Goal: Task Accomplishment & Management: Use online tool/utility

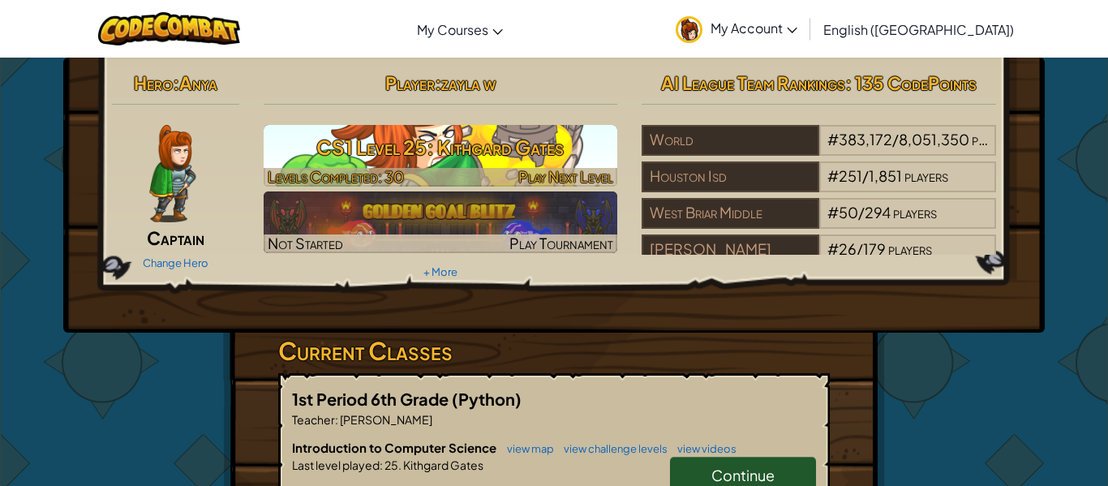
click at [461, 168] on div at bounding box center [441, 177] width 355 height 19
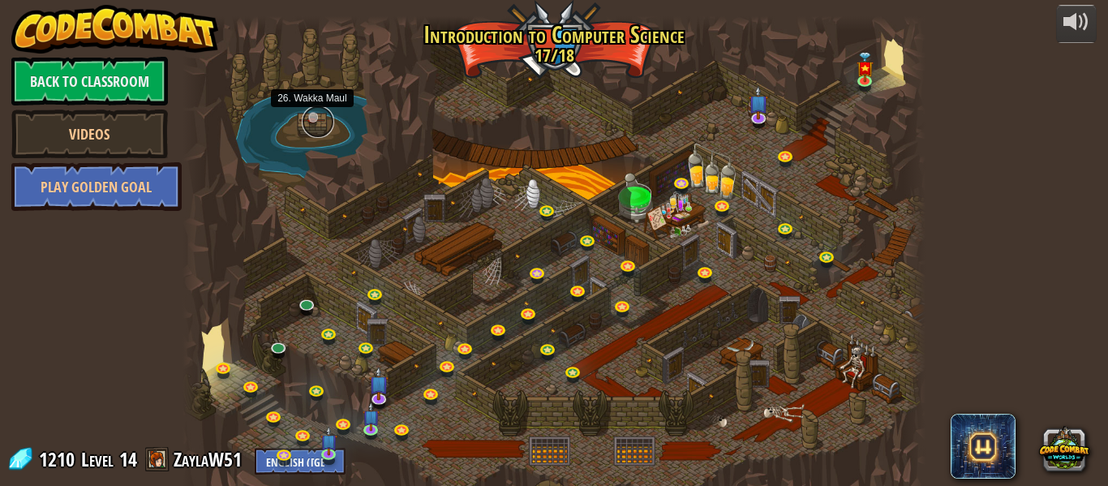
click at [307, 119] on link at bounding box center [318, 121] width 32 height 32
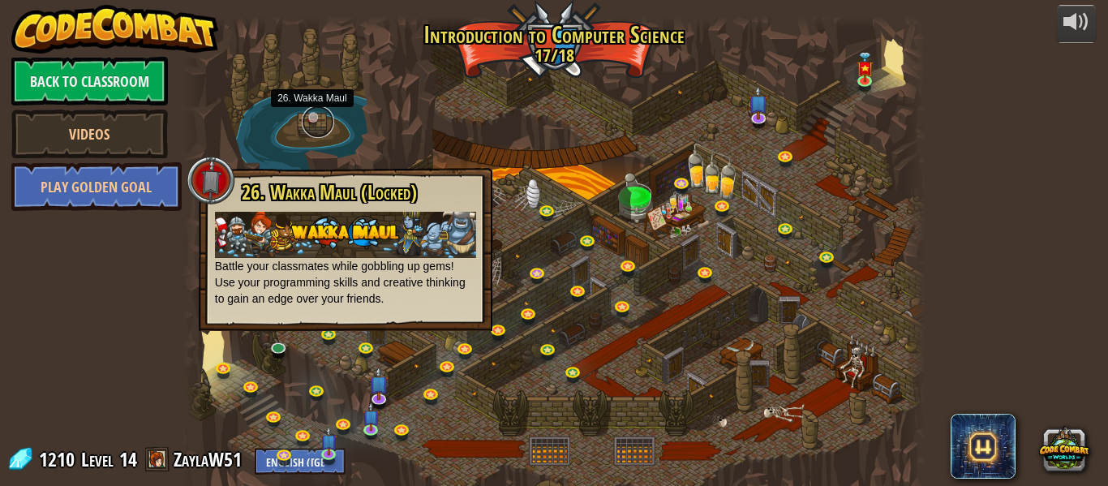
click at [319, 127] on link at bounding box center [318, 121] width 32 height 32
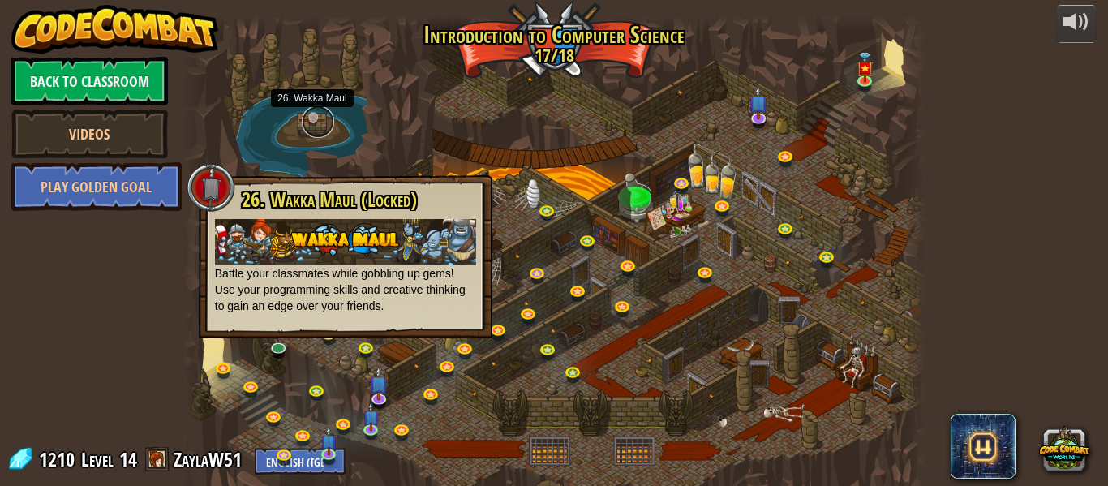
click at [319, 127] on link at bounding box center [318, 121] width 32 height 32
click at [309, 116] on link at bounding box center [318, 121] width 32 height 32
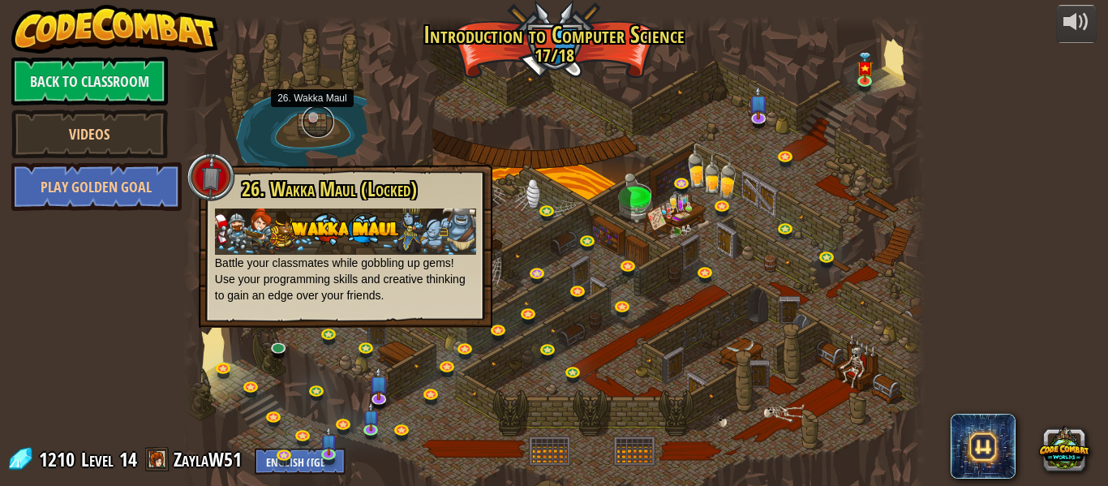
click at [309, 116] on link at bounding box center [318, 121] width 32 height 32
click at [317, 115] on link at bounding box center [318, 121] width 32 height 32
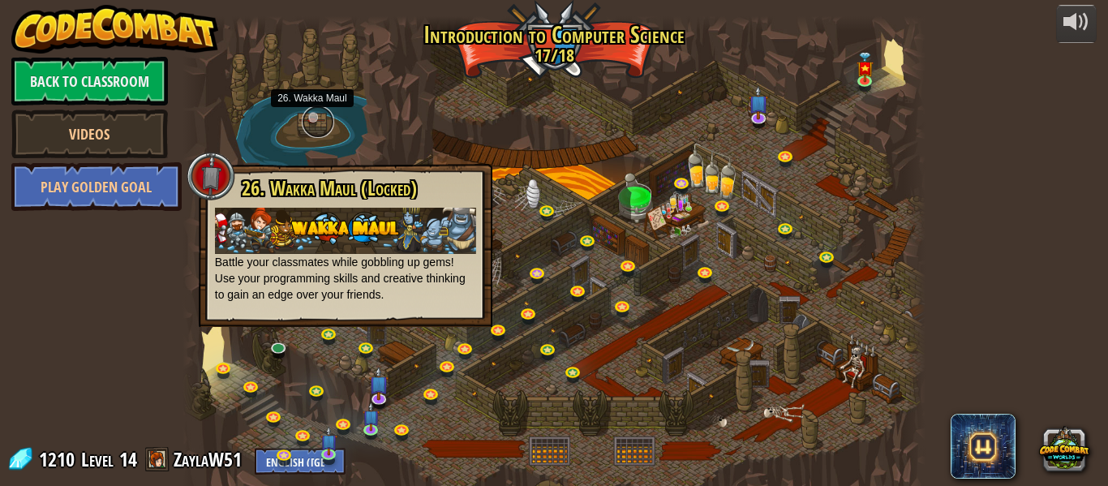
click at [317, 115] on link at bounding box center [318, 121] width 32 height 32
click at [711, 127] on div at bounding box center [554, 259] width 743 height 486
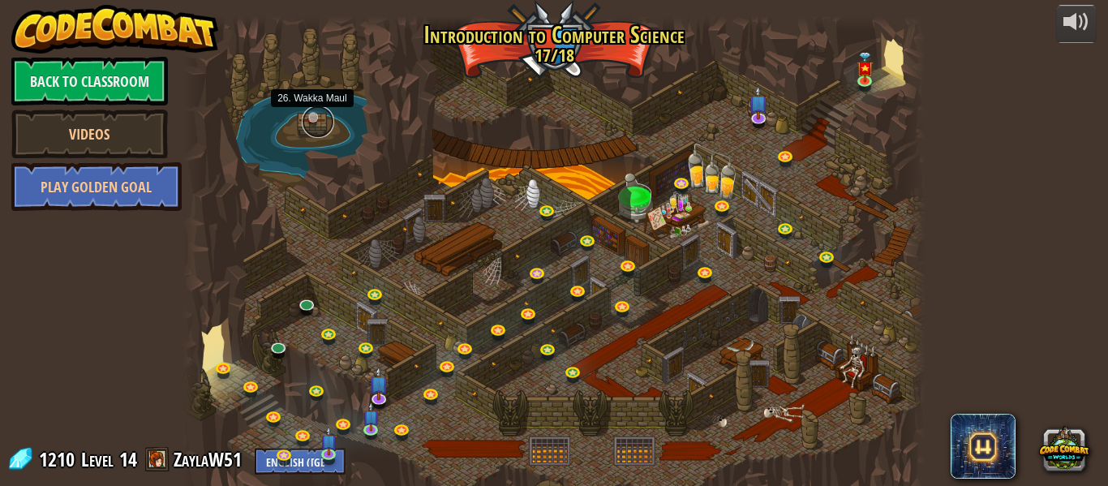
click at [316, 115] on link at bounding box center [318, 121] width 32 height 32
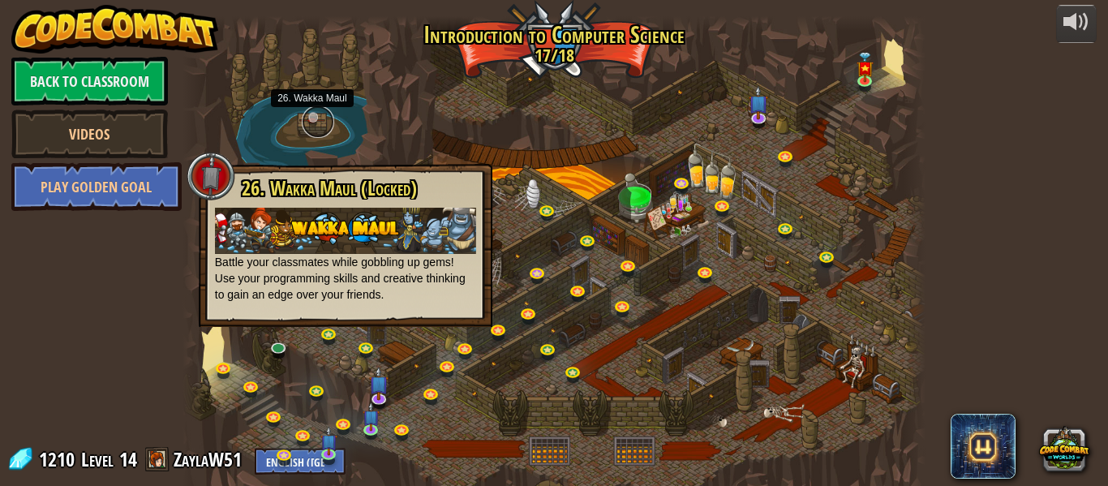
click at [316, 115] on link at bounding box center [318, 121] width 32 height 32
click at [868, 71] on img at bounding box center [865, 60] width 17 height 39
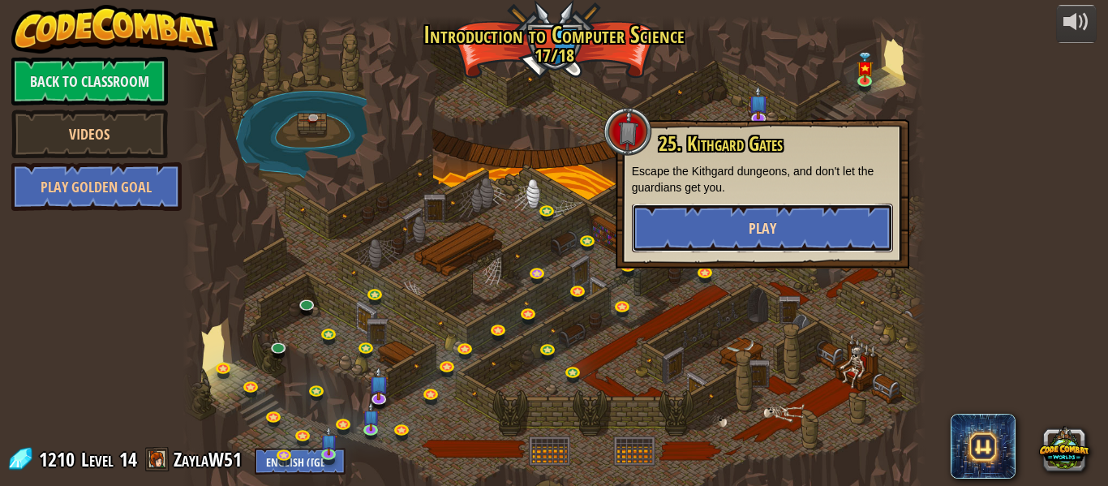
click at [785, 218] on button "Play" at bounding box center [762, 228] width 261 height 49
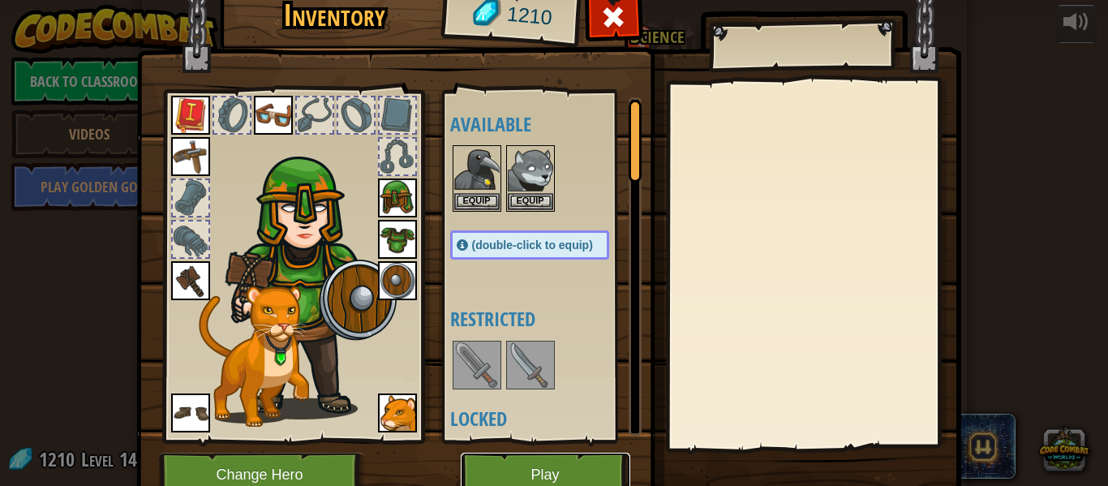
click at [550, 458] on button "Play" at bounding box center [546, 475] width 170 height 45
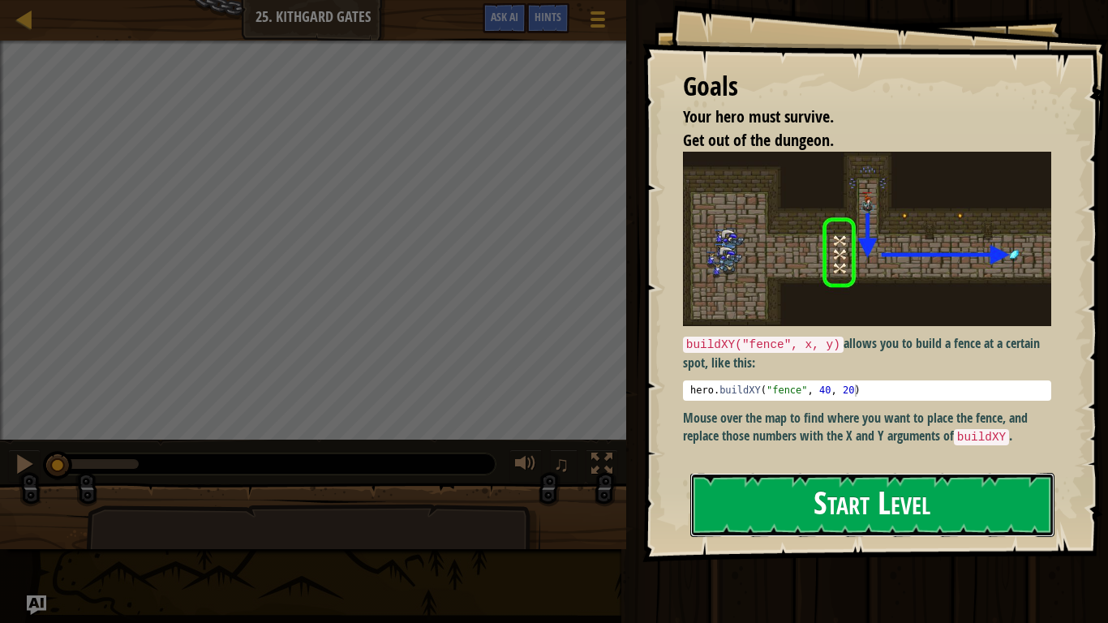
click at [821, 485] on button "Start Level" at bounding box center [872, 505] width 364 height 64
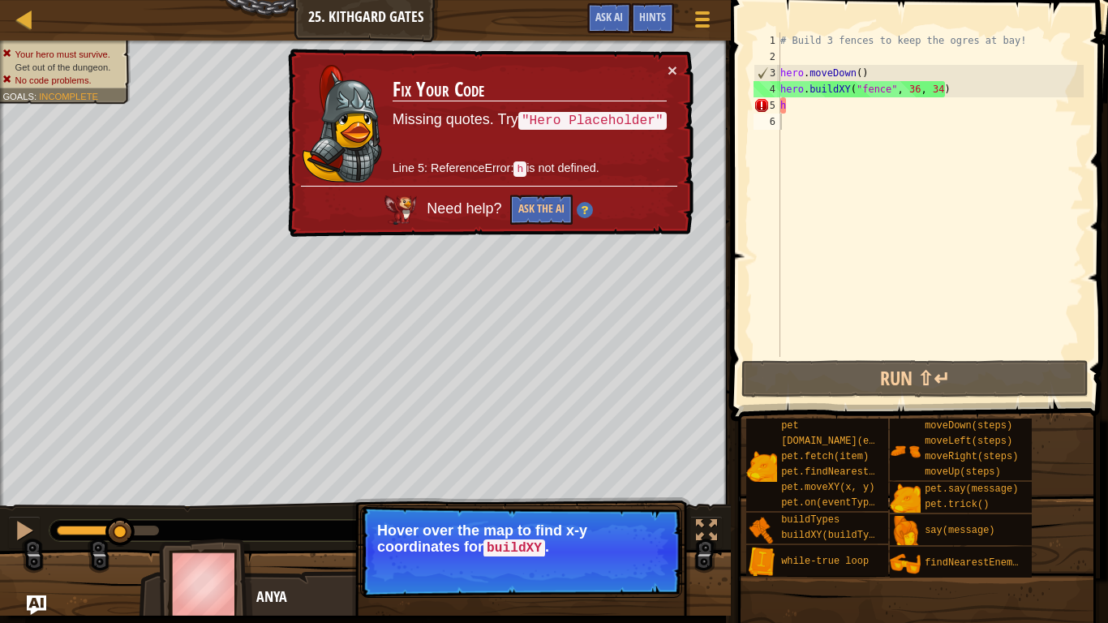
click at [860, 114] on div "# Build 3 fences to keep the ogres at bay! hero . moveDown ( ) hero . buildXY (…" at bounding box center [930, 210] width 307 height 357
click at [862, 113] on div "# Build 3 fences to keep the ogres at bay! hero . moveDown ( ) hero . buildXY (…" at bounding box center [930, 210] width 307 height 357
type textarea "h"
click at [862, 113] on div "# Build 3 fences to keep the ogres at bay! hero . moveDown ( ) hero . buildXY (…" at bounding box center [930, 210] width 307 height 357
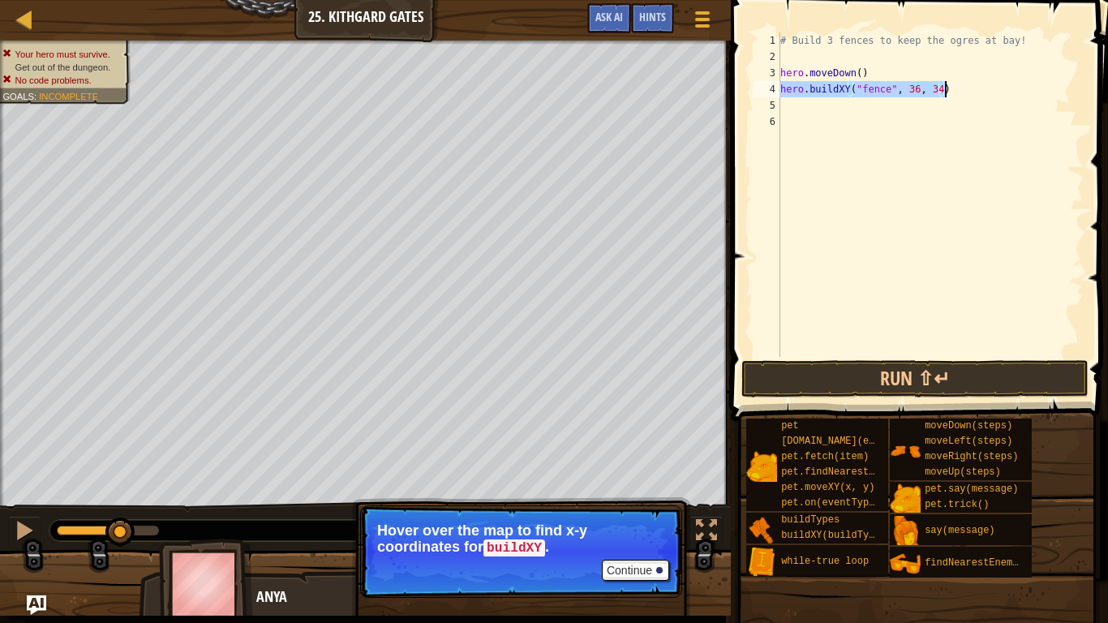
drag, startPoint x: 783, startPoint y: 88, endPoint x: 950, endPoint y: 95, distance: 167.3
click at [950, 95] on div "# Build 3 fences to keep the ogres at bay! hero . moveDown ( ) hero . buildXY (…" at bounding box center [930, 210] width 307 height 357
type textarea "hero.buildXY("fence", 36, 34)"
click at [788, 105] on div "# Build 3 fences to keep the ogres at bay! hero . moveDown ( ) hero . buildXY (…" at bounding box center [930, 210] width 307 height 357
paste textarea "hero.buildXY("fence", 36, 34)"
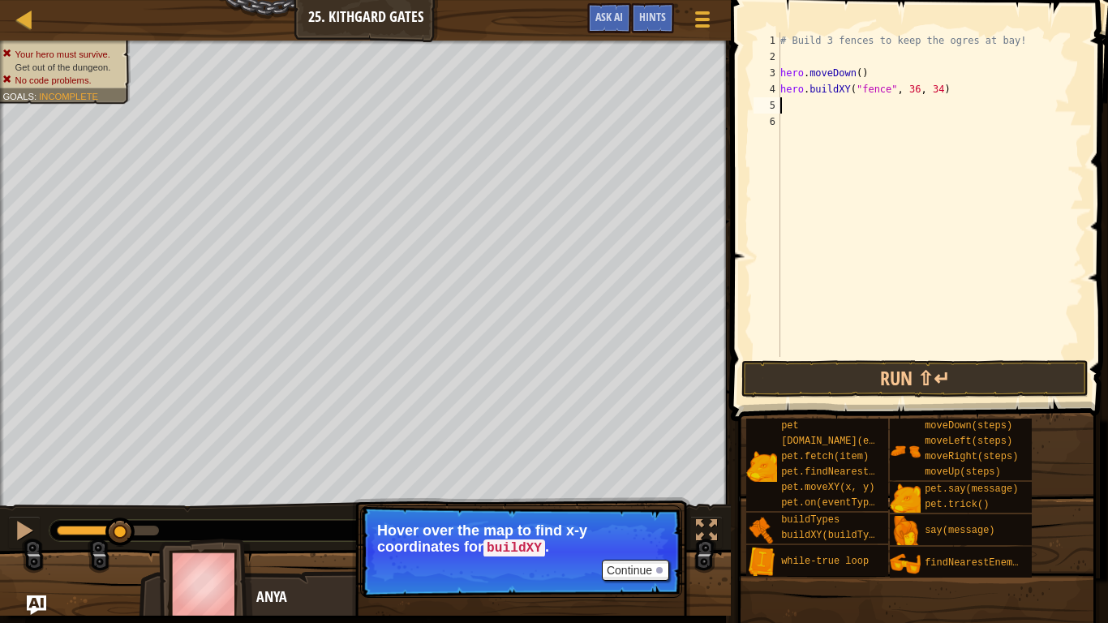
type textarea "hero.buildXY("fence", 36, 34)"
click at [789, 127] on div "# Build 3 fences to keep the ogres at bay! hero . moveDown ( ) hero . buildXY (…" at bounding box center [930, 210] width 307 height 357
paste textarea "hero.buildXY("fence", 36, 34)"
type textarea "hero.buildXY("fence", 36, 34)"
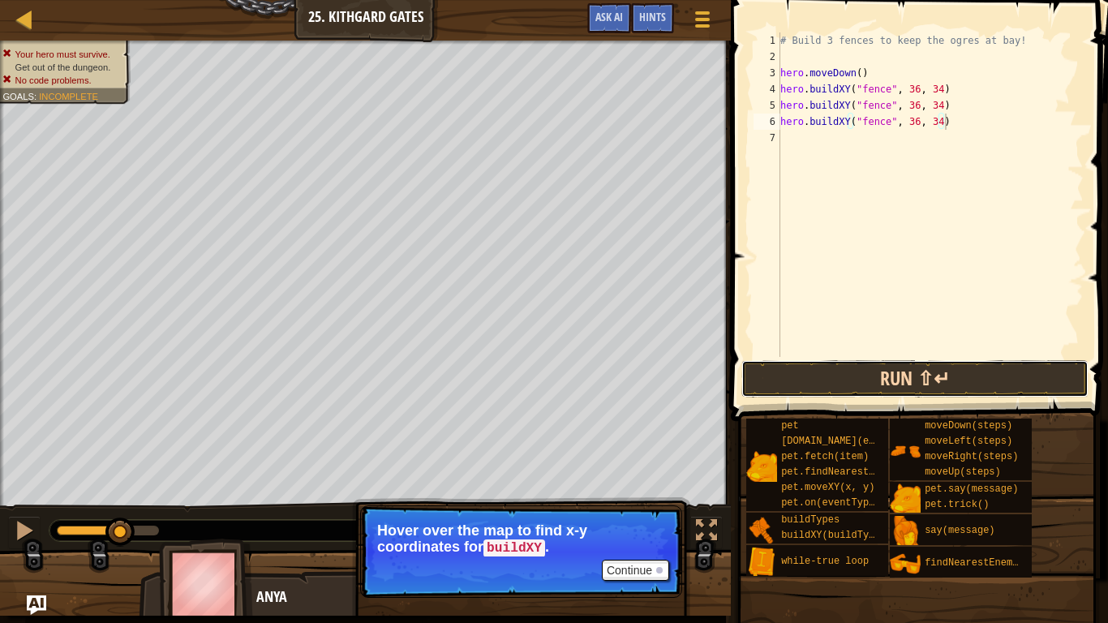
click at [823, 374] on button "Run ⇧↵" at bounding box center [915, 378] width 347 height 37
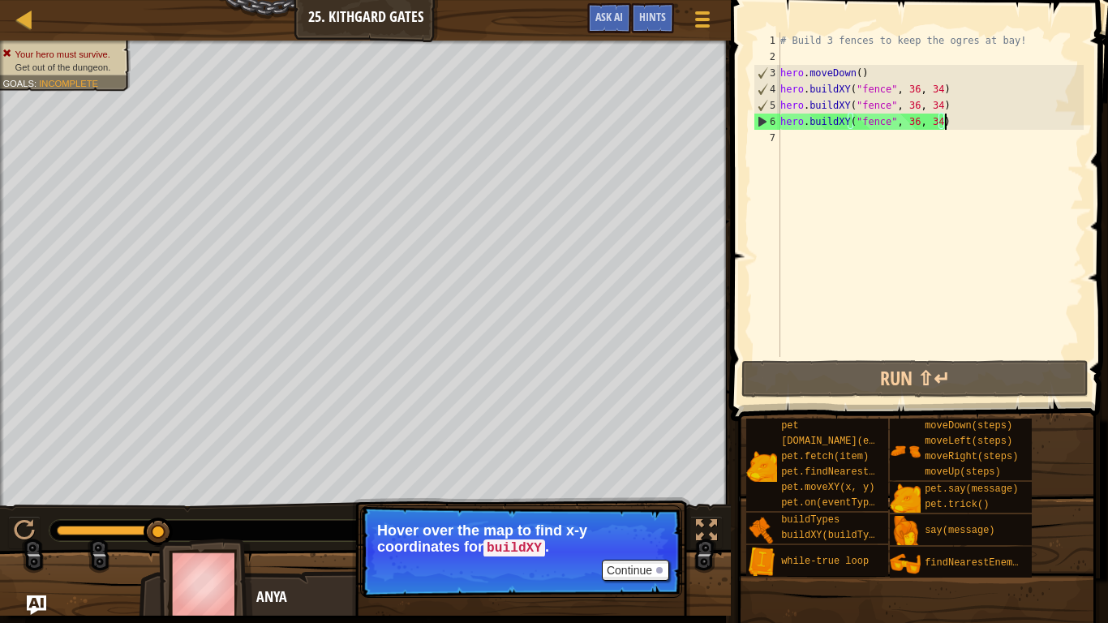
click at [948, 110] on div "# Build 3 fences to keep the ogres at bay! hero . moveDown ( ) hero . buildXY (…" at bounding box center [930, 210] width 307 height 357
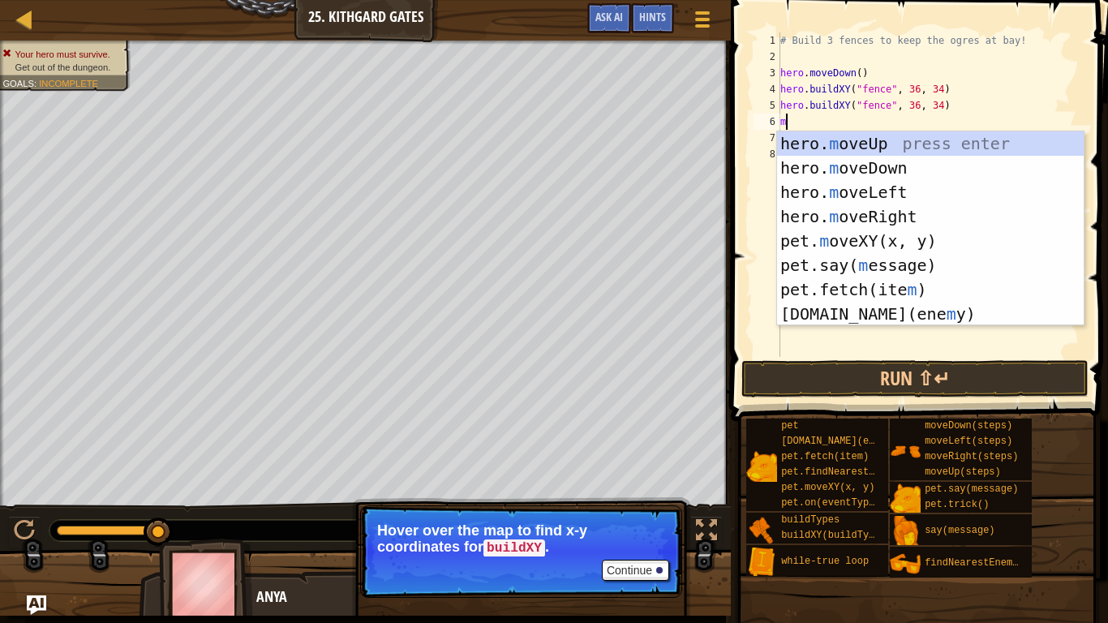
scroll to position [7, 0]
type textarea "mo"
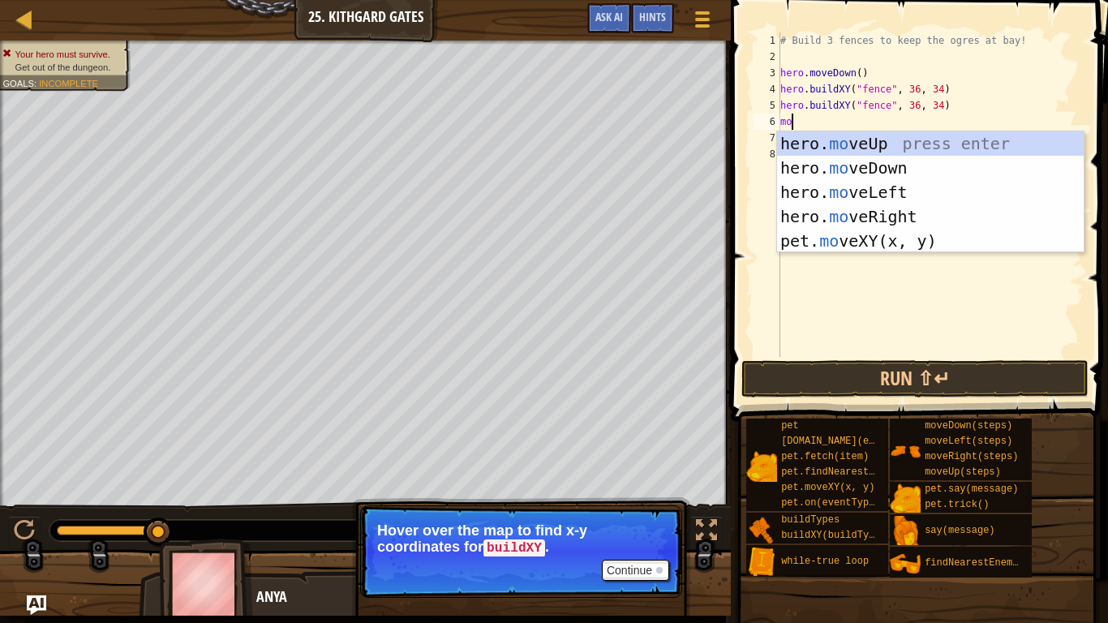
scroll to position [7, 1]
click at [918, 182] on div "hero. mo veUp press enter hero. mo veDown press enter hero. mo veLeft press ent…" at bounding box center [930, 216] width 307 height 170
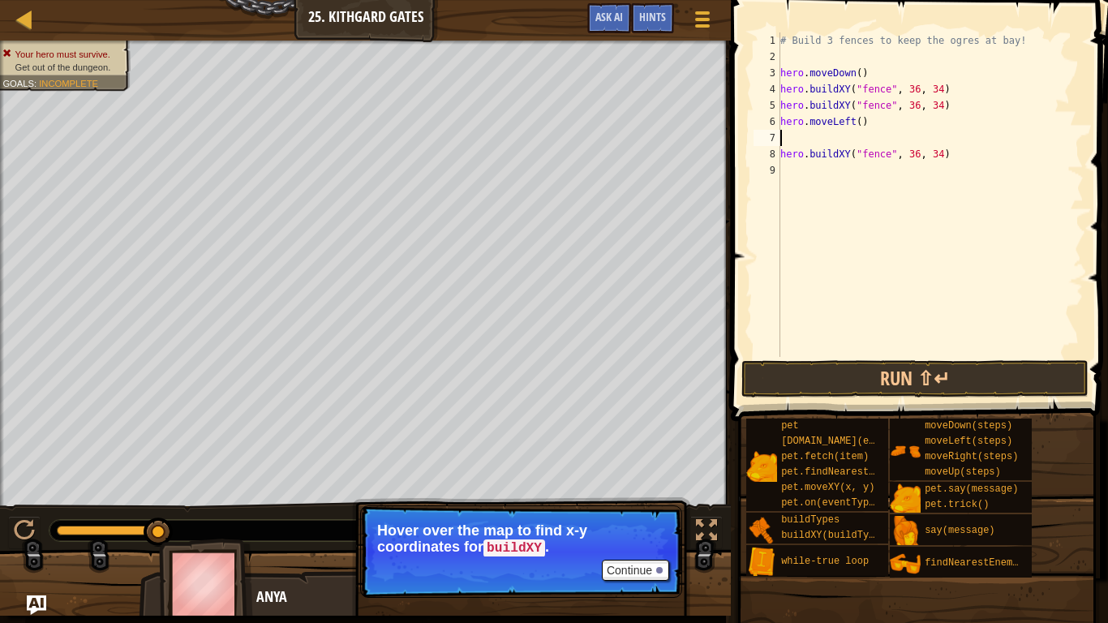
scroll to position [7, 0]
click at [954, 88] on div "# Build 3 fences to keep the ogres at bay! hero . moveDown ( ) hero . buildXY (…" at bounding box center [930, 210] width 307 height 357
type textarea "hero.buildXY("fence", 36, 34)"
type textarea "m"
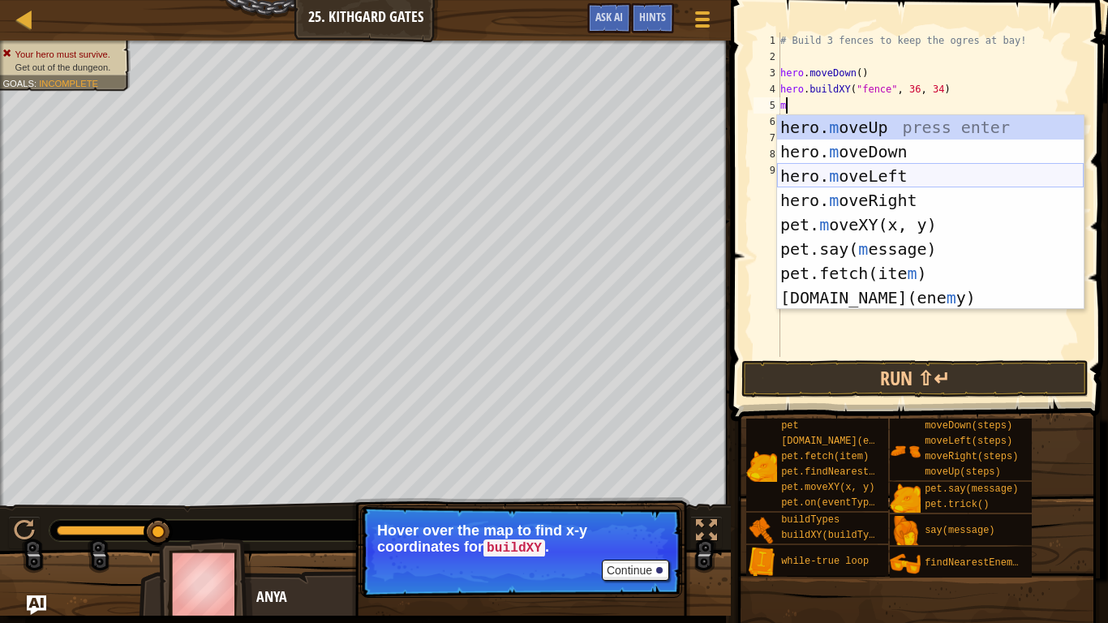
click at [920, 184] on div "hero. m oveUp press enter hero. m oveDown press enter hero. m oveLeft press ent…" at bounding box center [930, 236] width 307 height 243
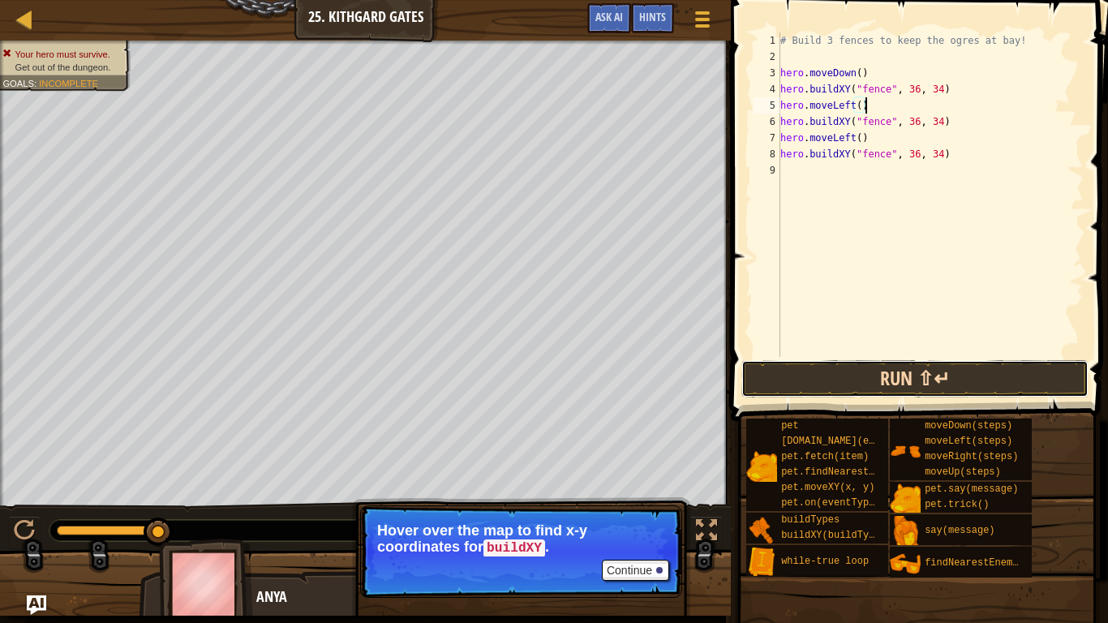
click at [779, 373] on button "Run ⇧↵" at bounding box center [915, 378] width 347 height 37
type textarea "hero.moved"
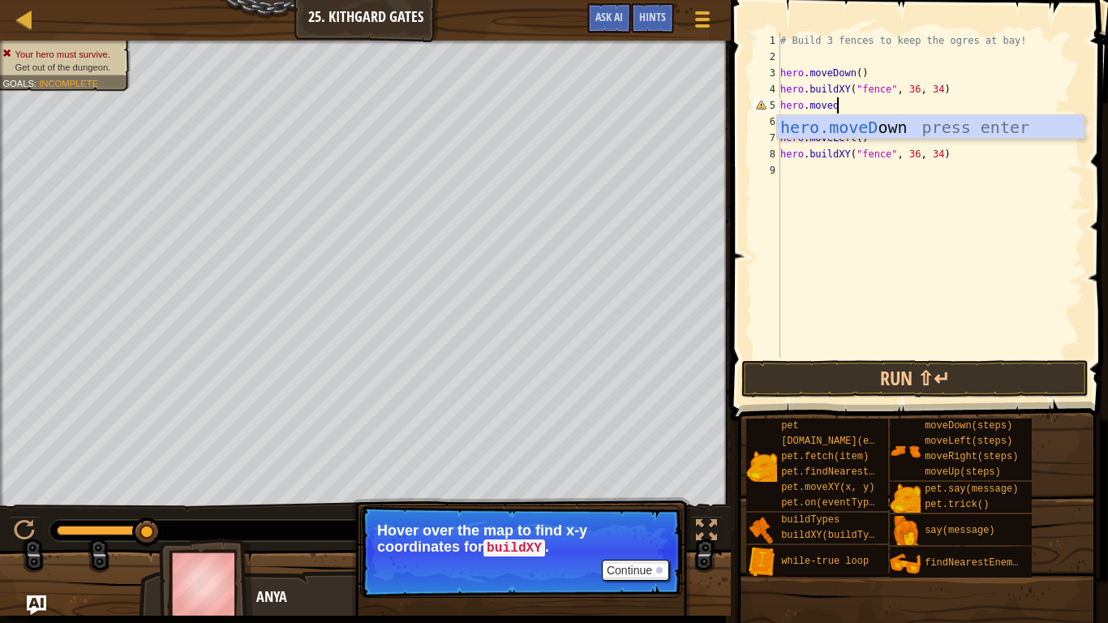
scroll to position [7, 7]
click at [883, 133] on div "hero.moveD own press enter" at bounding box center [930, 151] width 307 height 73
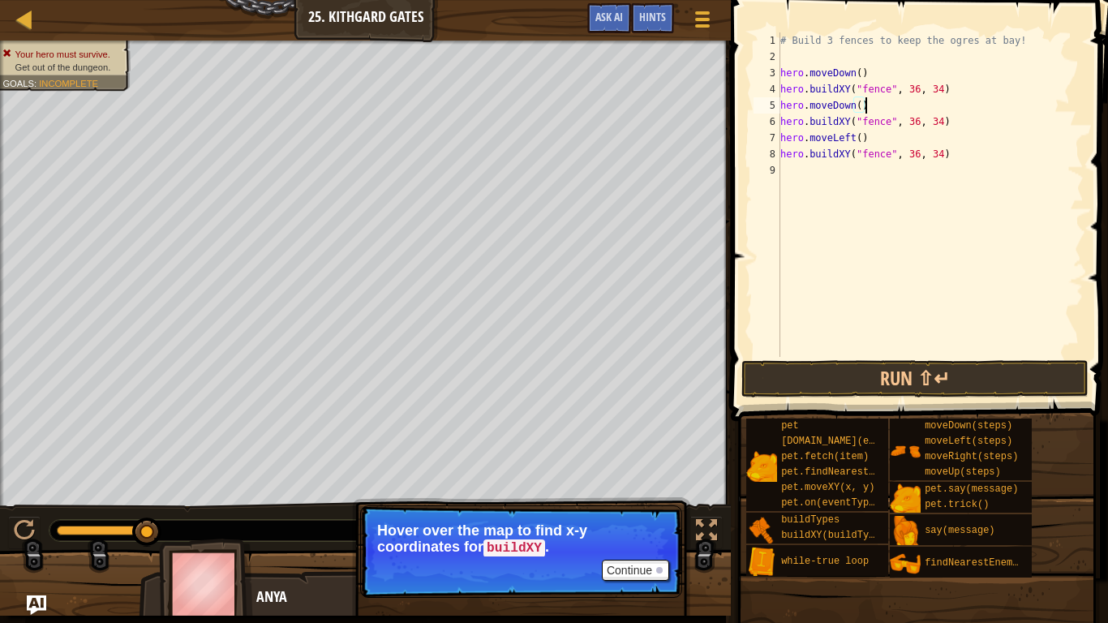
click at [850, 140] on div "# Build 3 fences to keep the ogres at bay! hero . moveDown ( ) hero . buildXY (…" at bounding box center [930, 210] width 307 height 357
click at [852, 140] on div "# Build 3 fences to keep the ogres at bay! hero . moveDown ( ) hero . buildXY (…" at bounding box center [930, 210] width 307 height 357
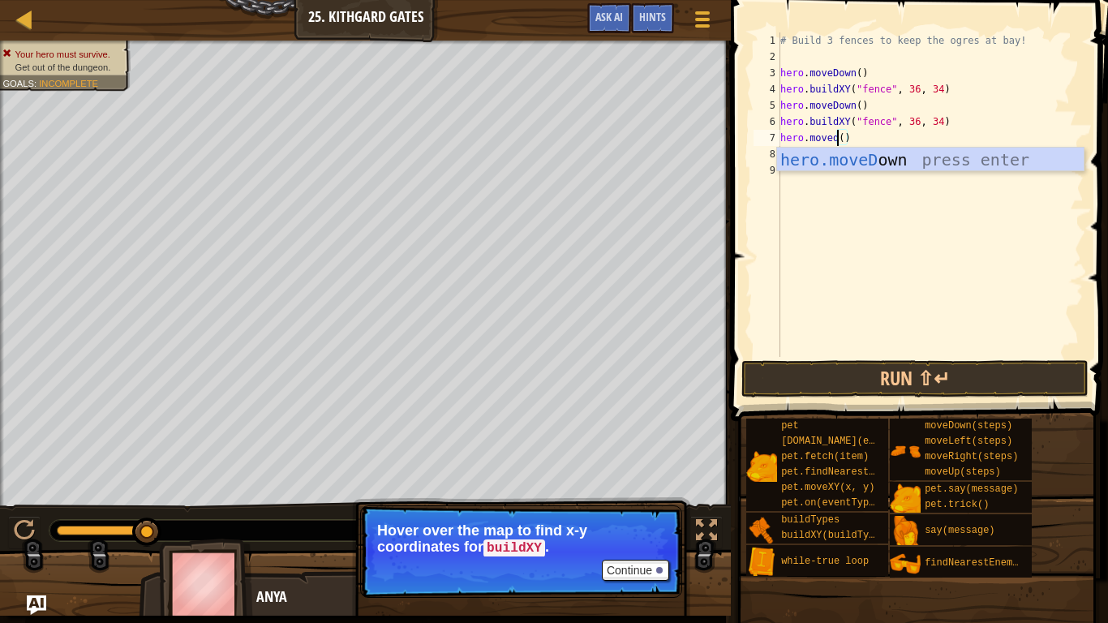
click at [976, 164] on div "hero.moveD own press enter" at bounding box center [930, 184] width 307 height 73
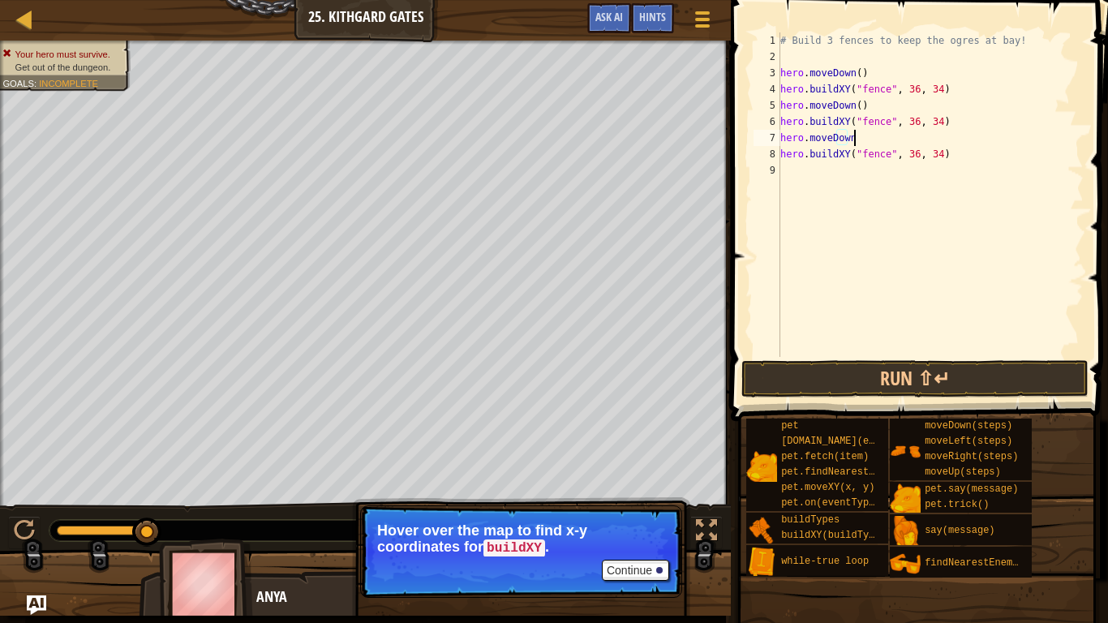
type textarea "hero.moveDown"
click at [974, 346] on div "# Build 3 fences to keep the ogres at bay! hero . moveDown ( ) hero . buildXY (…" at bounding box center [930, 210] width 307 height 357
click at [892, 135] on div "# Build 3 fences to keep the ogres at bay! hero . moveDown ( ) hero . buildXY (…" at bounding box center [930, 210] width 307 height 357
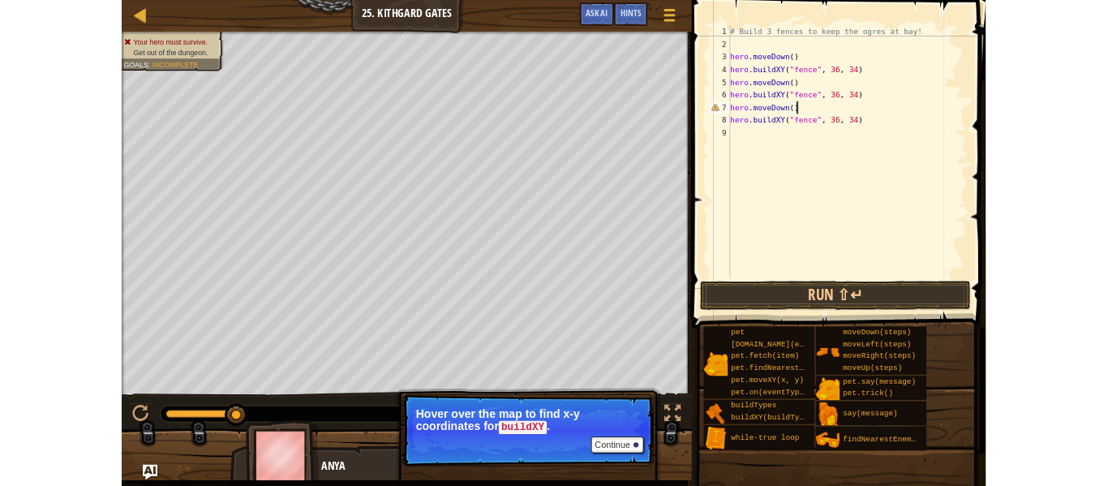
scroll to position [7, 11]
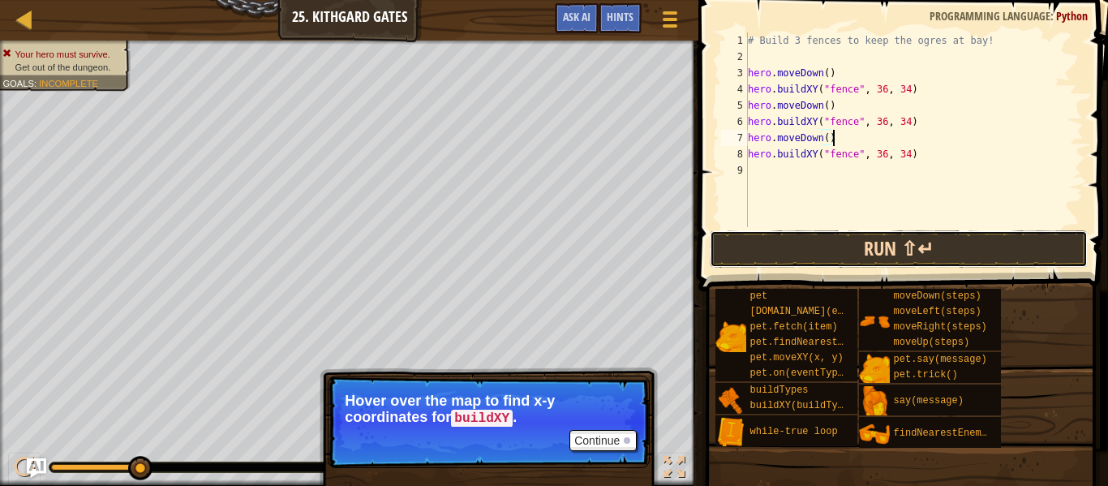
click at [772, 242] on button "Run ⇧↵" at bounding box center [899, 248] width 378 height 37
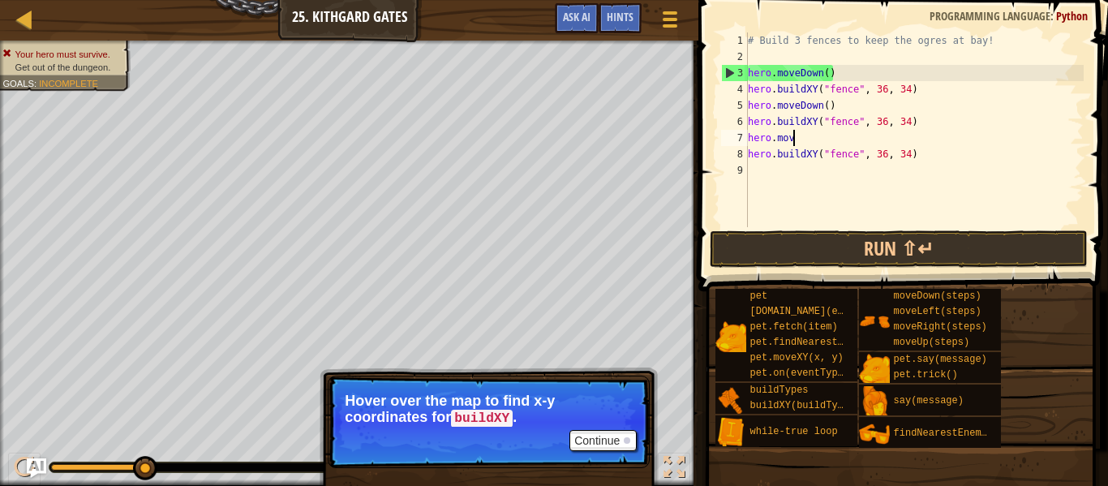
scroll to position [7, 2]
type textarea "h"
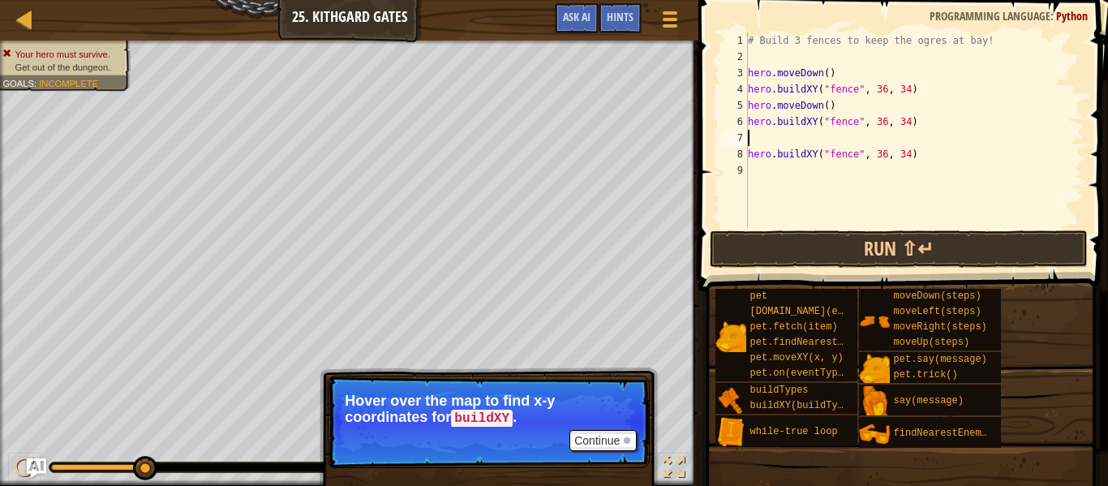
click at [995, 175] on div "# Build 3 fences to keep the ogres at bay! hero . moveDown ( ) hero . buildXY (…" at bounding box center [914, 145] width 339 height 227
click at [952, 173] on div "# Build 3 fences to keep the ogres at bay! hero . moveDown ( ) hero . buildXY (…" at bounding box center [914, 145] width 339 height 227
click at [942, 153] on div "# Build 3 fences to keep the ogres at bay! hero . moveDown ( ) hero . buildXY (…" at bounding box center [914, 145] width 339 height 227
type textarea "h"
click at [852, 104] on div "# Build 3 fences to keep the ogres at bay! hero . moveDown ( ) hero . buildXY (…" at bounding box center [914, 145] width 339 height 227
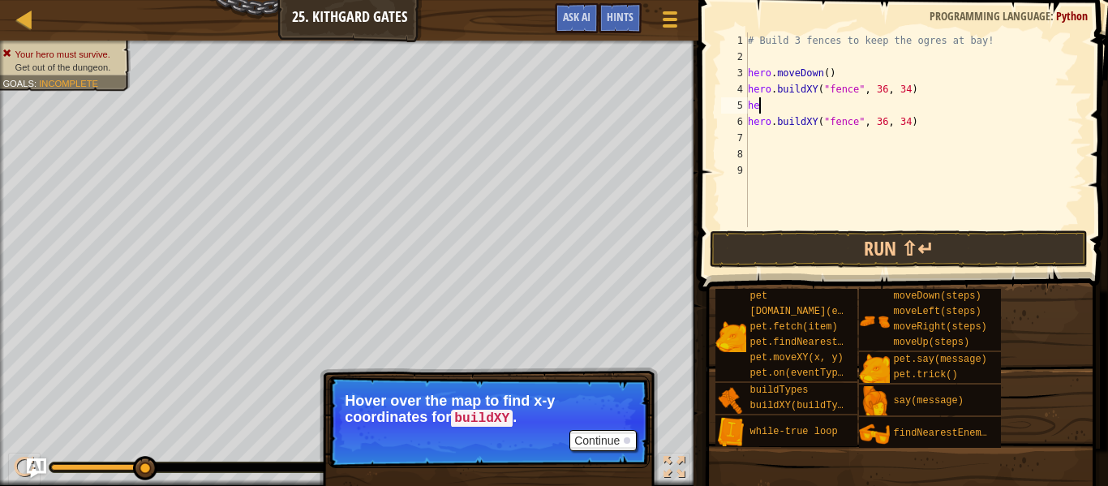
type textarea "h"
click at [1006, 238] on button "Run ⇧↵" at bounding box center [899, 248] width 378 height 37
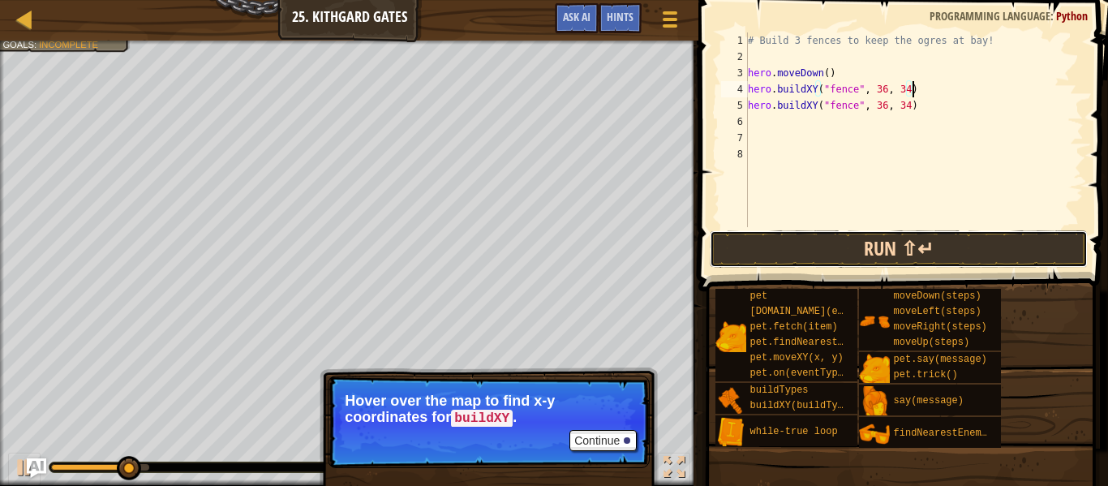
click at [1008, 247] on button "Run ⇧↵" at bounding box center [899, 248] width 378 height 37
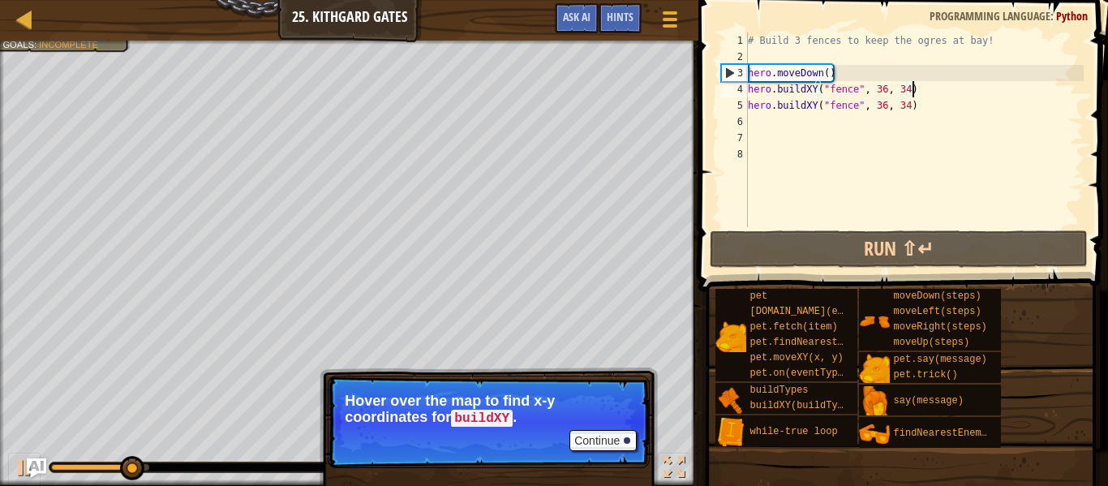
click at [865, 66] on div "# Build 3 fences to keep the ogres at bay! hero . moveDown ( ) hero . buildXY (…" at bounding box center [914, 145] width 339 height 227
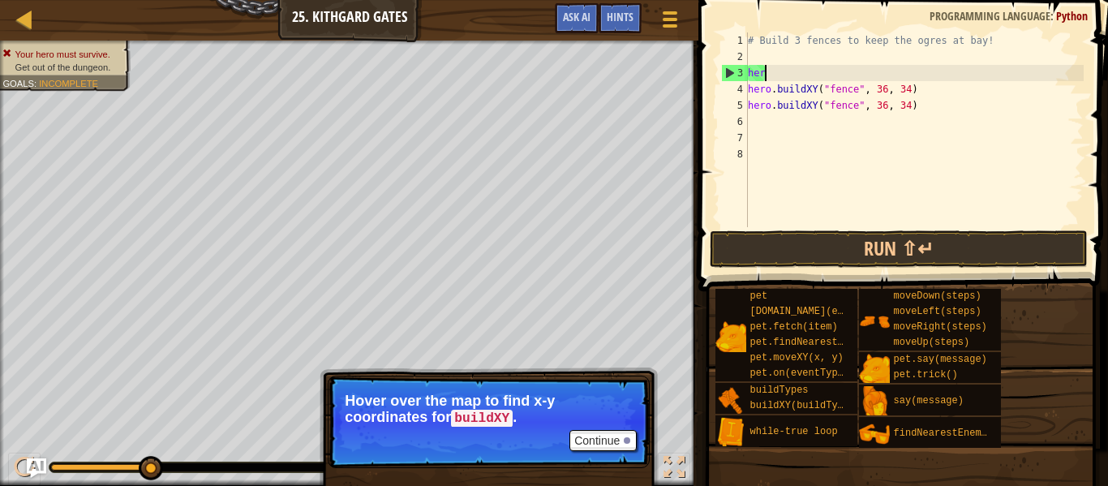
type textarea "h"
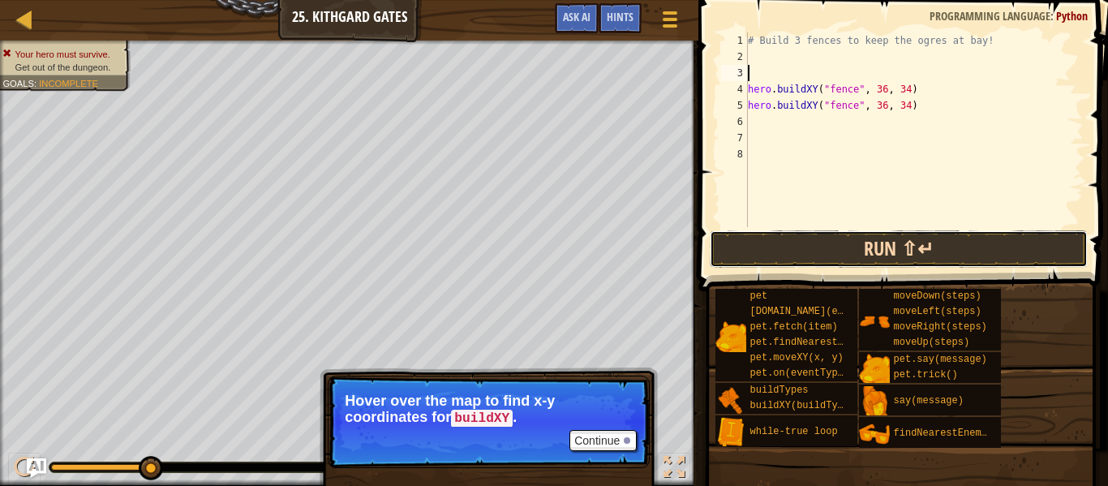
click at [1002, 239] on button "Run ⇧↵" at bounding box center [899, 248] width 378 height 37
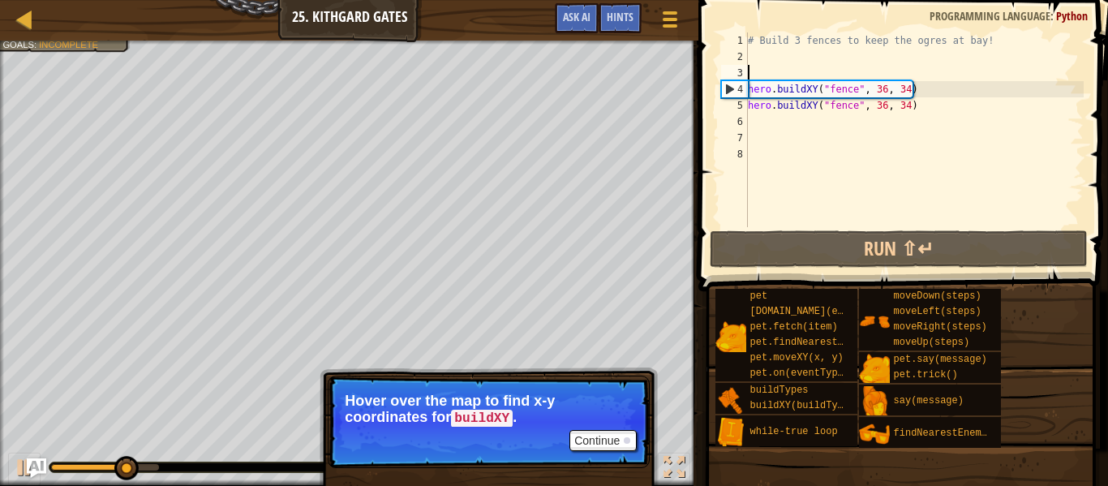
click at [908, 111] on div "# Build 3 fences to keep the ogres at bay! hero . buildXY ( "fence" , 36 , 34 )…" at bounding box center [914, 145] width 339 height 227
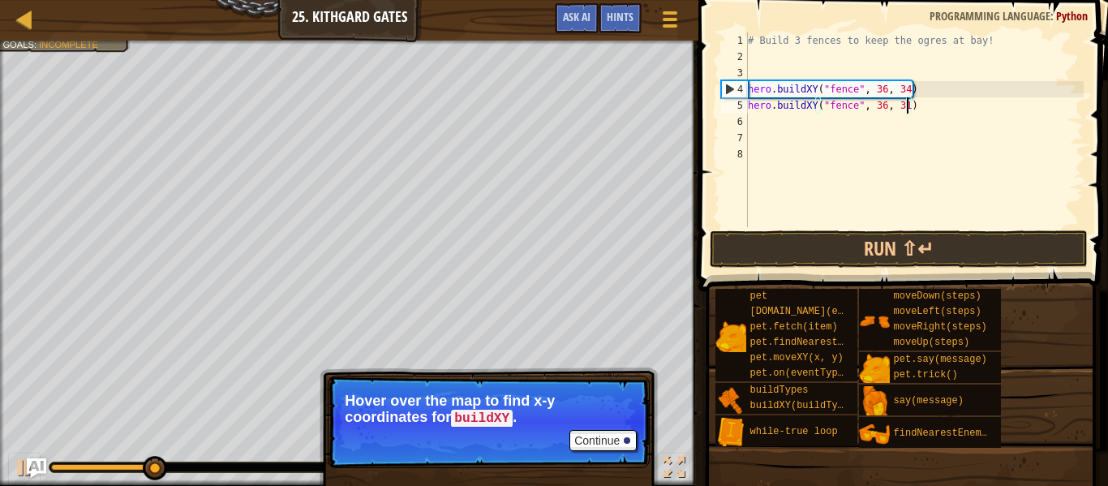
scroll to position [7, 23]
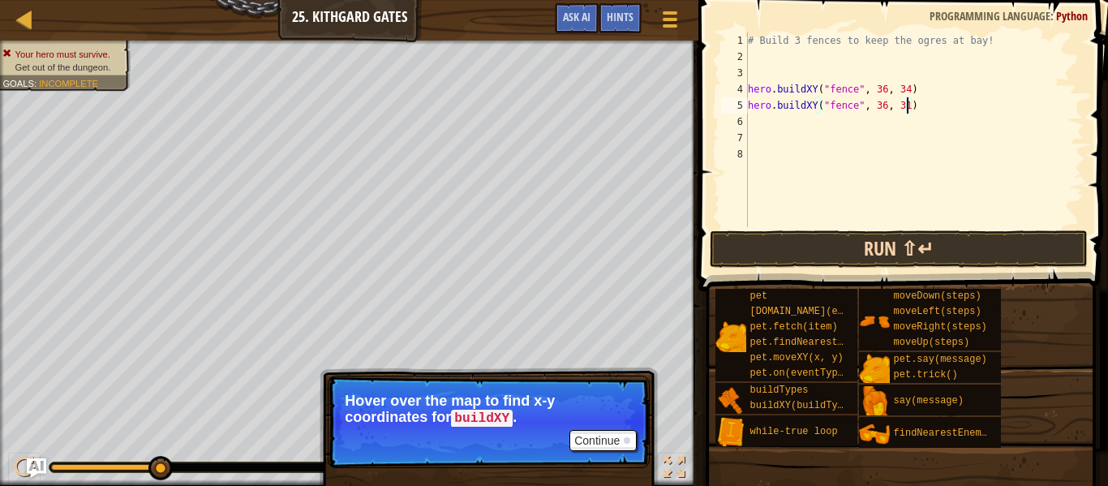
type textarea "hero.buildXY("fence", 36, 31)"
click at [1013, 244] on button "Run ⇧↵" at bounding box center [899, 248] width 378 height 37
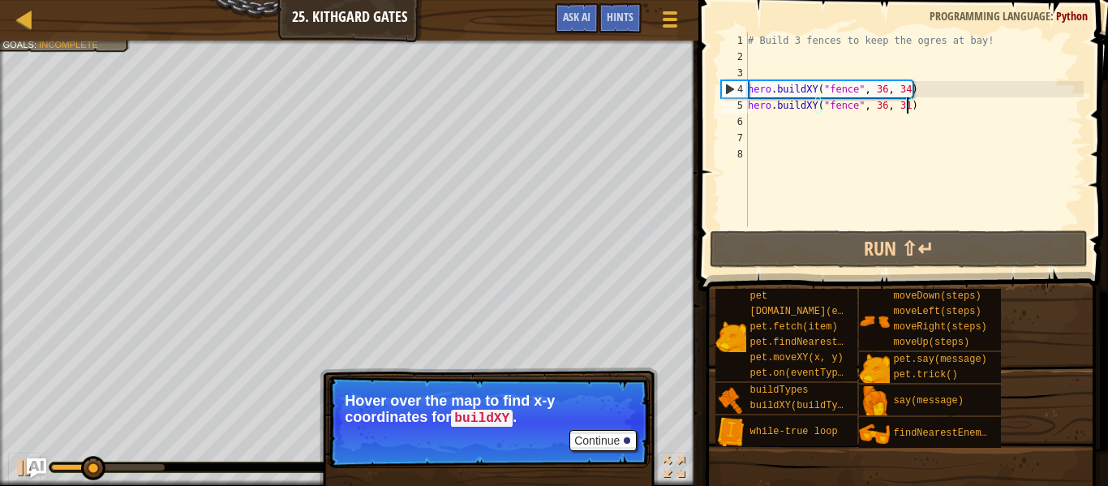
click at [776, 118] on div "# Build 3 fences to keep the ogres at bay! hero . buildXY ( "fence" , 36 , 34 )…" at bounding box center [914, 145] width 339 height 227
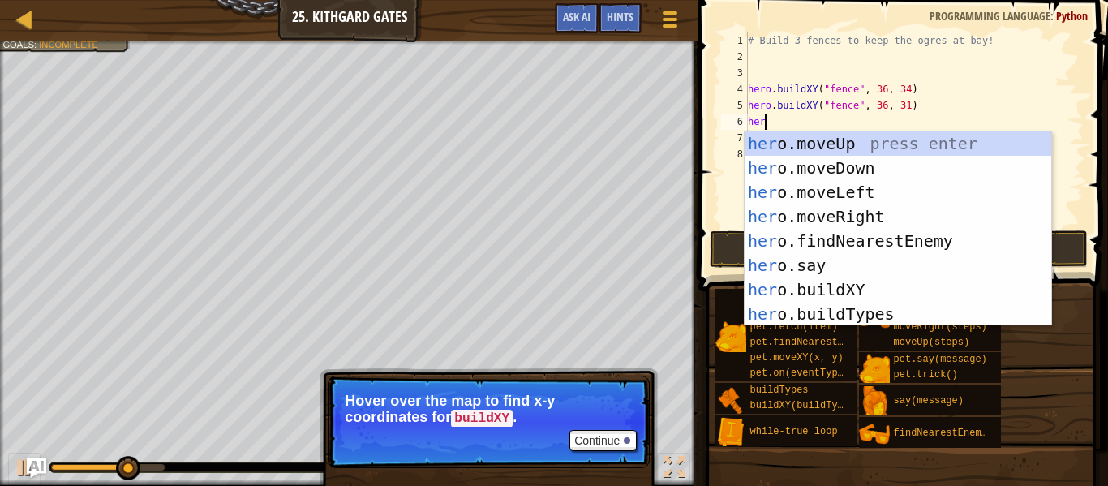
scroll to position [7, 2]
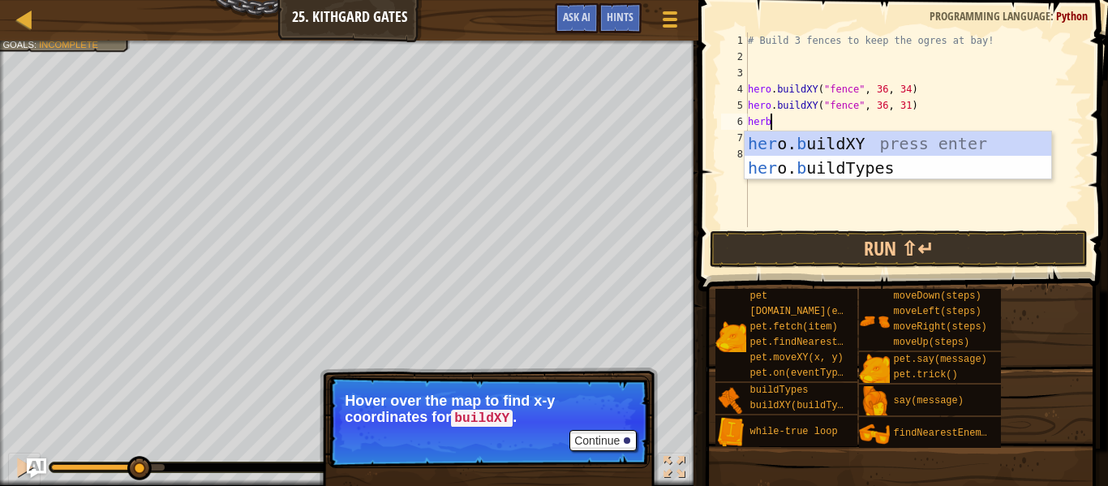
click at [889, 141] on div "her o. b uildXY press enter her o. b uildTypes press enter" at bounding box center [898, 179] width 307 height 97
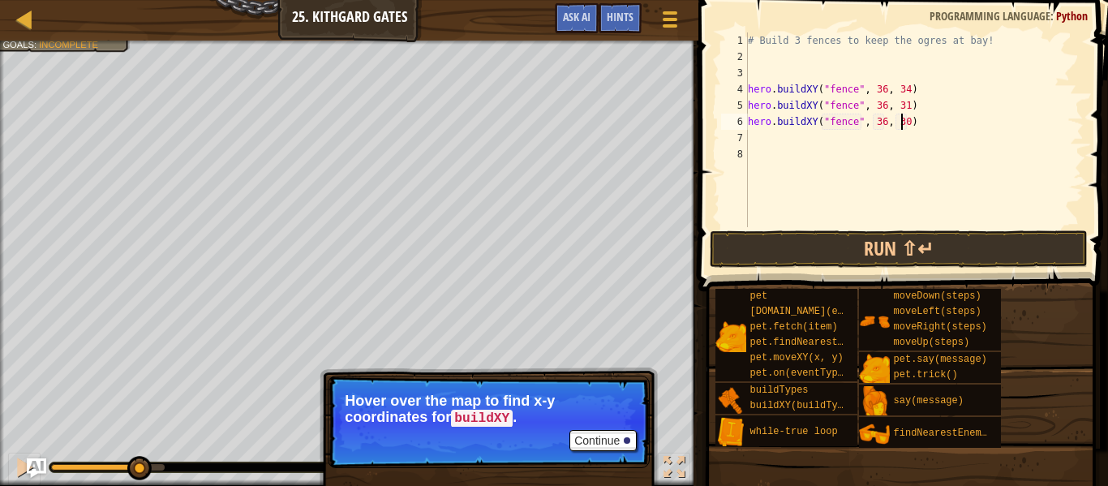
click at [902, 124] on div "# Build 3 fences to keep the ogres at bay! hero . buildXY ( "fence" , 36 , 34 )…" at bounding box center [914, 145] width 339 height 227
type textarea "hero.buildXY("fence", 36, 27)"
click at [983, 250] on button "Run ⇧↵" at bounding box center [899, 248] width 378 height 37
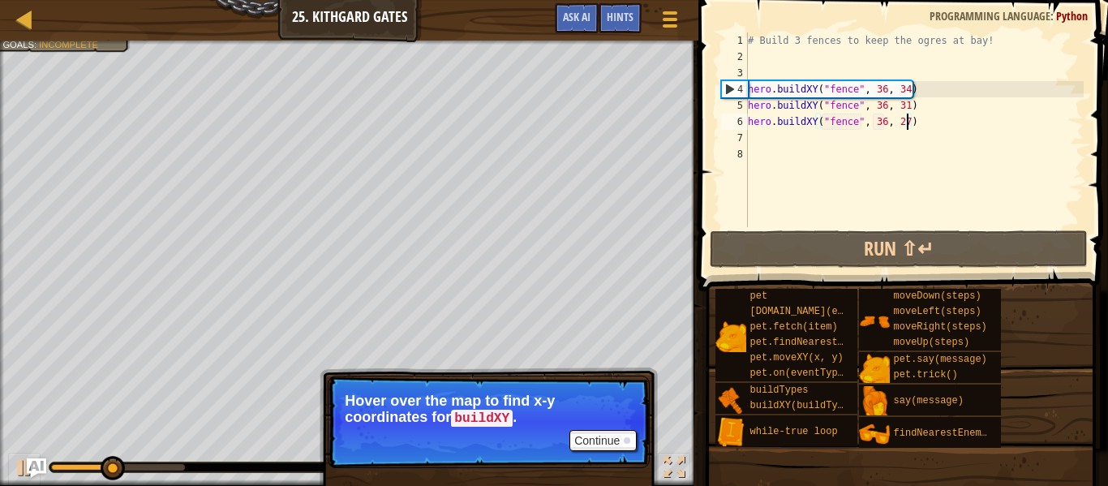
click at [817, 141] on div "# Build 3 fences to keep the ogres at bay! hero . buildXY ( "fence" , 36 , 34 )…" at bounding box center [914, 145] width 339 height 227
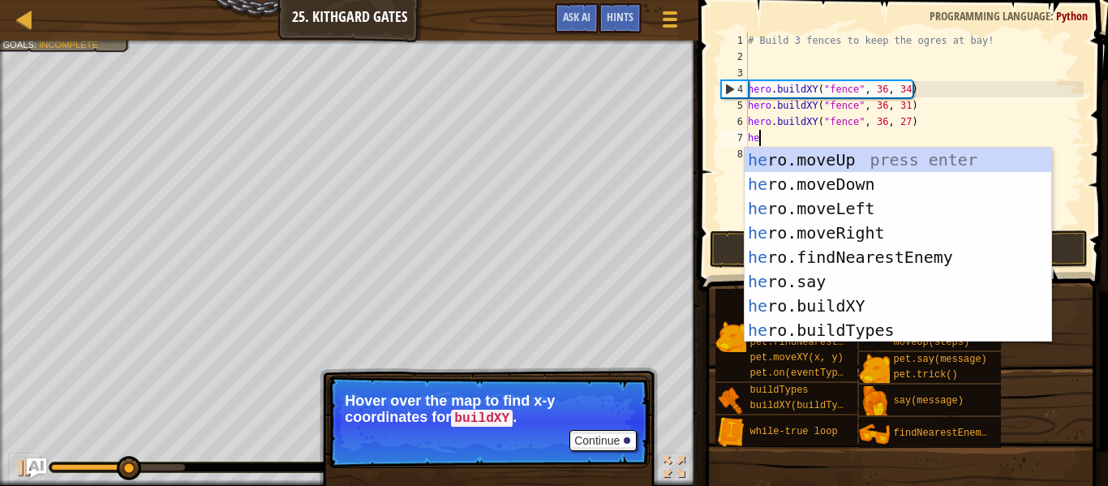
type textarea "her"
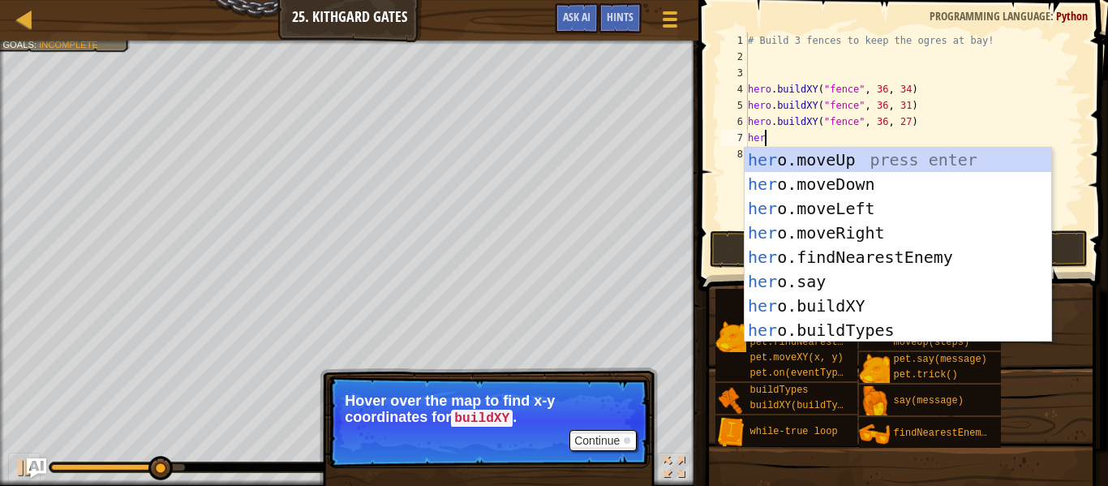
click at [900, 236] on div "her o.moveUp press enter her o.moveDown press enter her o.moveLeft press enter …" at bounding box center [898, 269] width 307 height 243
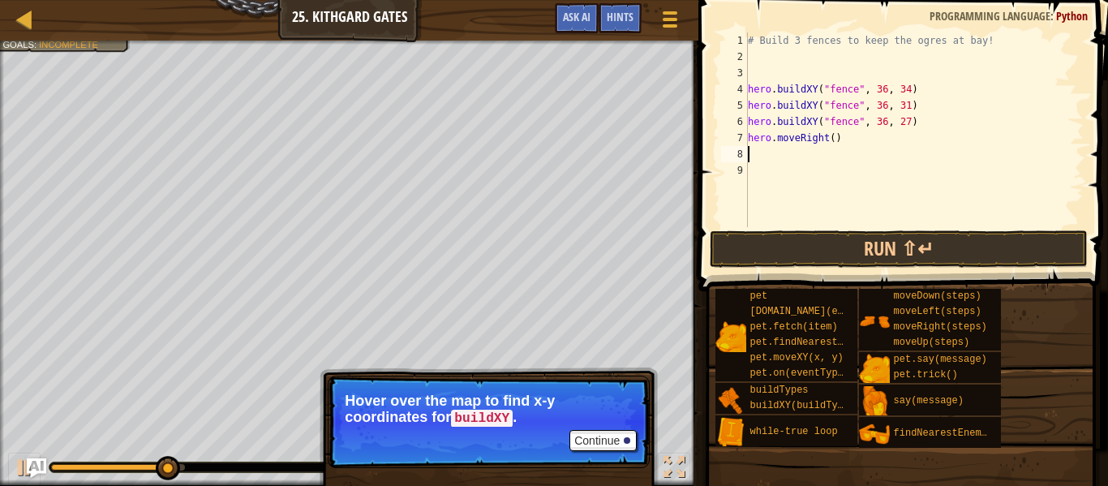
click at [827, 133] on div "# Build 3 fences to keep the ogres at bay! hero . buildXY ( "fence" , 36 , 34 )…" at bounding box center [914, 145] width 339 height 227
click at [832, 139] on div "# Build 3 fences to keep the ogres at bay! hero . buildXY ( "fence" , 36 , 34 )…" at bounding box center [914, 145] width 339 height 227
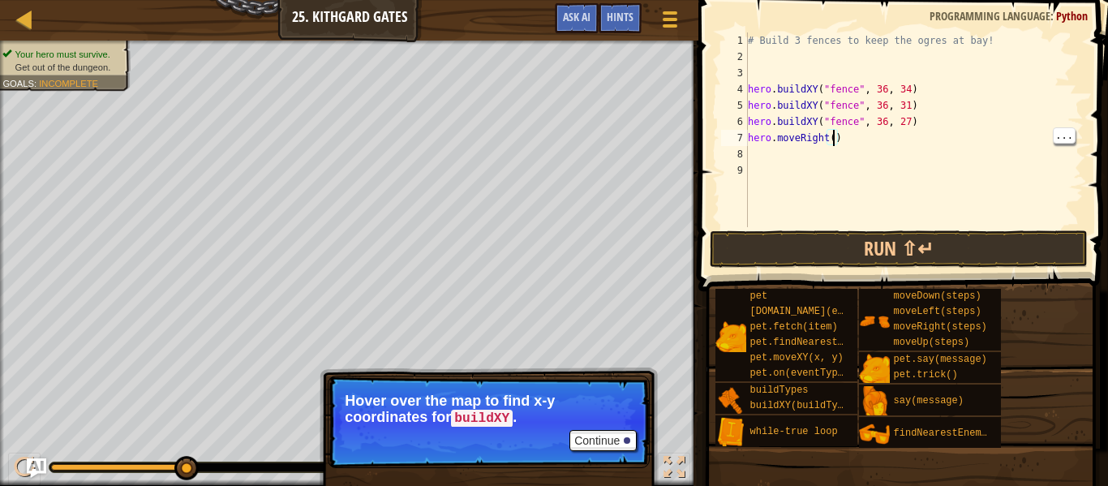
scroll to position [7, 13]
type textarea "hero.moveRight(4)"
click at [942, 256] on button "Run ⇧↵" at bounding box center [899, 248] width 378 height 37
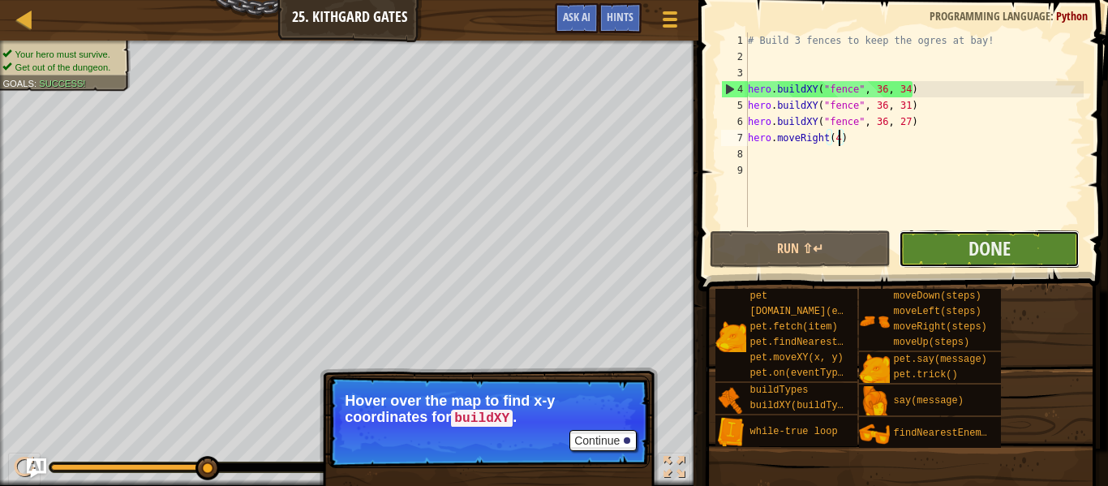
click at [1027, 244] on button "Done" at bounding box center [989, 248] width 181 height 37
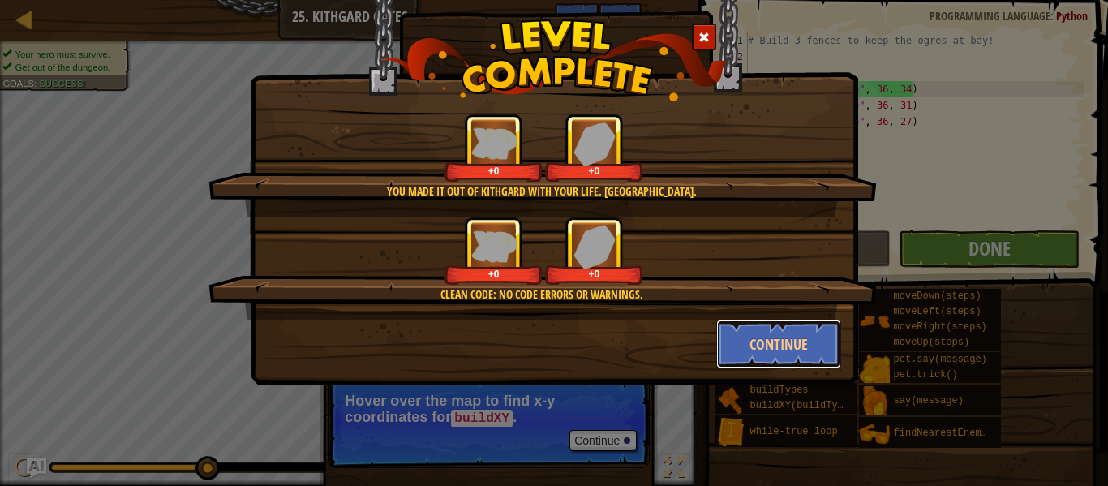
click at [784, 346] on button "Continue" at bounding box center [779, 344] width 126 height 49
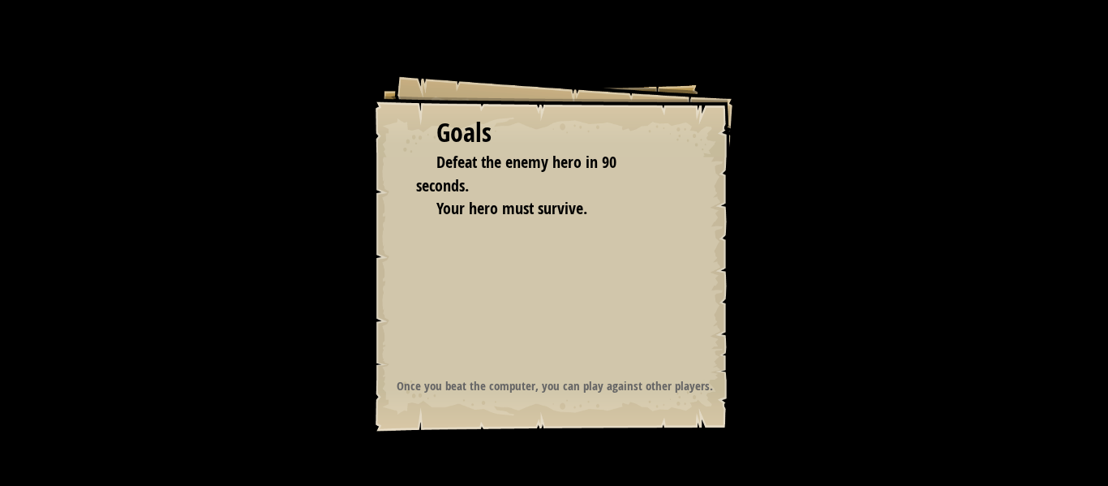
click at [773, 346] on div "Goals Defeat the enemy hero in 90 seconds. Your hero must survive. Start Level …" at bounding box center [554, 243] width 1108 height 486
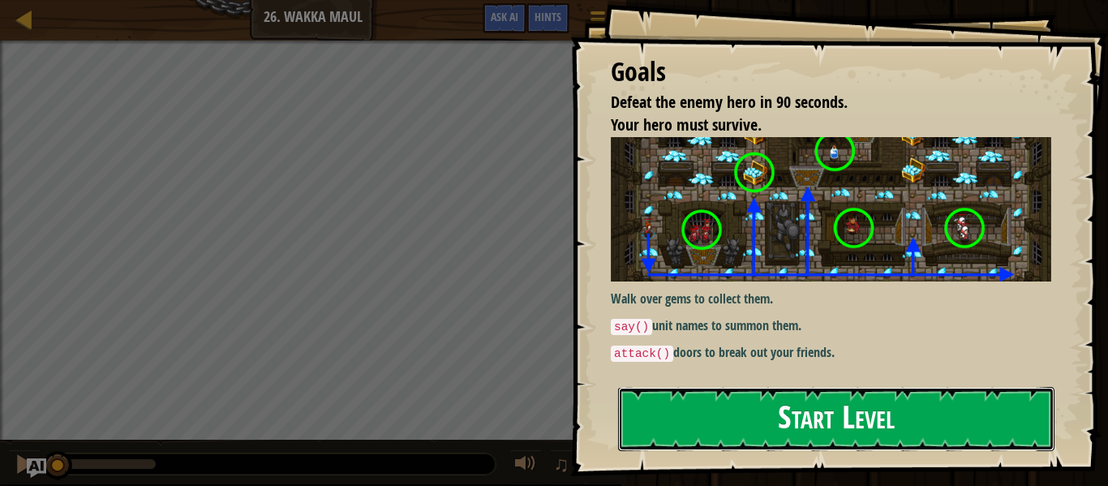
click at [941, 410] on button "Start Level" at bounding box center [836, 419] width 436 height 64
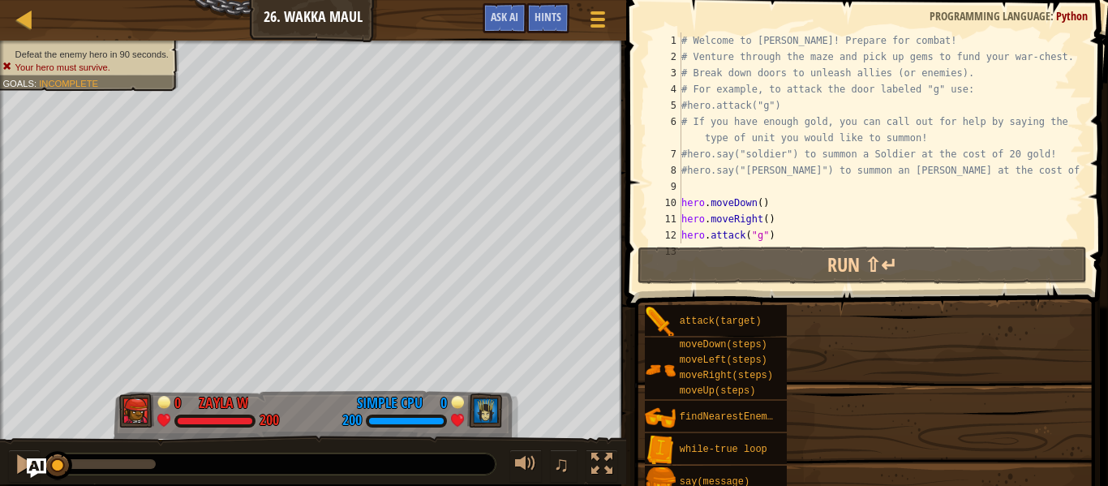
click at [942, 412] on div "attack(target) moveDown(steps) moveLeft(steps) moveRight(steps) moveUp(steps) f…" at bounding box center [870, 400] width 453 height 193
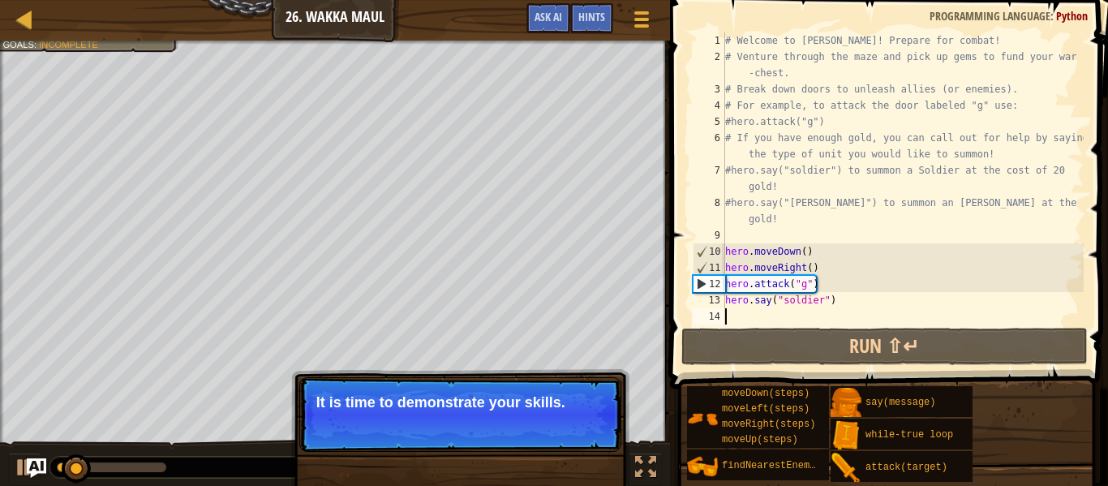
click at [845, 304] on div "# Welcome to [PERSON_NAME]! Prepare for combat! # Venture through the maze and …" at bounding box center [903, 194] width 362 height 325
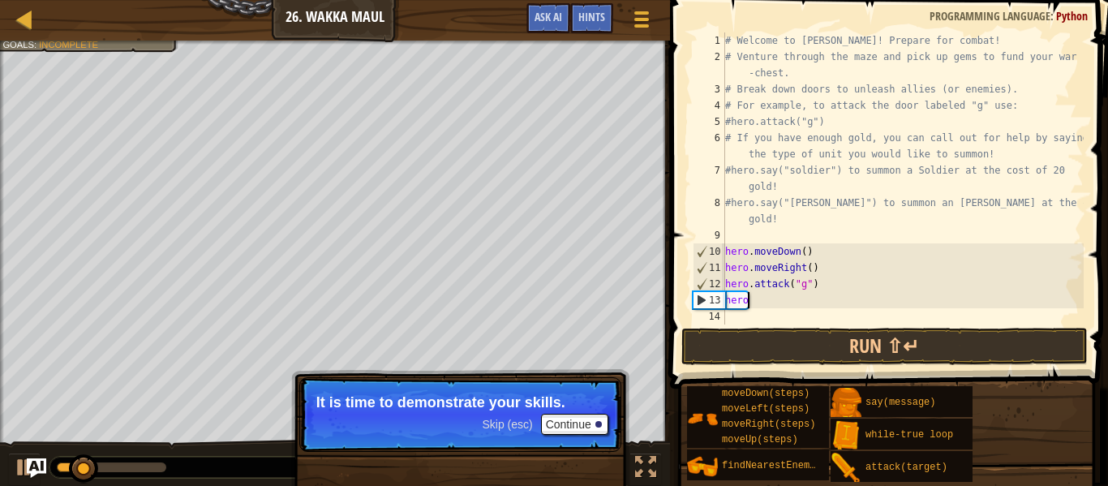
type textarea "h"
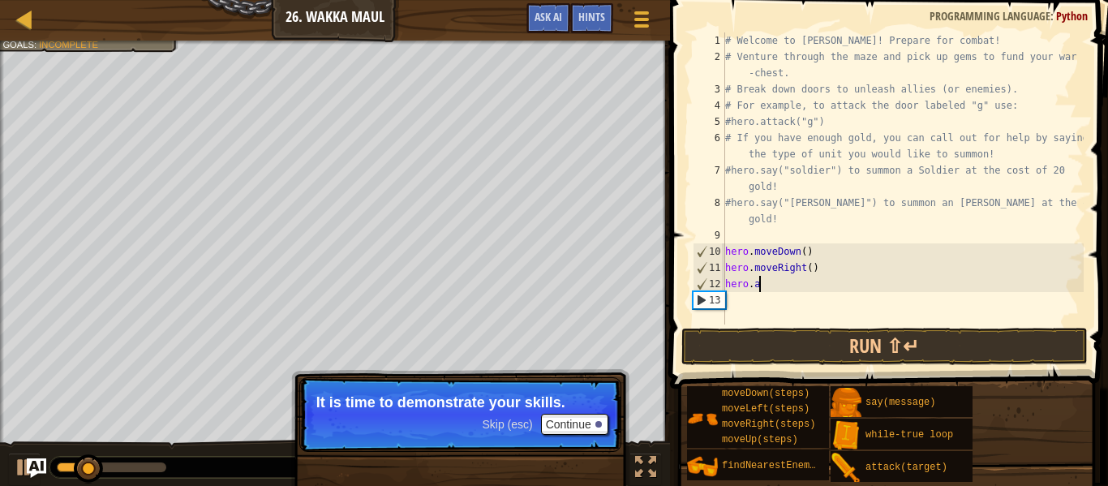
type textarea "h"
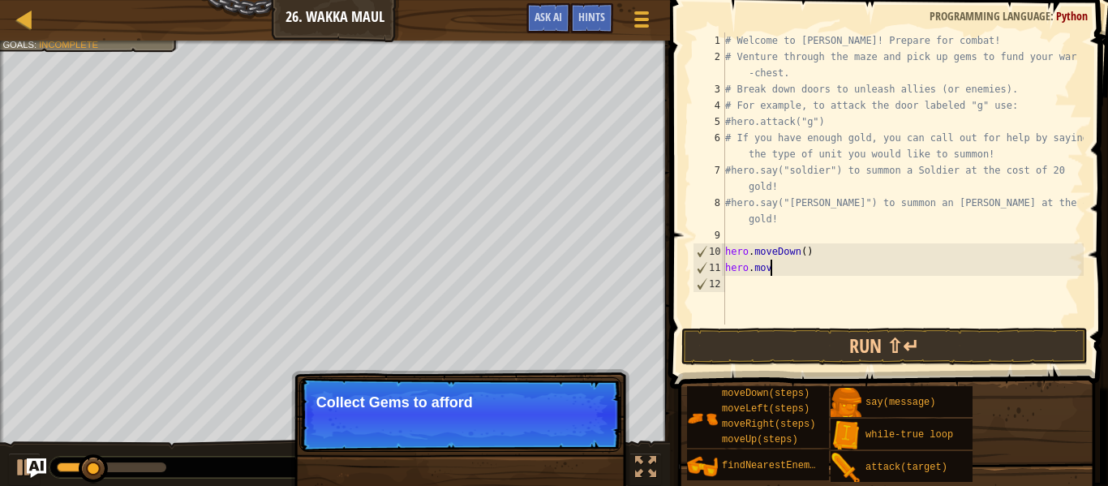
type textarea "h"
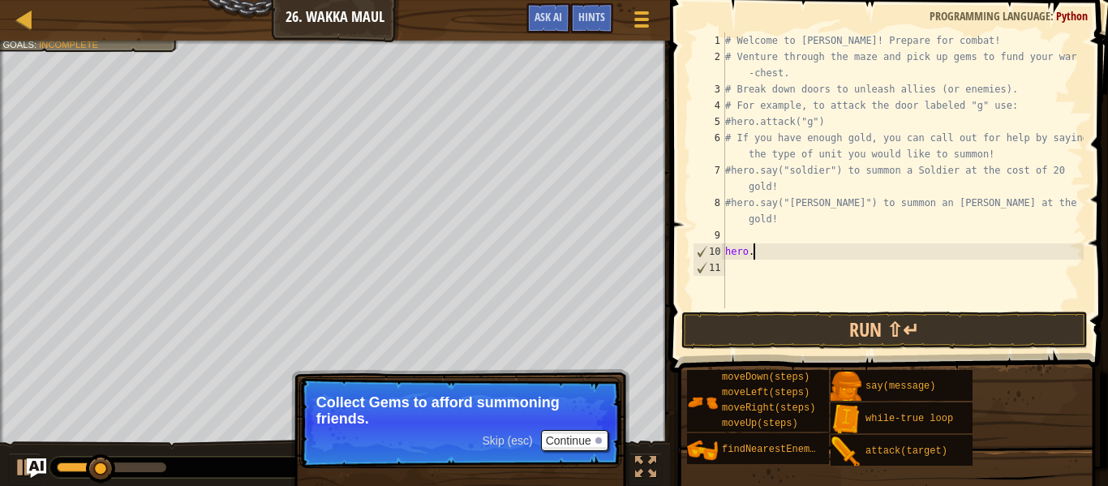
type textarea "h"
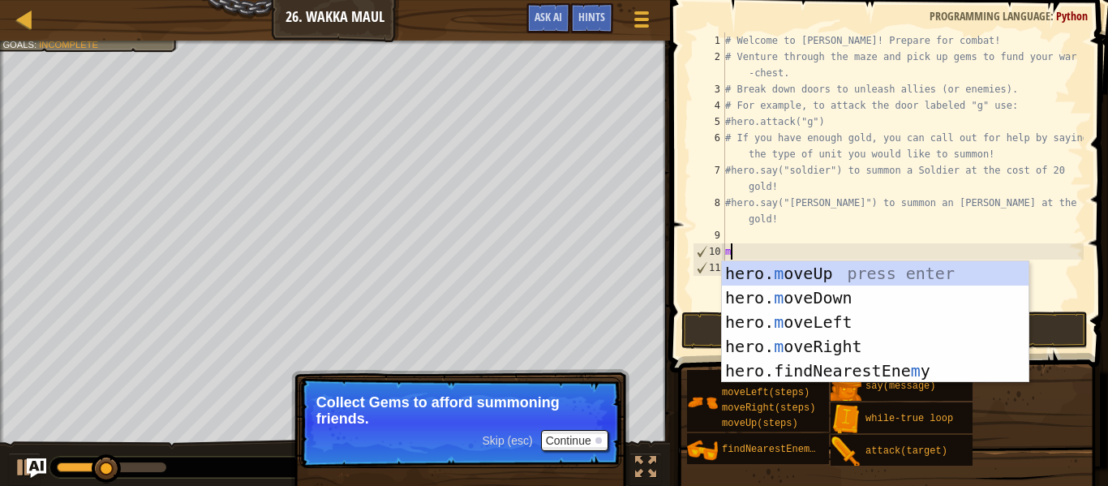
scroll to position [7, 1]
type textarea "mo"
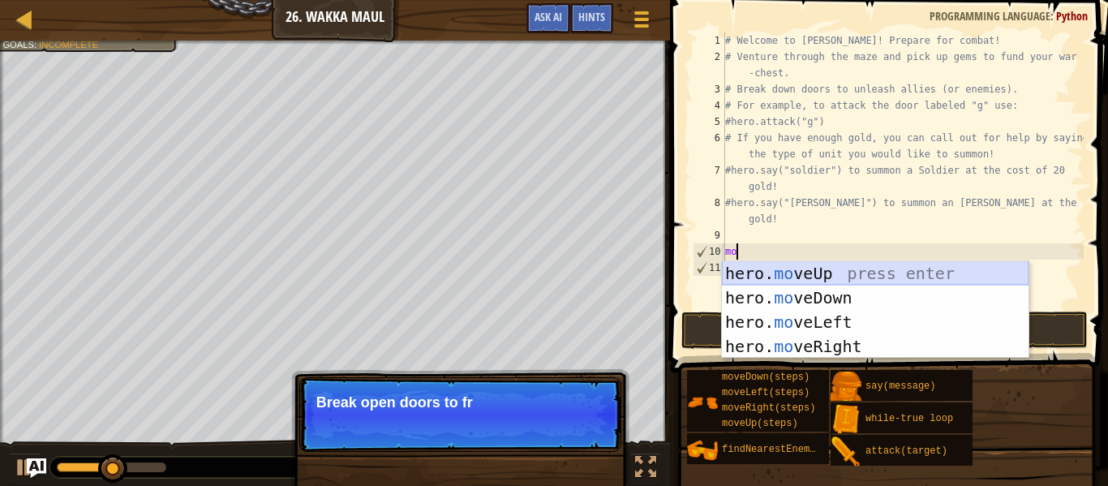
click at [847, 264] on div "hero. mo veUp press enter hero. mo veDown press enter hero. mo veLeft press ent…" at bounding box center [875, 334] width 307 height 146
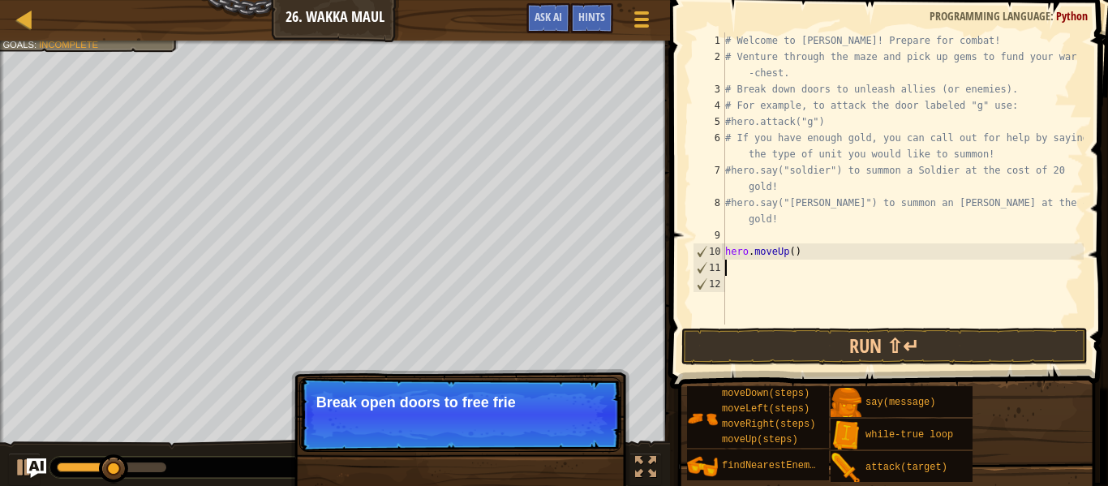
scroll to position [7, 0]
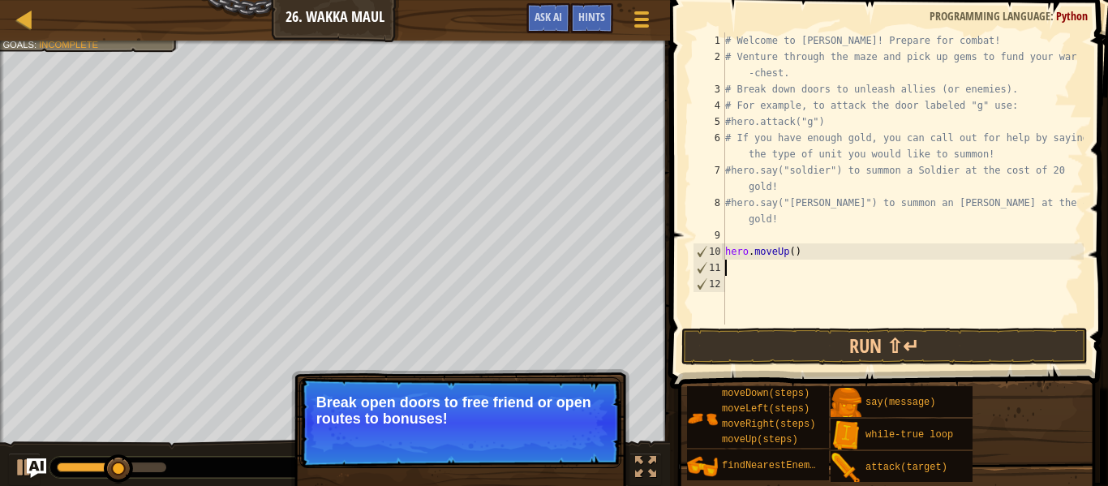
type textarea "m"
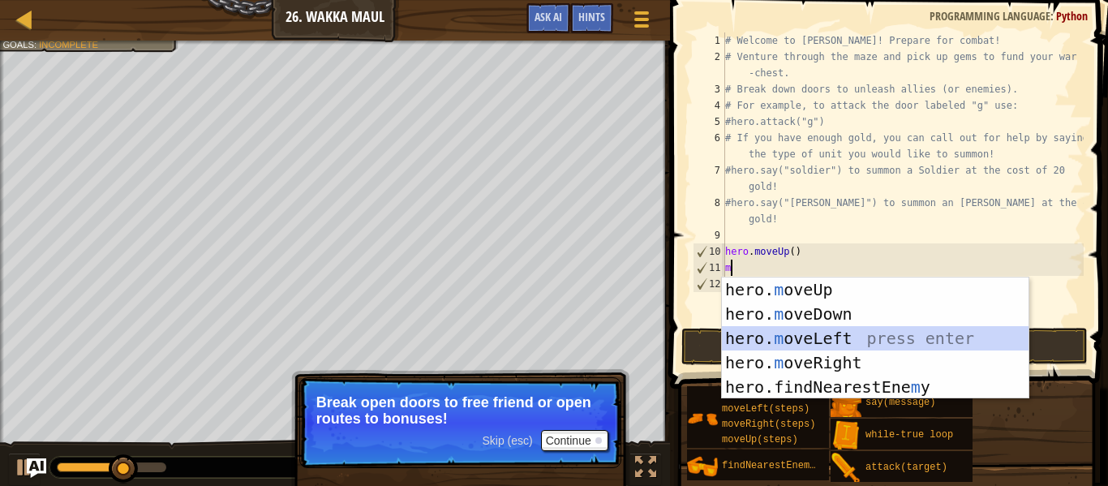
click at [822, 343] on div "hero. m oveUp press enter hero. m oveDown press enter hero. m oveLeft press ent…" at bounding box center [875, 362] width 307 height 170
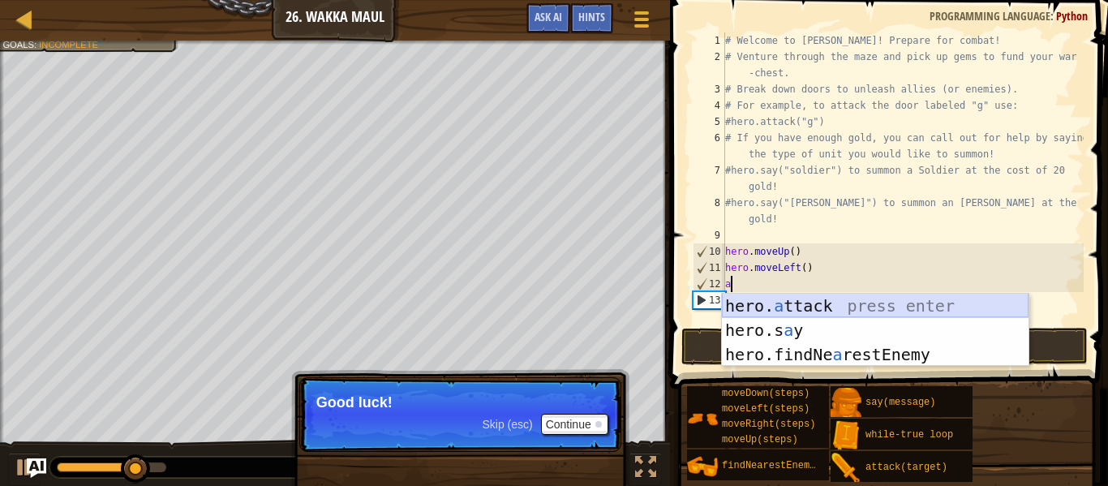
click at [815, 310] on div "hero. a ttack press enter hero.s a y press enter hero.findNe a restEnemy press …" at bounding box center [875, 355] width 307 height 122
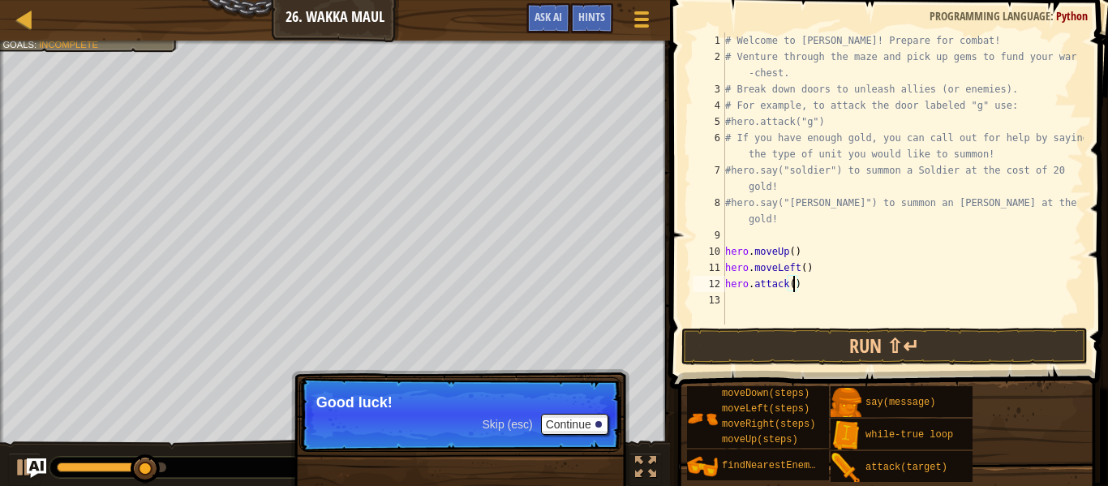
type textarea "hero.attack(d)"
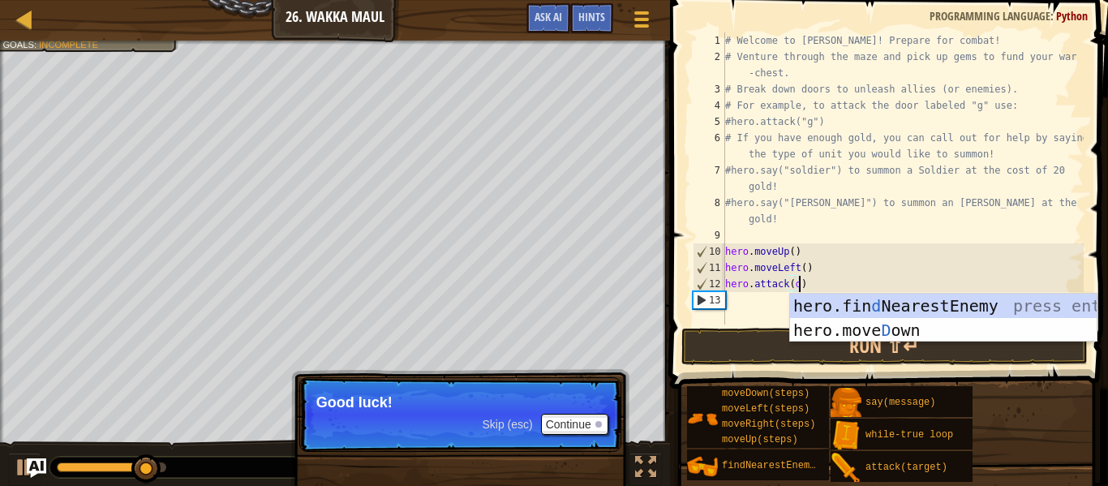
scroll to position [7, 11]
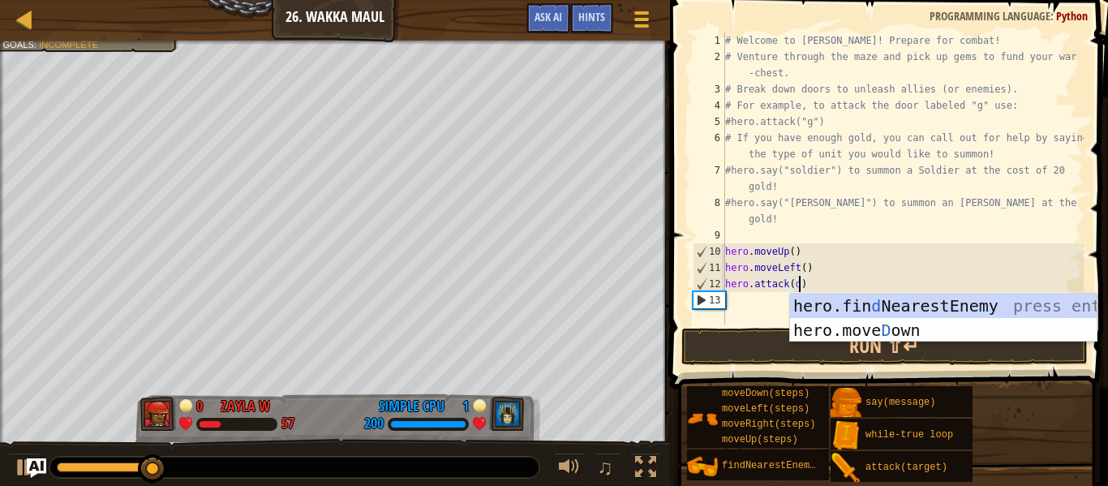
click at [755, 307] on div "# Welcome to [PERSON_NAME]! Prepare for combat! # Venture through the maze and …" at bounding box center [903, 194] width 362 height 325
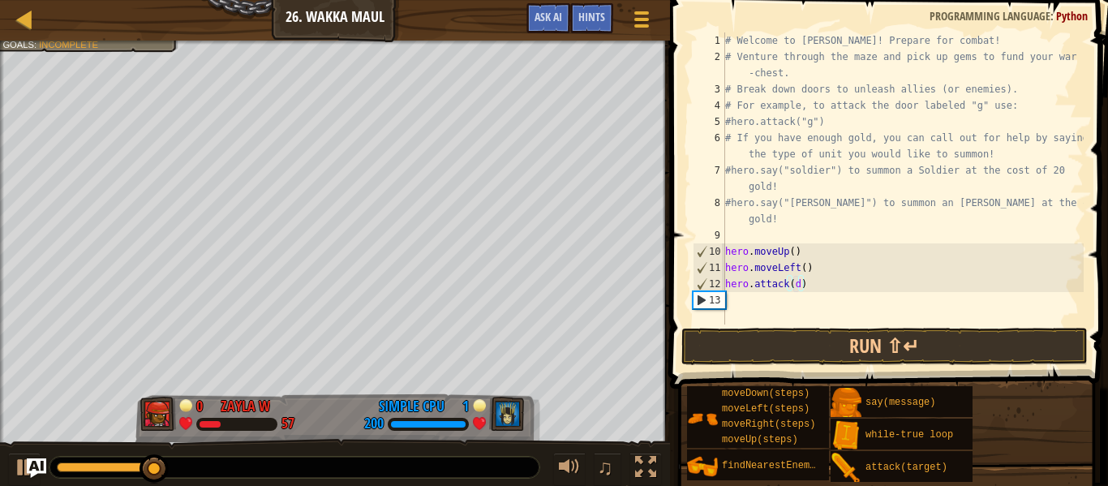
scroll to position [7, 0]
click at [793, 285] on div "# Welcome to [PERSON_NAME]! Prepare for combat! # Venture through the maze and …" at bounding box center [903, 194] width 362 height 325
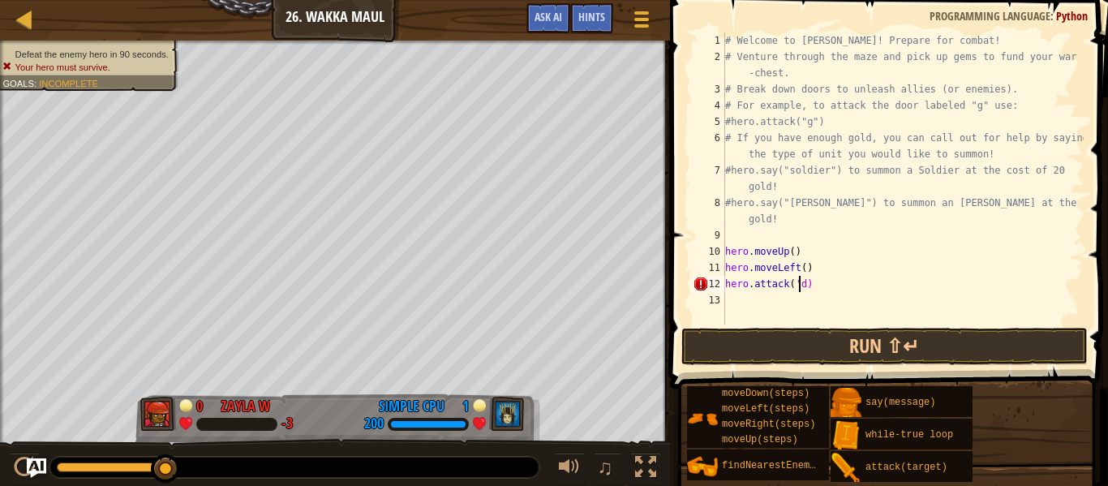
scroll to position [7, 11]
click at [807, 286] on div "# Welcome to [PERSON_NAME]! Prepare for combat! # Venture through the maze and …" at bounding box center [903, 194] width 362 height 325
click at [799, 286] on div "# Welcome to [PERSON_NAME]! Prepare for combat! # Venture through the maze and …" at bounding box center [903, 194] width 362 height 325
type textarea "hero.attack("d")"
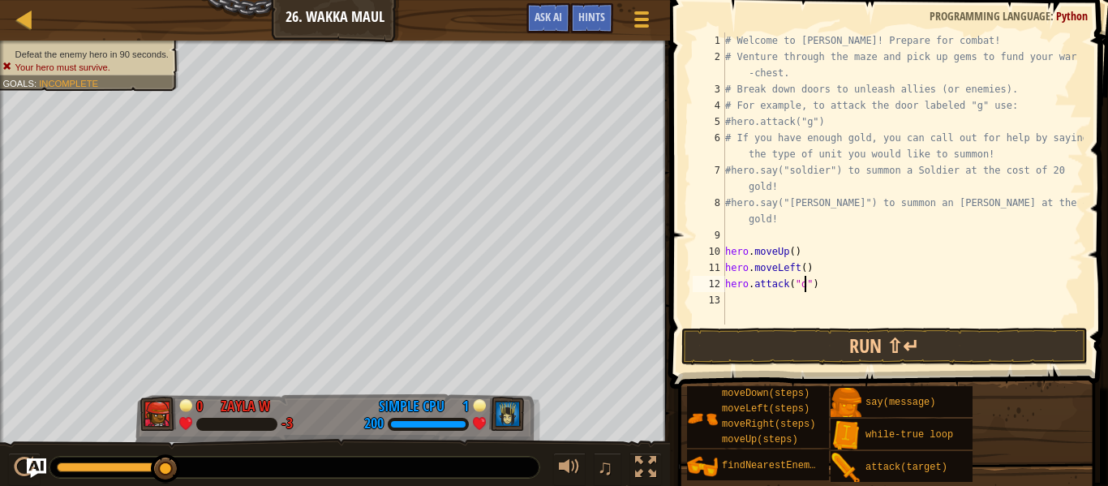
click at [729, 303] on div "# Welcome to [PERSON_NAME]! Prepare for combat! # Venture through the maze and …" at bounding box center [903, 194] width 362 height 325
type textarea "m"
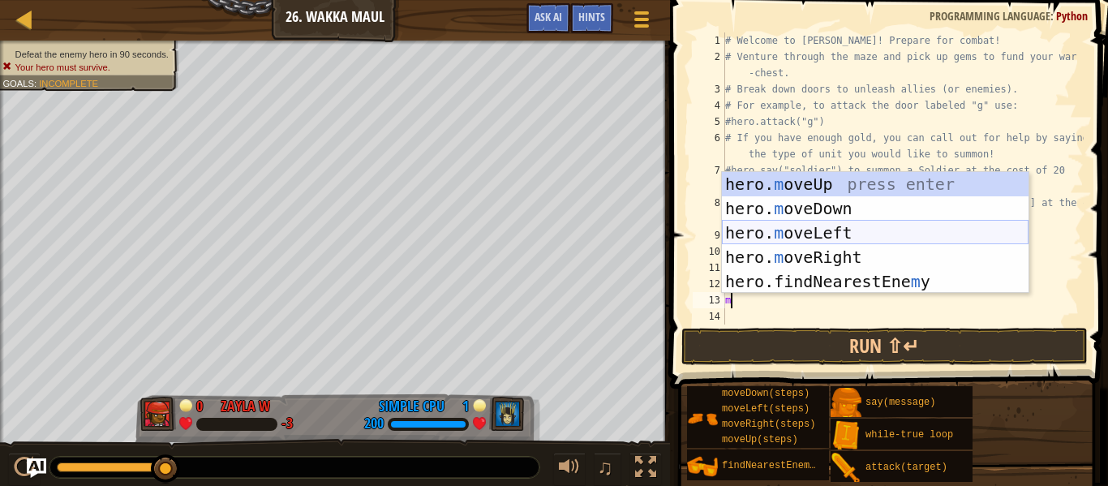
click at [822, 229] on div "hero. m oveUp press enter hero. m oveDown press enter hero. m oveLeft press ent…" at bounding box center [875, 257] width 307 height 170
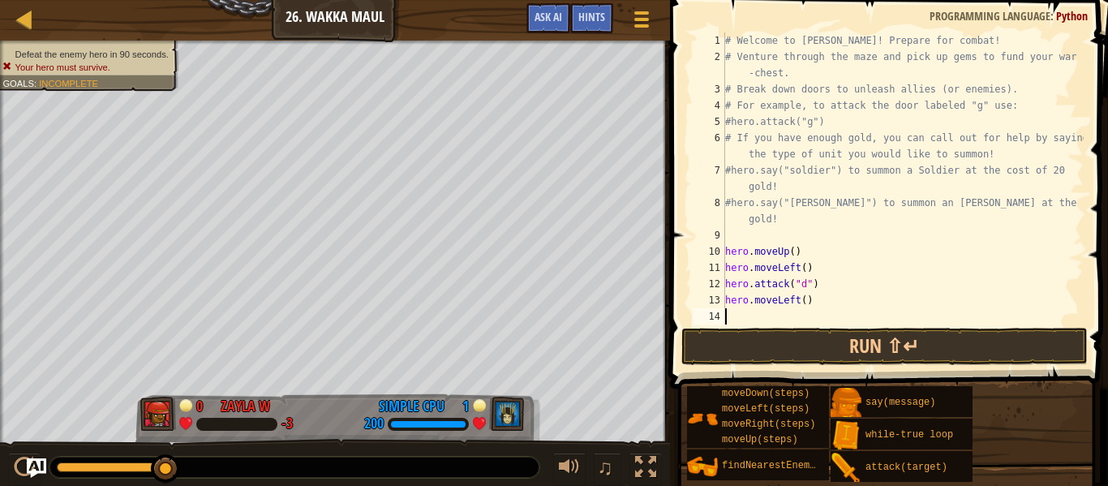
scroll to position [0, 0]
click at [811, 301] on div "# Welcome to [PERSON_NAME]! Prepare for combat! # Venture through the maze and …" at bounding box center [903, 194] width 362 height 325
click at [806, 302] on div "# Welcome to [PERSON_NAME]! Prepare for combat! # Venture through the maze and …" at bounding box center [903, 194] width 362 height 325
type textarea "hero.moveLeft(4)"
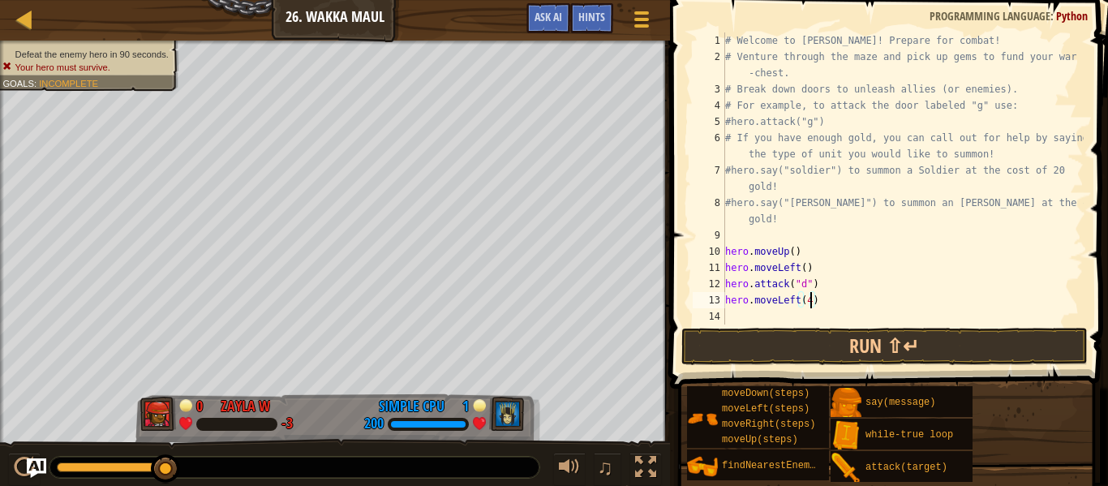
click at [746, 313] on div "# Welcome to [PERSON_NAME]! Prepare for combat! # Venture through the maze and …" at bounding box center [903, 194] width 362 height 325
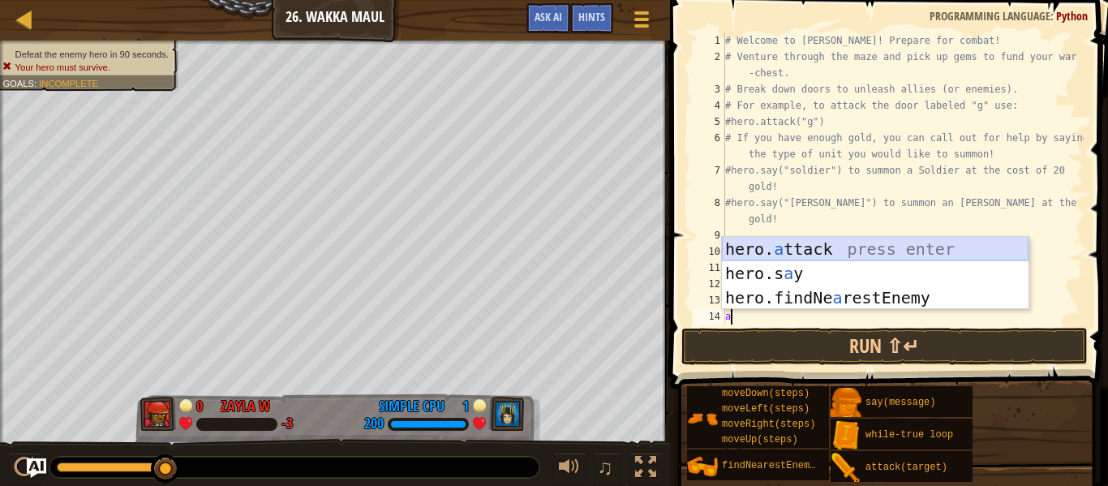
click at [807, 239] on div "hero. a ttack press enter hero.s a y press enter hero.findNe a restEnemy press …" at bounding box center [875, 298] width 307 height 122
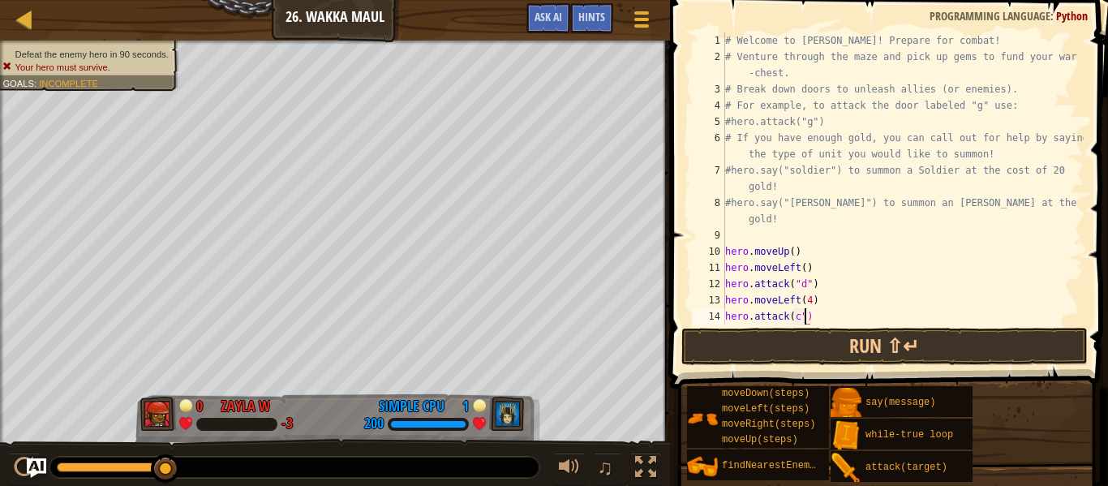
scroll to position [7, 11]
click at [796, 317] on div "# Welcome to [PERSON_NAME]! Prepare for combat! # Venture through the maze and …" at bounding box center [903, 194] width 362 height 325
type textarea "hero.attack("c")"
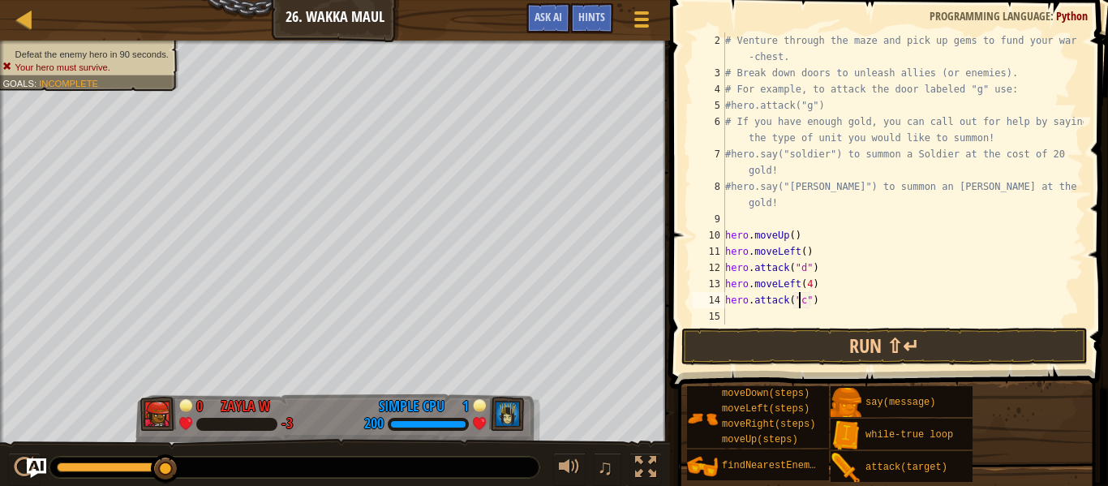
click at [732, 314] on div "# Venture through the maze and pick up gems to fund your war -chest. # Break do…" at bounding box center [903, 202] width 362 height 341
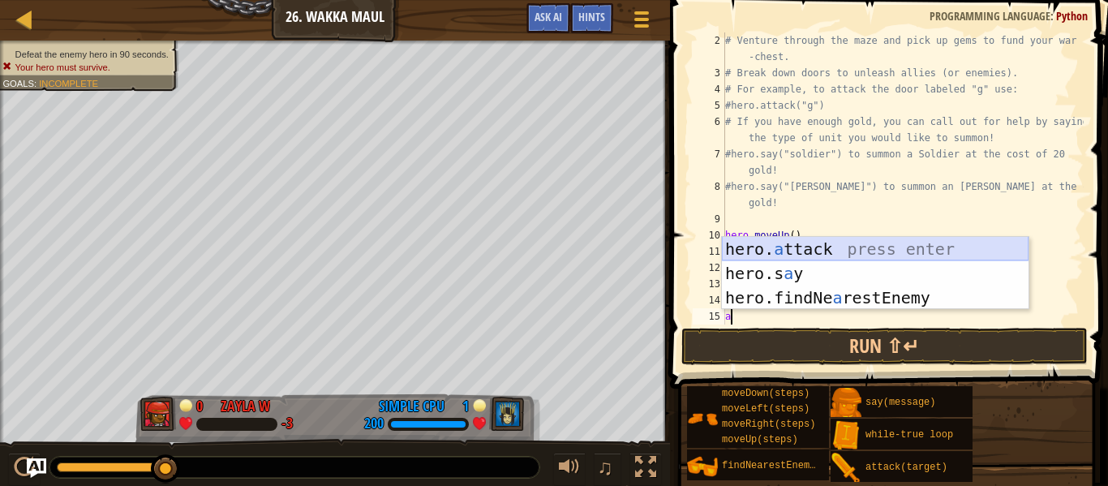
click at [798, 252] on div "hero. a ttack press enter hero.s a y press enter hero.findNe a restEnemy press …" at bounding box center [875, 298] width 307 height 122
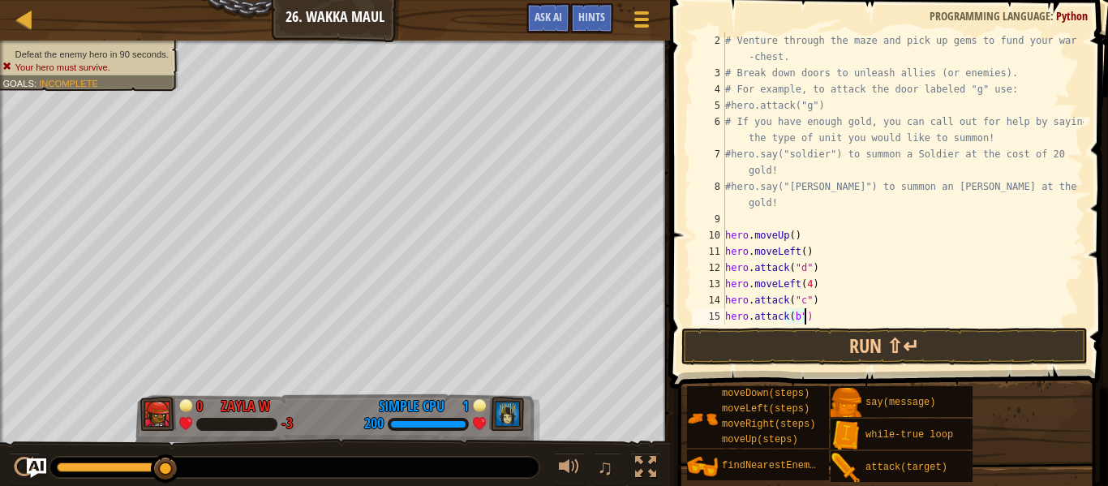
scroll to position [7, 11]
click at [793, 311] on div "# Venture through the maze and pick up gems to fund your war -chest. # Break do…" at bounding box center [903, 202] width 362 height 341
type textarea "hero.attack("b")"
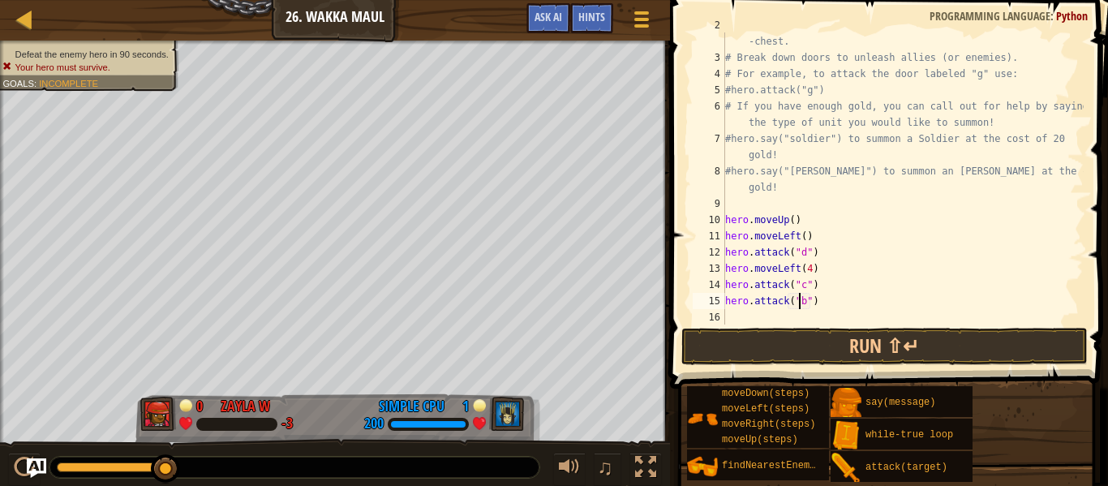
scroll to position [32, 0]
click at [728, 307] on div "# Venture through the maze and pick up gems to fund your war -chest. # Break do…" at bounding box center [903, 187] width 362 height 341
click at [728, 314] on div "# Venture through the maze and pick up gems to fund your war -chest. # Break do…" at bounding box center [903, 186] width 362 height 341
type textarea "m"
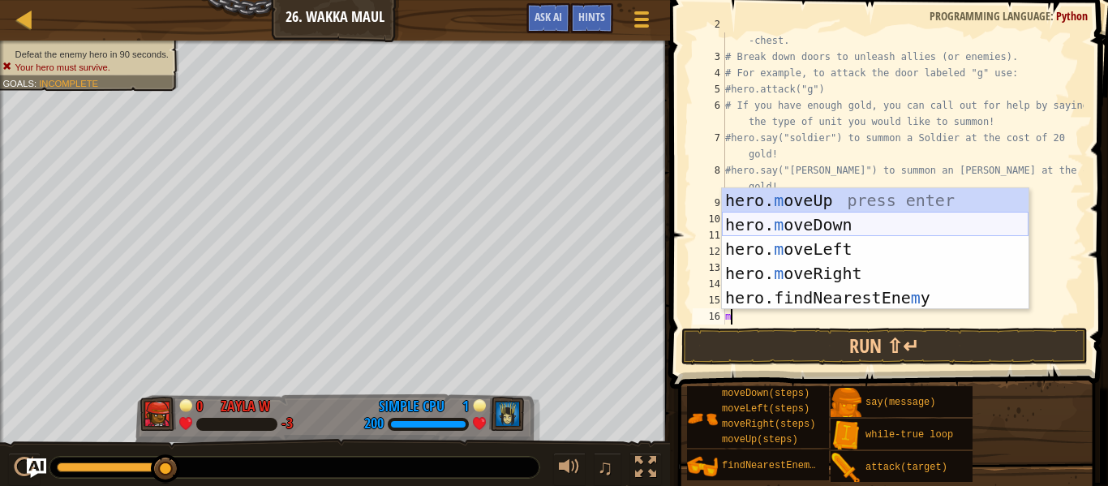
click at [849, 226] on div "hero. m oveUp press enter hero. m oveDown press enter hero. m oveLeft press ent…" at bounding box center [875, 273] width 307 height 170
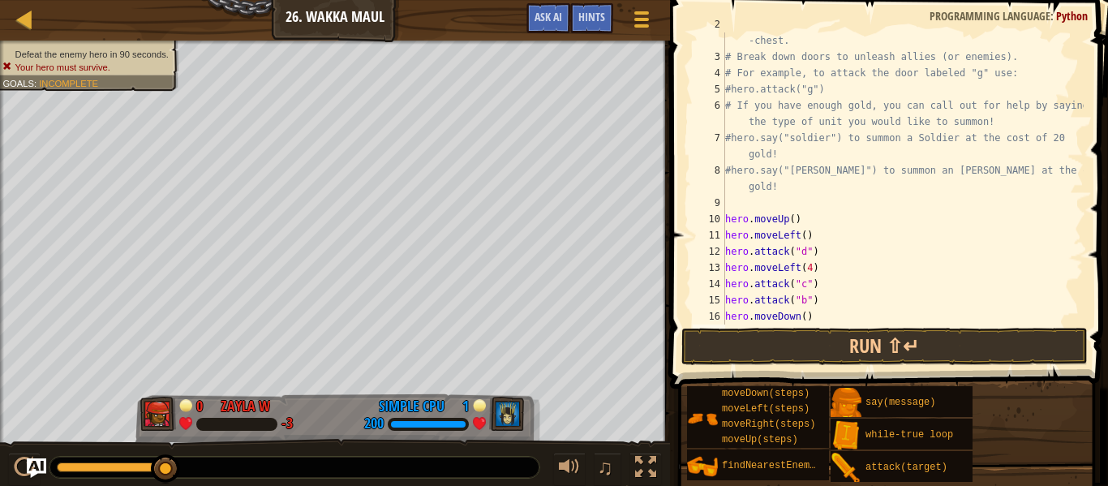
click at [806, 318] on div "# Venture through the maze and pick up gems to fund your war -chest. # Break do…" at bounding box center [903, 186] width 362 height 341
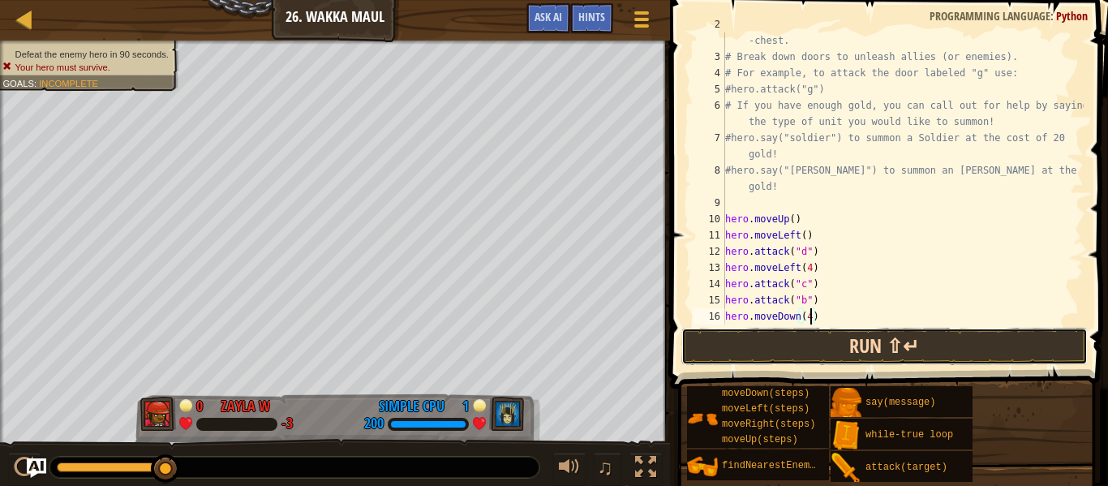
click at [812, 333] on button "Run ⇧↵" at bounding box center [885, 346] width 406 height 37
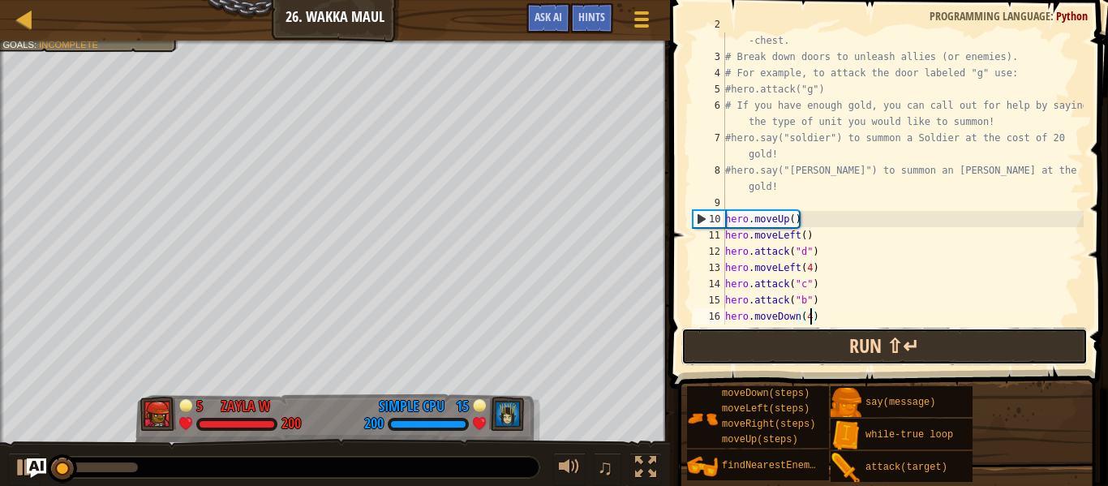
click at [815, 345] on button "Run ⇧↵" at bounding box center [885, 346] width 406 height 37
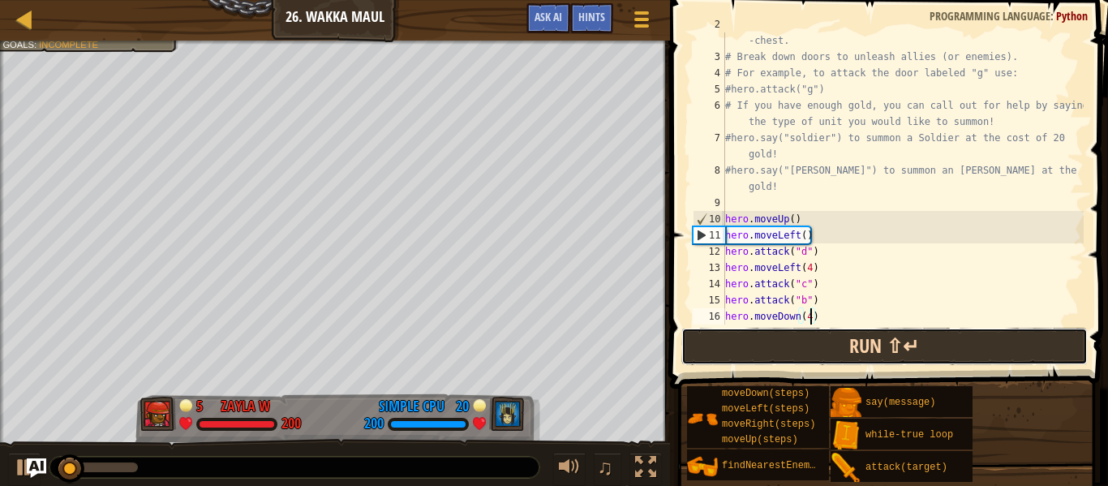
click at [840, 350] on button "Run ⇧↵" at bounding box center [885, 346] width 406 height 37
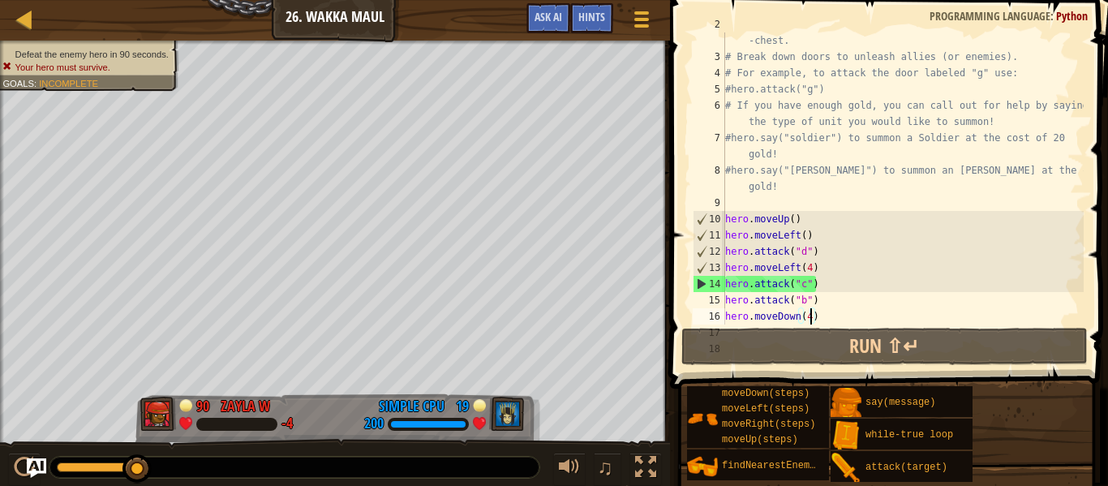
click at [803, 282] on div "# Venture through the maze and pick up gems to fund your war -chest. # Break do…" at bounding box center [903, 186] width 362 height 341
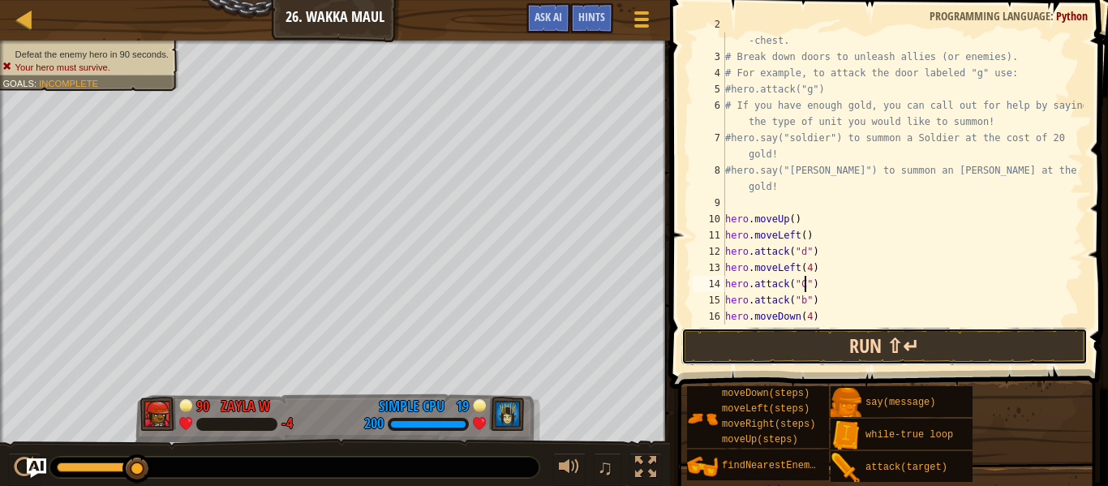
click at [789, 338] on button "Run ⇧↵" at bounding box center [885, 346] width 406 height 37
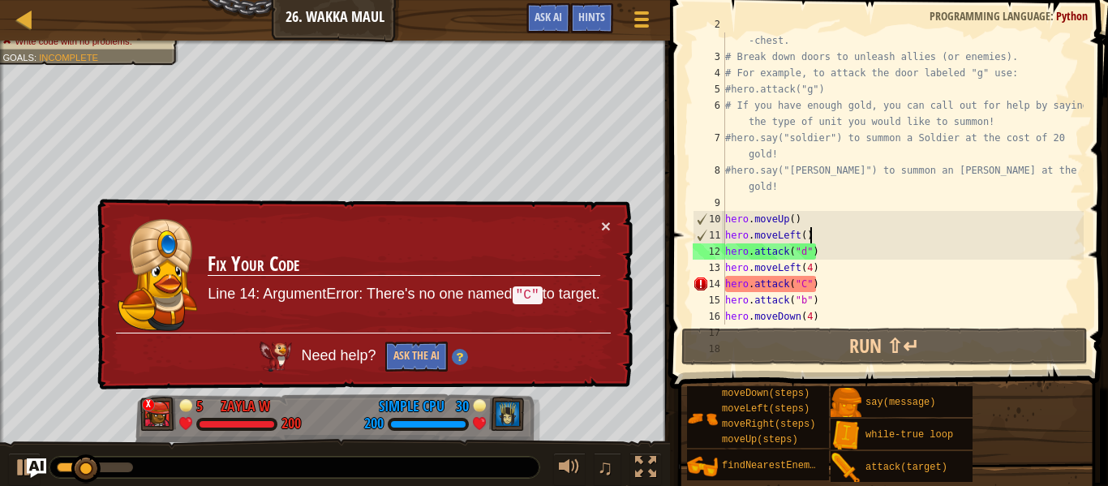
click at [819, 241] on div "# Venture through the maze and pick up gems to fund your war -chest. # Break do…" at bounding box center [903, 186] width 362 height 341
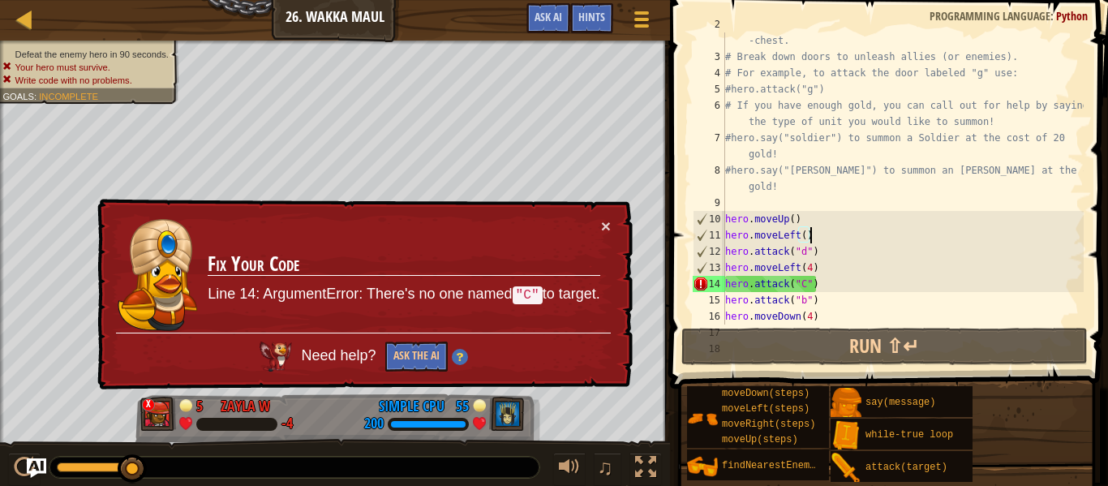
click at [842, 292] on div "# Venture through the maze and pick up gems to fund your war -chest. # Break do…" at bounding box center [903, 186] width 362 height 341
click at [824, 281] on div "# Venture through the maze and pick up gems to fund your war -chest. # Break do…" at bounding box center [903, 186] width 362 height 341
click at [605, 227] on button "×" at bounding box center [606, 225] width 10 height 17
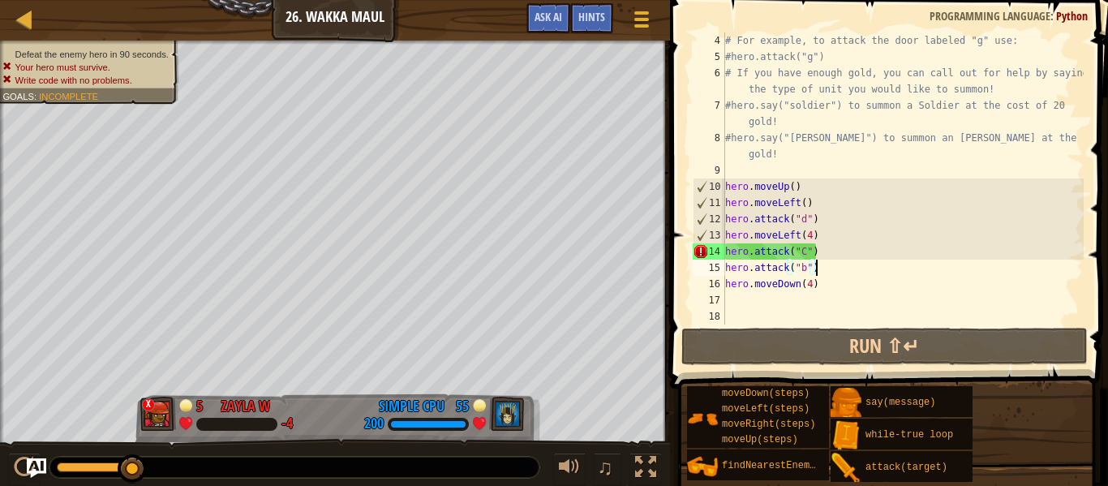
scroll to position [65, 0]
click at [844, 287] on div "# For example, to attack the door labeled "g" use: #hero.attack("g") # If you h…" at bounding box center [903, 194] width 362 height 325
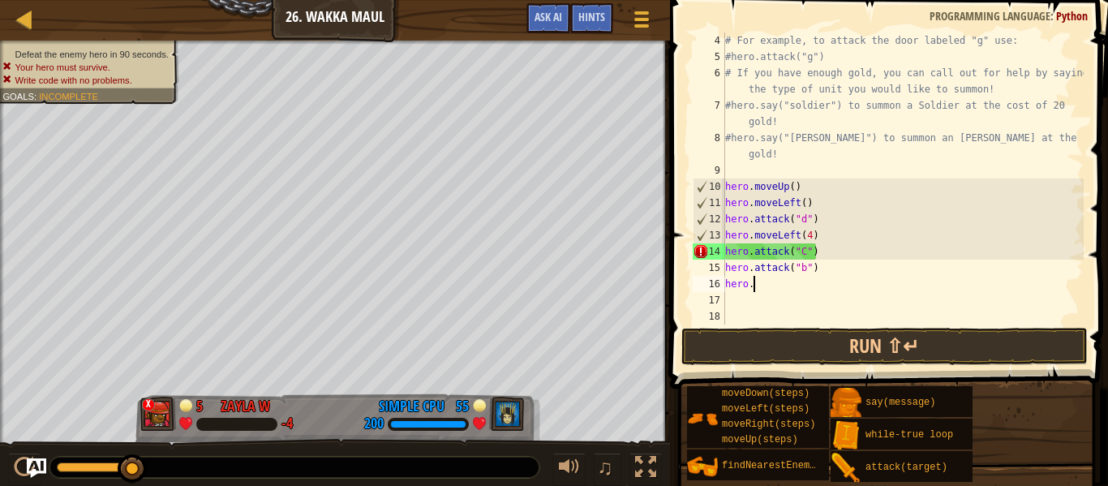
scroll to position [7, 1]
type textarea "h"
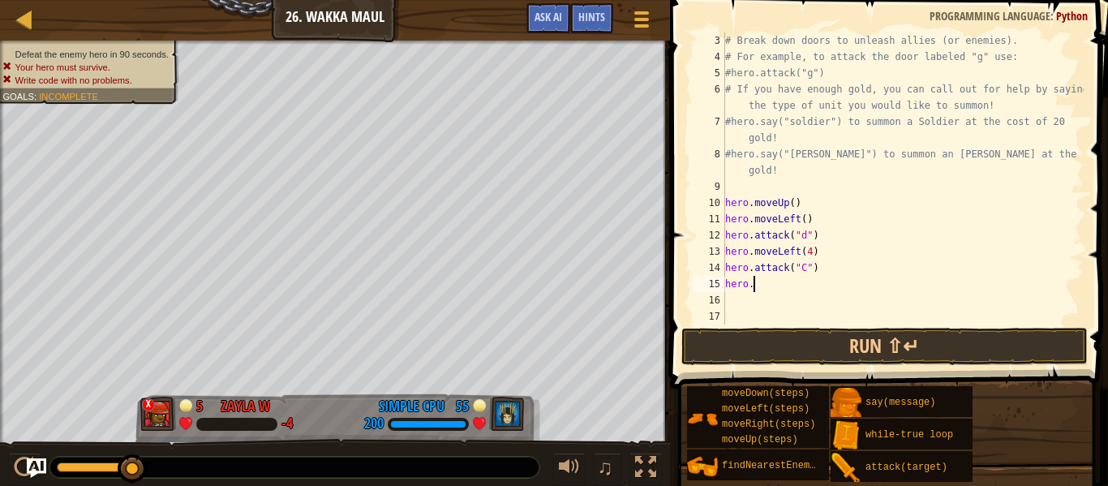
type textarea "h"
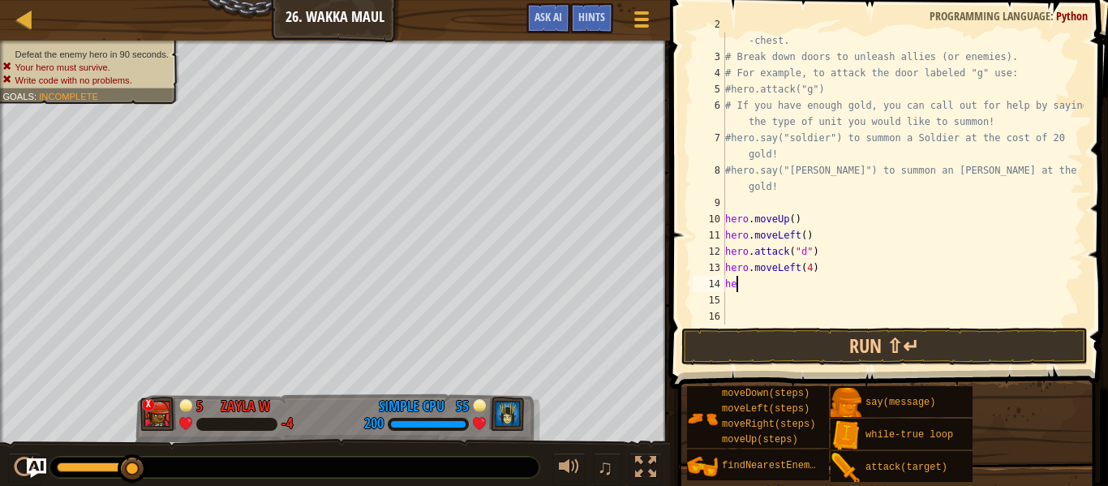
type textarea "h"
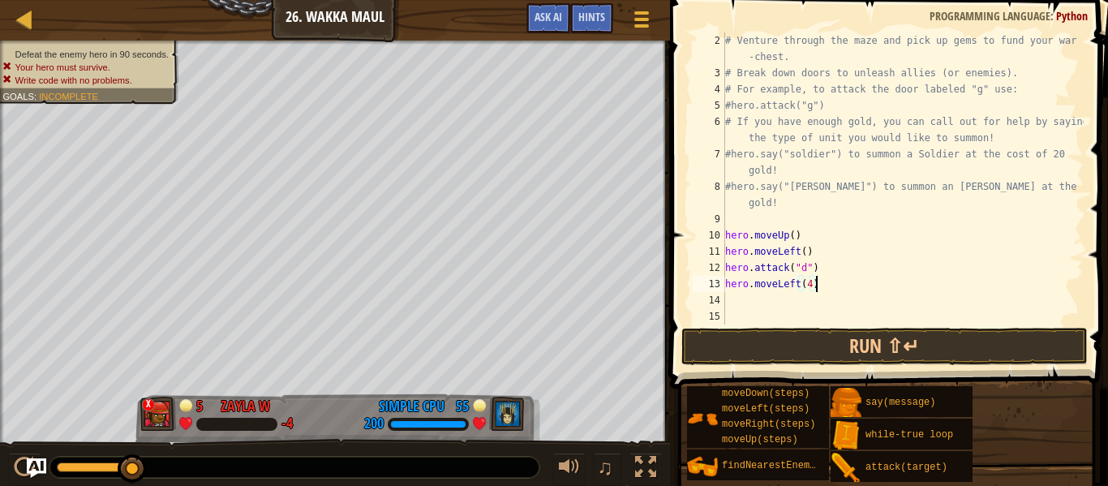
scroll to position [16, 0]
type textarea "h"
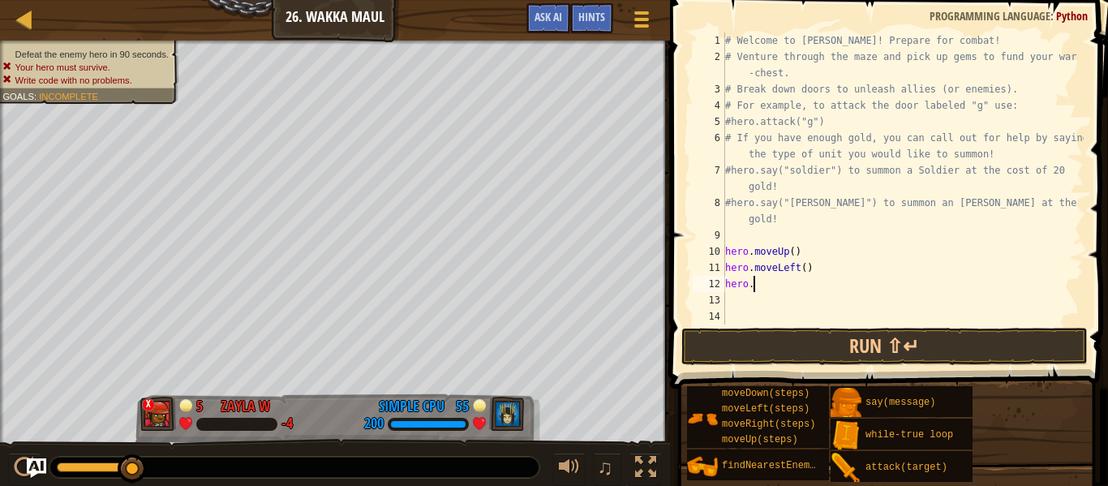
type textarea "h"
click at [57, 467] on div at bounding box center [95, 467] width 76 height 10
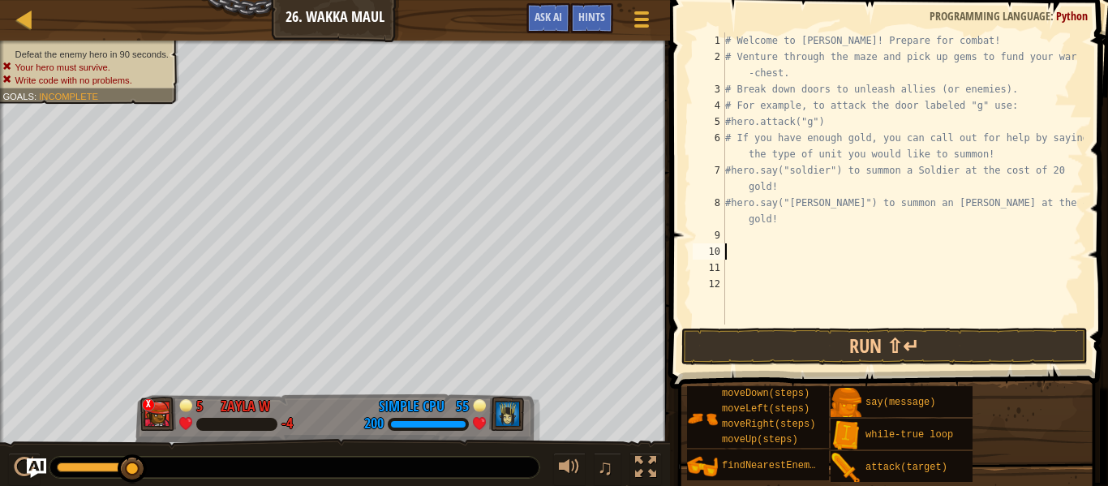
click at [69, 468] on div at bounding box center [95, 467] width 76 height 10
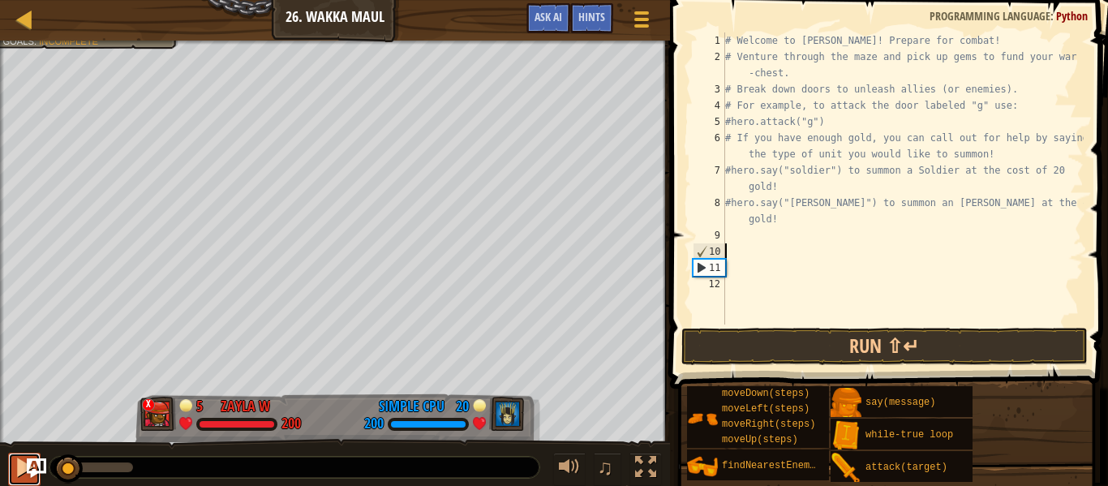
click at [10, 472] on button at bounding box center [24, 469] width 32 height 33
click at [16, 471] on div at bounding box center [24, 467] width 21 height 21
click at [750, 248] on div "# Welcome to [PERSON_NAME]! Prepare for combat! # Venture through the maze and …" at bounding box center [903, 194] width 362 height 325
type textarea "h"
click at [53, 466] on div at bounding box center [294, 467] width 490 height 21
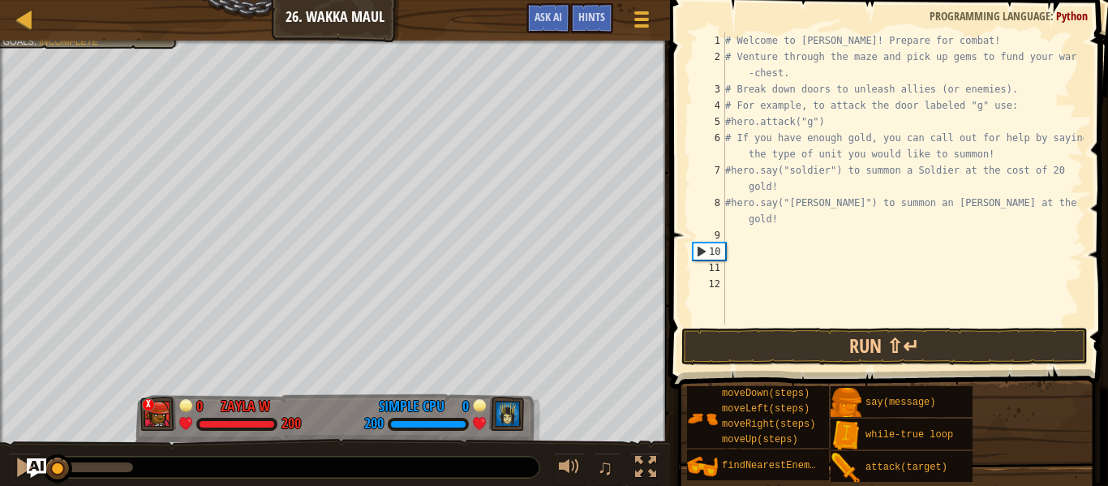
click at [57, 466] on div at bounding box center [58, 467] width 2 height 10
click at [798, 247] on div "# Welcome to [PERSON_NAME]! Prepare for combat! # Venture through the maze and …" at bounding box center [903, 194] width 362 height 325
click at [761, 244] on div "# Welcome to [PERSON_NAME]! Prepare for combat! # Venture through the maze and …" at bounding box center [903, 194] width 362 height 325
click at [760, 239] on div "# Welcome to [PERSON_NAME]! Prepare for combat! # Venture through the maze and …" at bounding box center [903, 194] width 362 height 325
type textarea "h"
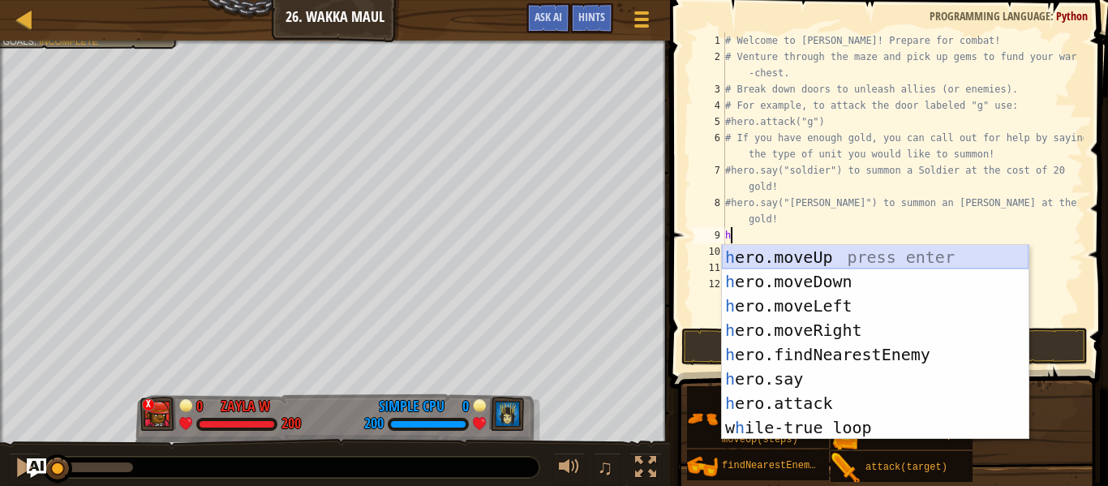
click at [812, 262] on div "h ero.moveUp press enter h ero.moveDown press enter h ero.moveLeft press enter …" at bounding box center [875, 366] width 307 height 243
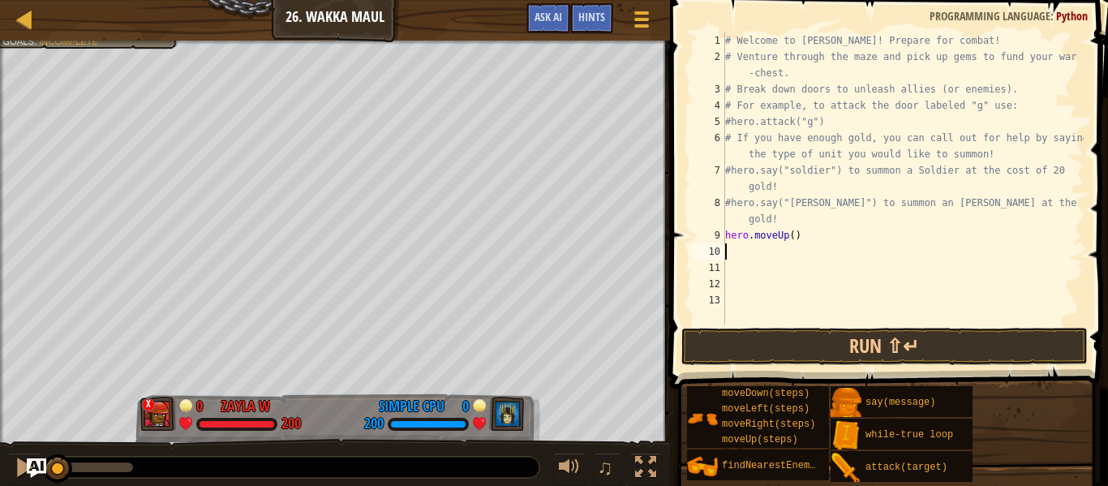
type textarea "h"
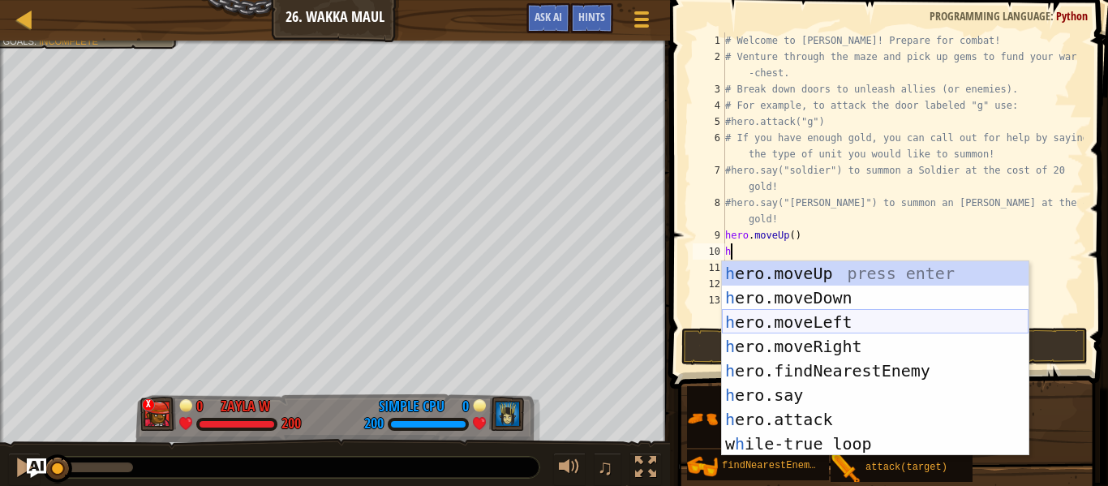
click at [804, 330] on div "h ero.moveUp press enter h ero.moveDown press enter h ero.moveLeft press enter …" at bounding box center [875, 382] width 307 height 243
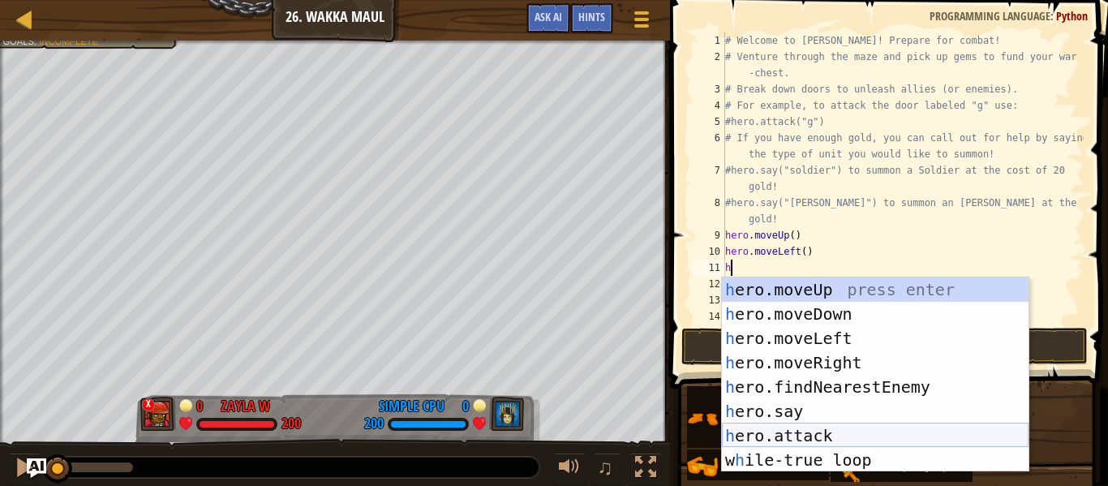
click at [792, 433] on div "h ero.moveUp press enter h ero.moveDown press enter h ero.moveLeft press enter …" at bounding box center [875, 398] width 307 height 243
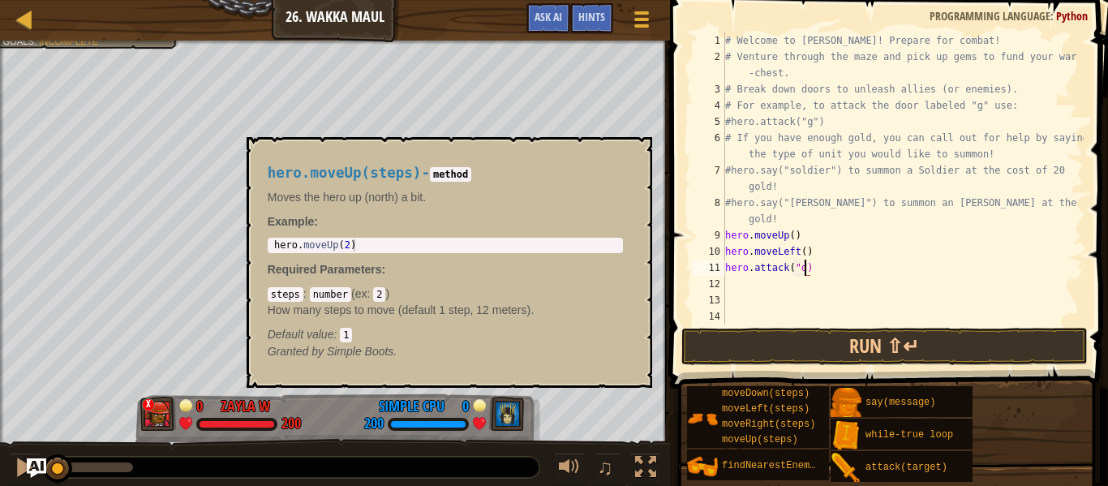
type textarea "hero.attack("d")"
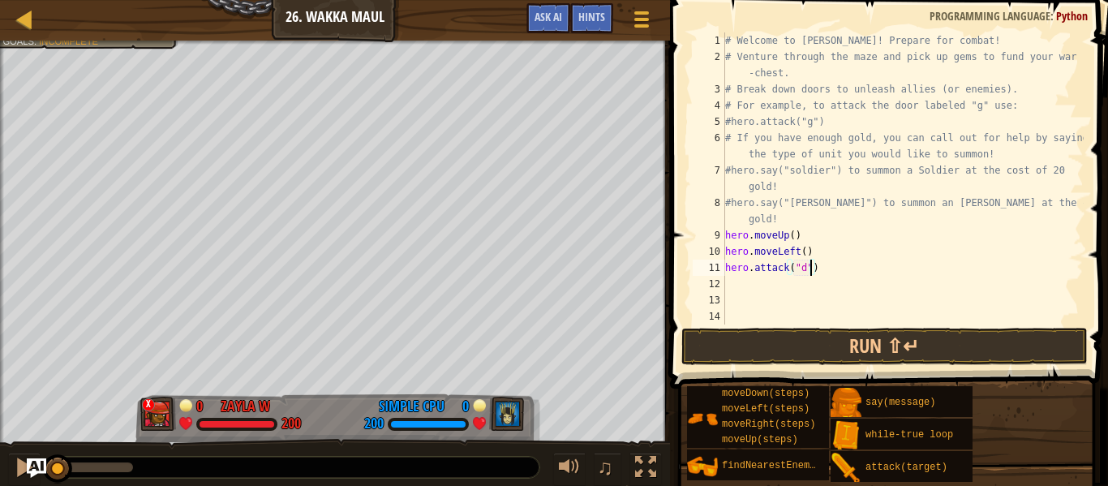
click at [758, 285] on div "# Welcome to [PERSON_NAME]! Prepare for combat! # Venture through the maze and …" at bounding box center [903, 194] width 362 height 325
type textarea "h"
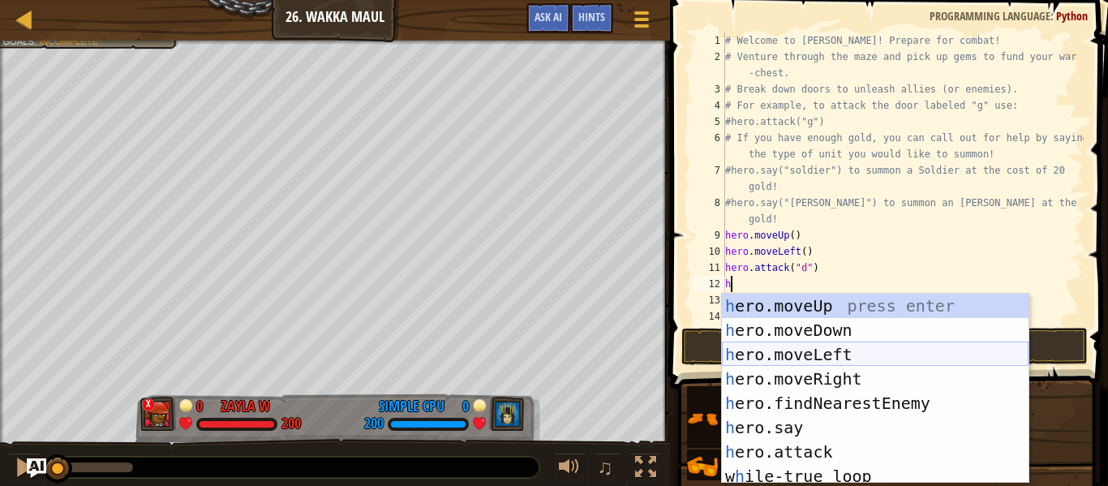
click at [815, 358] on div "h ero.moveUp press enter h ero.moveDown press enter h ero.moveLeft press enter …" at bounding box center [875, 413] width 307 height 239
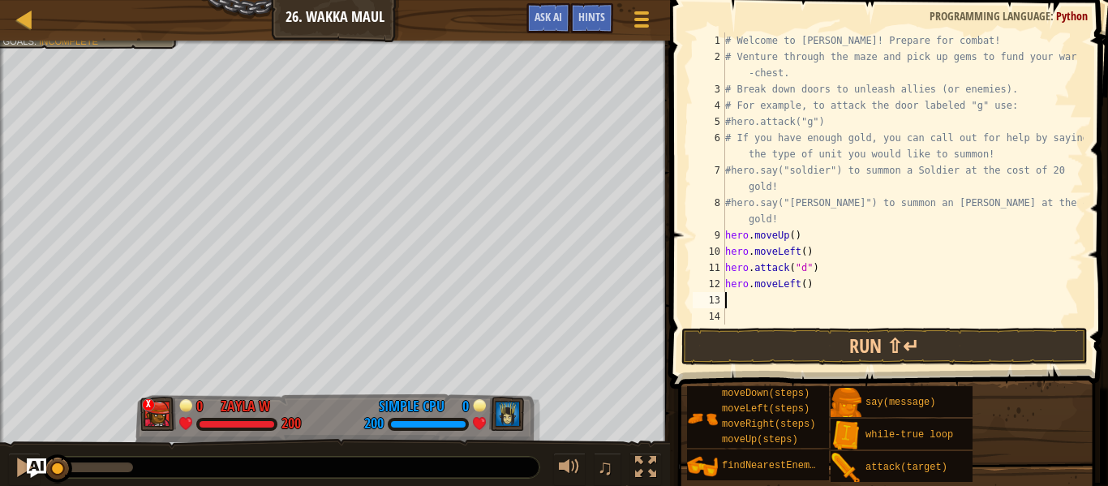
scroll to position [0, 0]
click at [804, 286] on div "# Welcome to [PERSON_NAME]! Prepare for combat! # Venture through the maze and …" at bounding box center [903, 194] width 362 height 325
type textarea "hero.moveLeft(4)"
click at [810, 301] on div "# Welcome to [PERSON_NAME]! Prepare for combat! # Venture through the maze and …" at bounding box center [903, 194] width 362 height 325
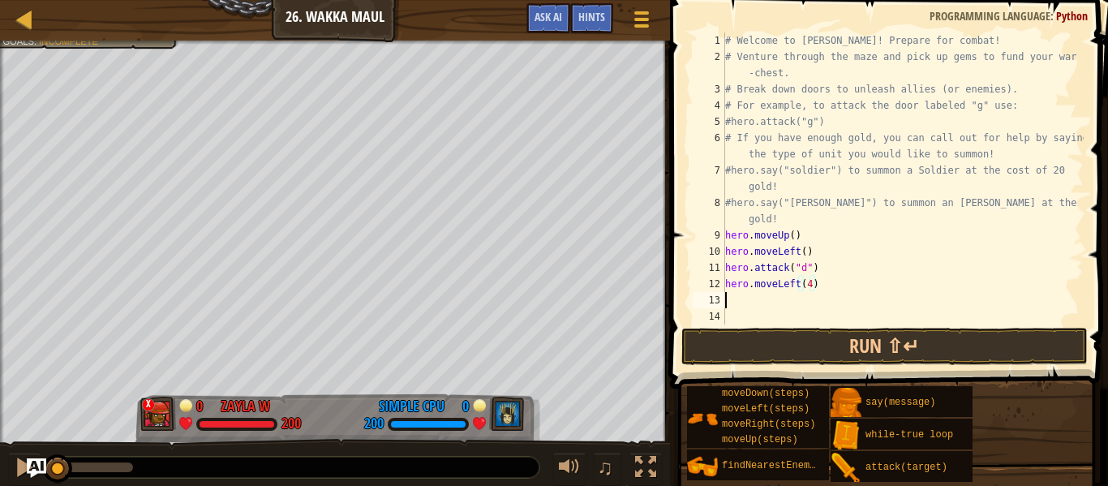
scroll to position [7, 0]
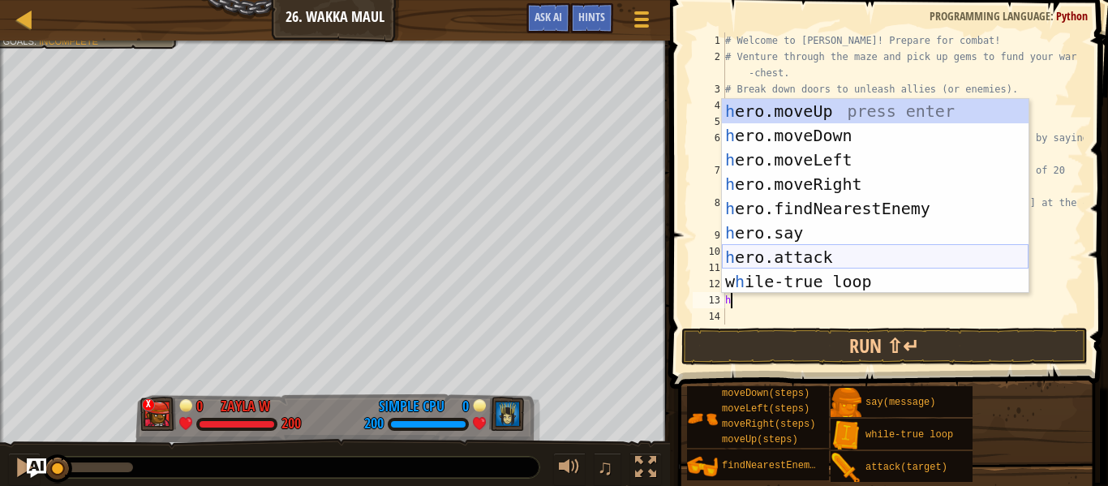
click at [819, 252] on div "h ero.moveUp press enter h ero.moveDown press enter h ero.moveLeft press enter …" at bounding box center [875, 220] width 307 height 243
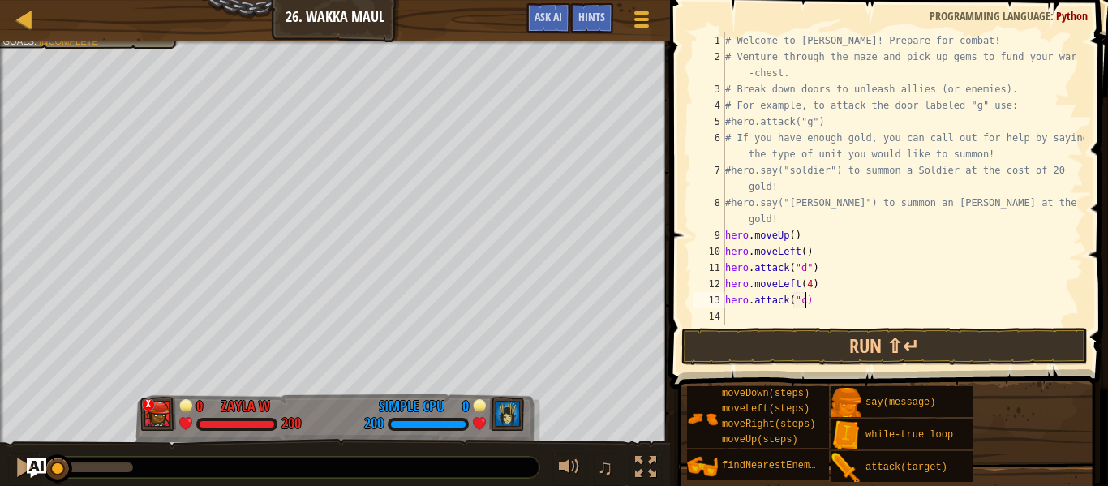
type textarea "hero.attack("c")"
click at [788, 318] on div "# Welcome to [PERSON_NAME]! Prepare for combat! # Venture through the maze and …" at bounding box center [903, 194] width 362 height 325
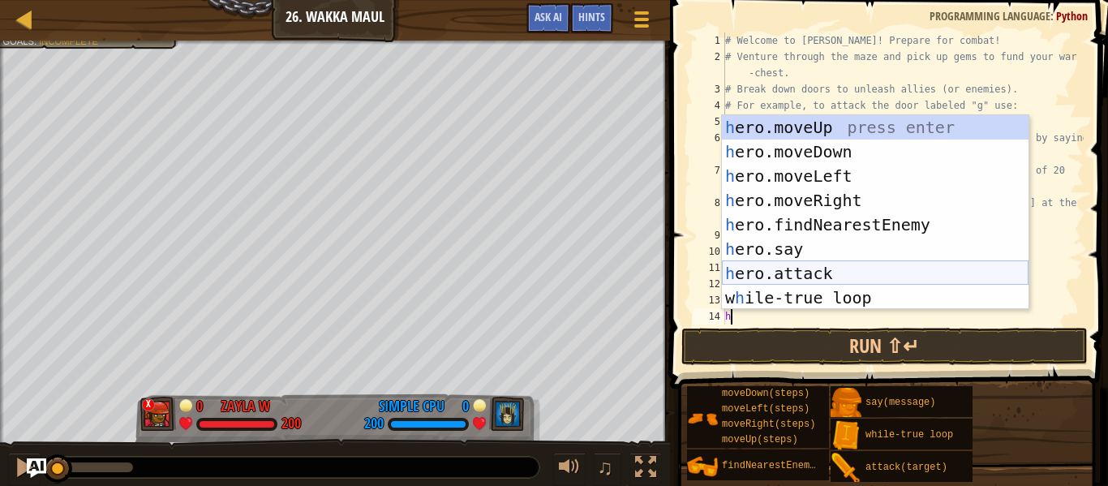
click at [820, 274] on div "h ero.moveUp press enter h ero.moveDown press enter h ero.moveLeft press enter …" at bounding box center [875, 236] width 307 height 243
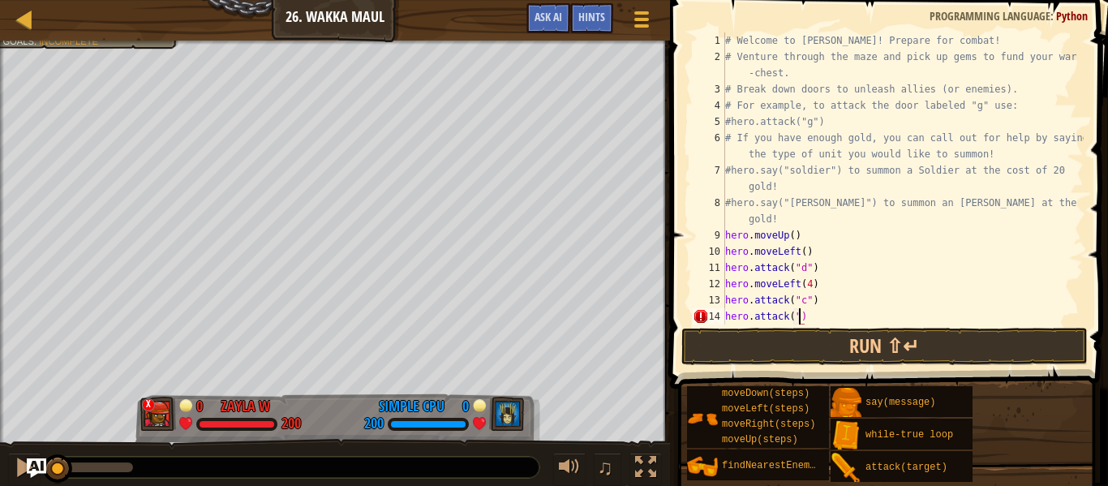
scroll to position [7, 11]
type textarea "hero.attack("b")"
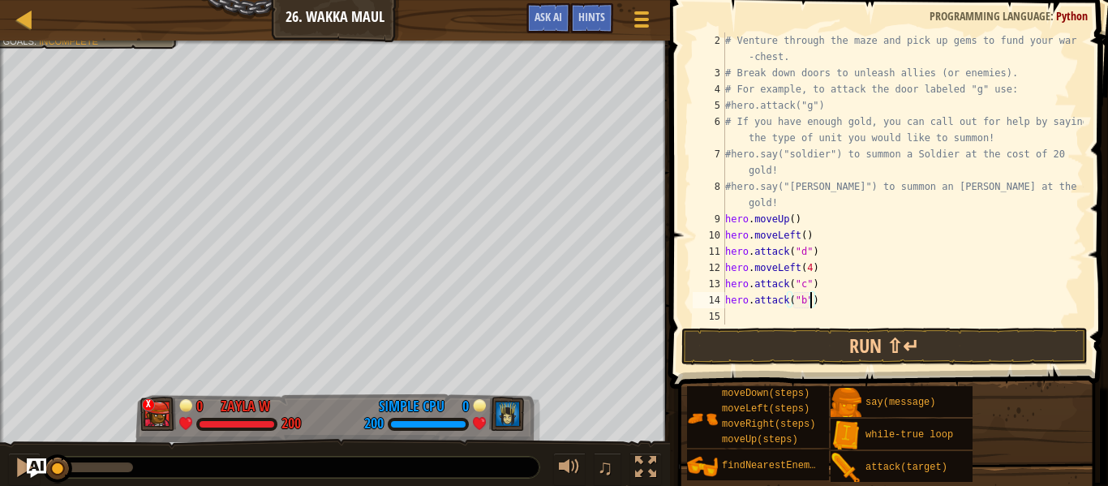
scroll to position [16, 0]
click at [768, 312] on div "# Venture through the maze and pick up gems to fund your war -chest. # Break do…" at bounding box center [903, 202] width 362 height 341
type textarea "h"
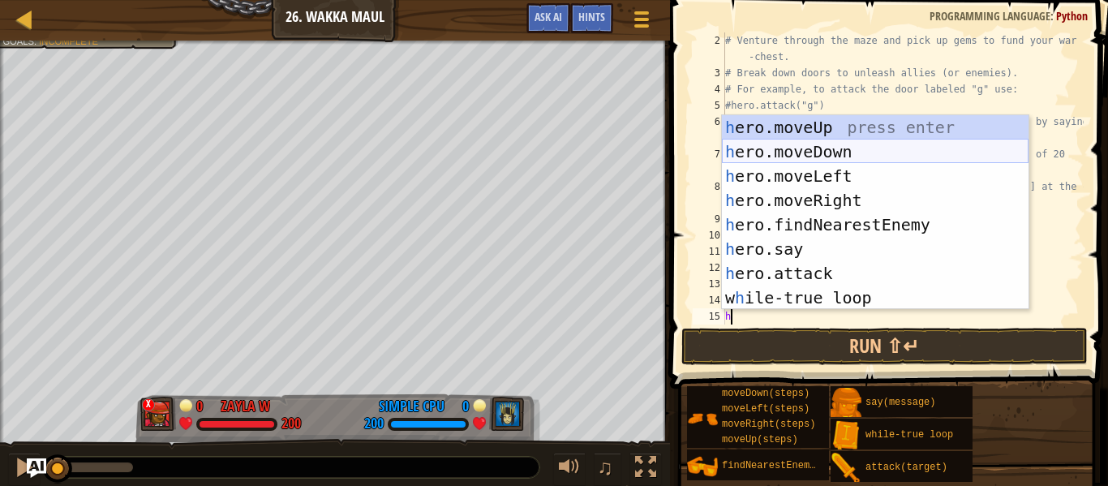
click at [817, 157] on div "h ero.moveUp press enter h ero.moveDown press enter h ero.moveLeft press enter …" at bounding box center [875, 236] width 307 height 243
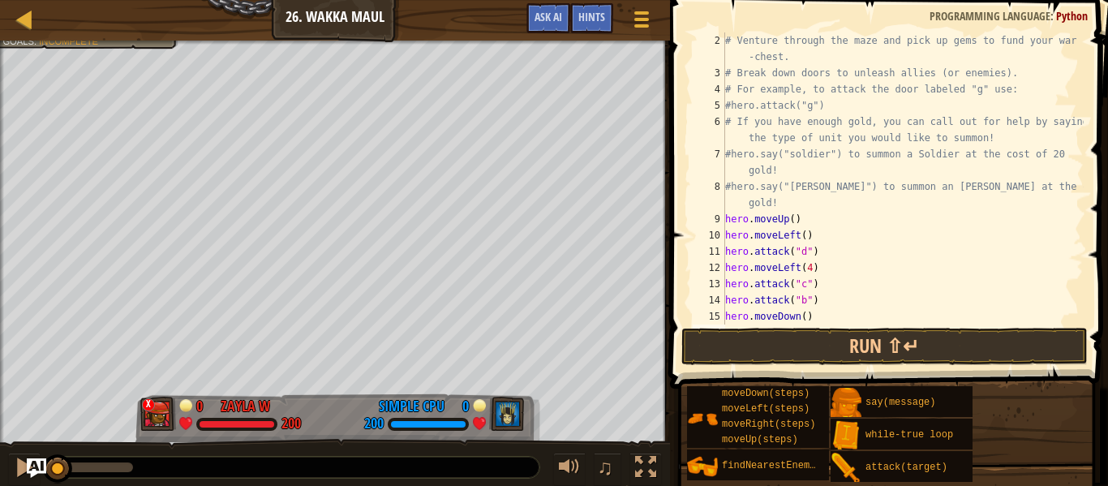
click at [807, 318] on div "# Venture through the maze and pick up gems to fund your war -chest. # Break do…" at bounding box center [903, 202] width 362 height 341
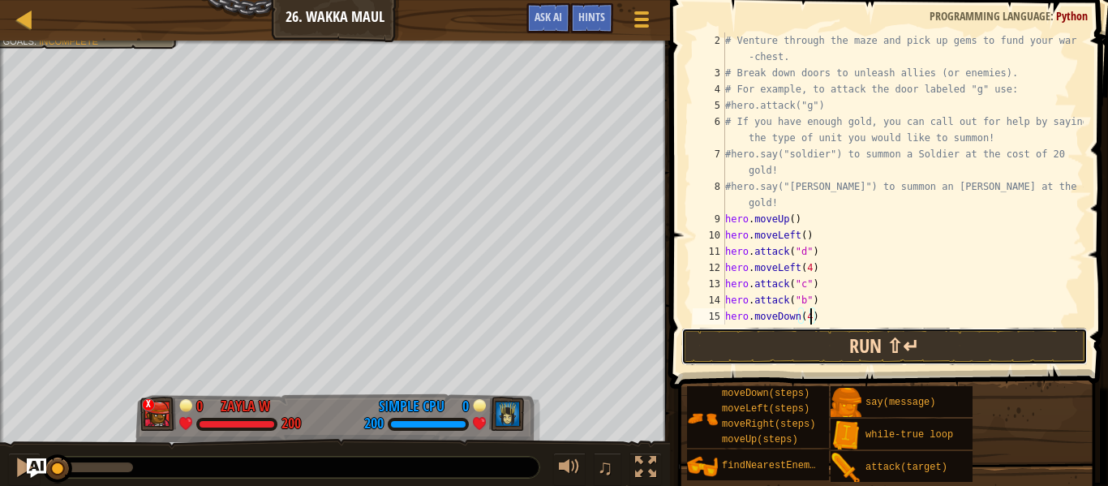
click at [716, 343] on button "Run ⇧↵" at bounding box center [885, 346] width 406 height 37
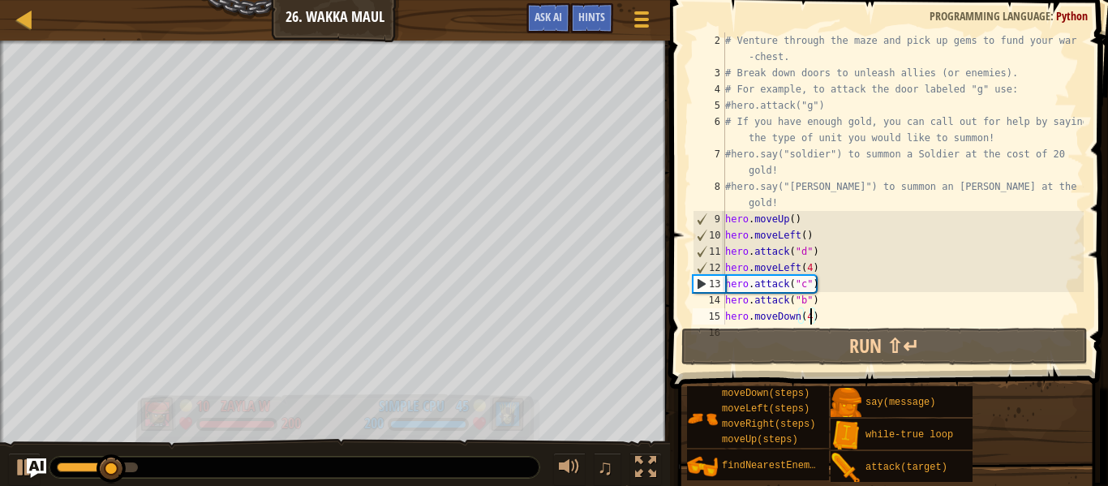
click at [495, 417] on img at bounding box center [507, 414] width 36 height 34
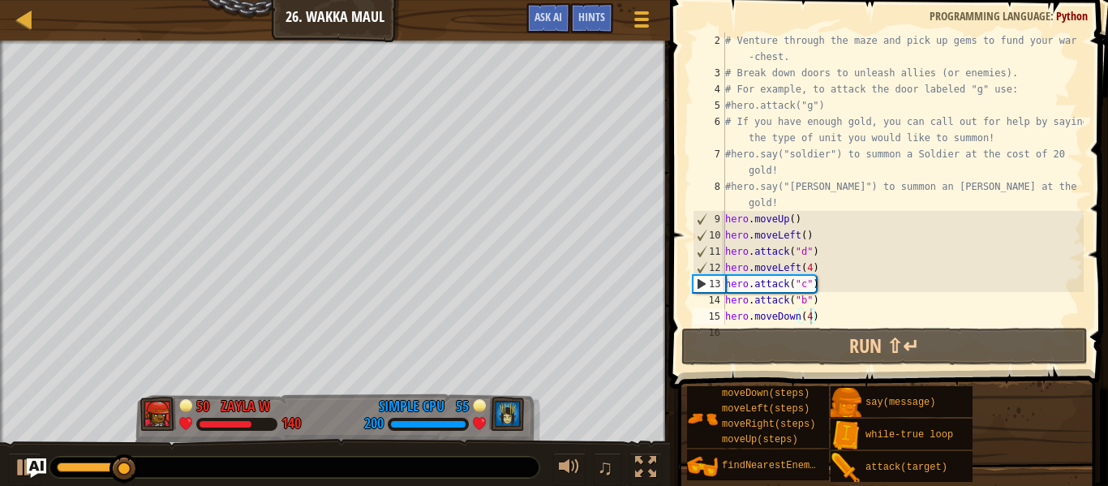
click at [897, 317] on div "# Venture through the maze and pick up gems to fund your war -chest. # Break do…" at bounding box center [903, 202] width 362 height 341
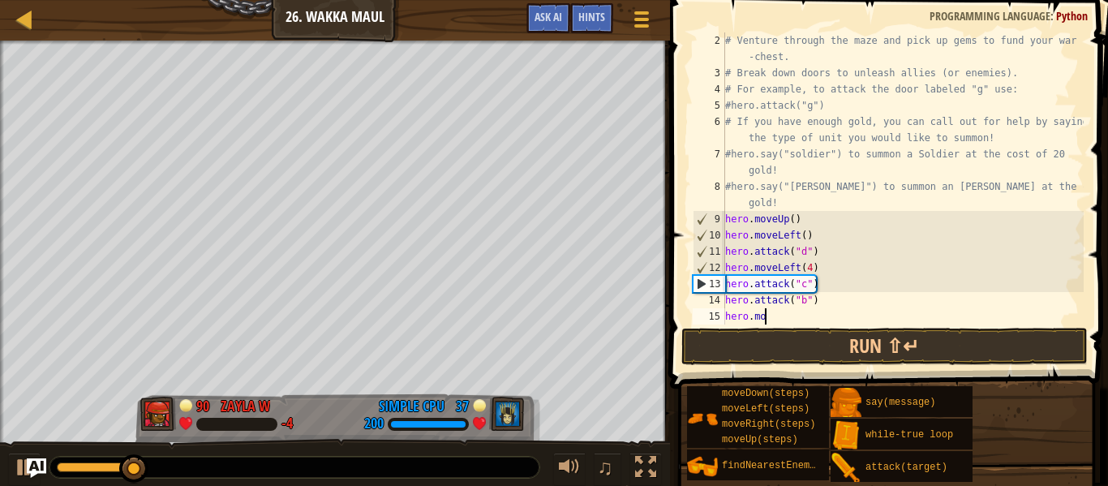
scroll to position [7, 1]
type textarea "h"
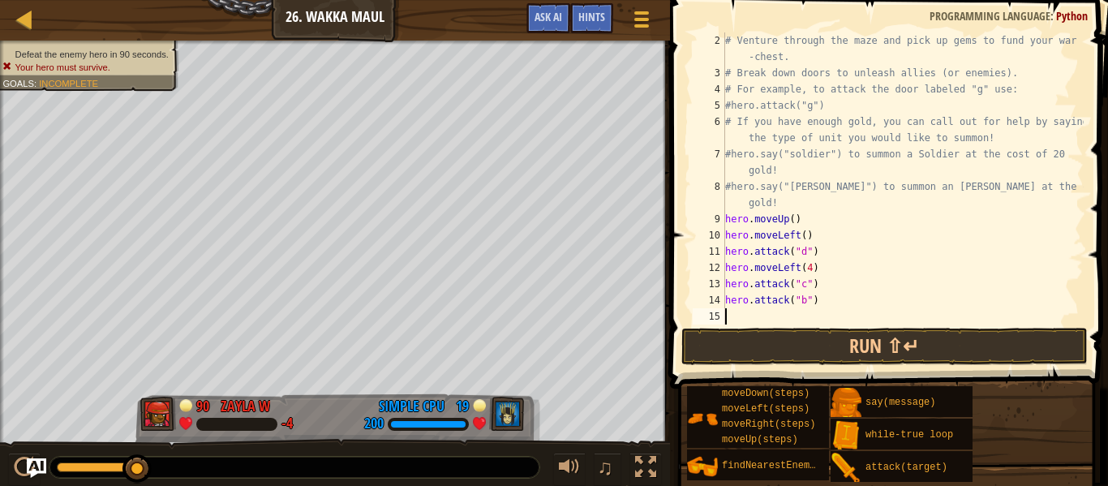
click at [943, 247] on div "# Venture through the maze and pick up gems to fund your war -chest. # Break do…" at bounding box center [903, 202] width 362 height 341
click at [855, 294] on div "# Venture through the maze and pick up gems to fund your war -chest. # Break do…" at bounding box center [903, 202] width 362 height 341
type textarea "h"
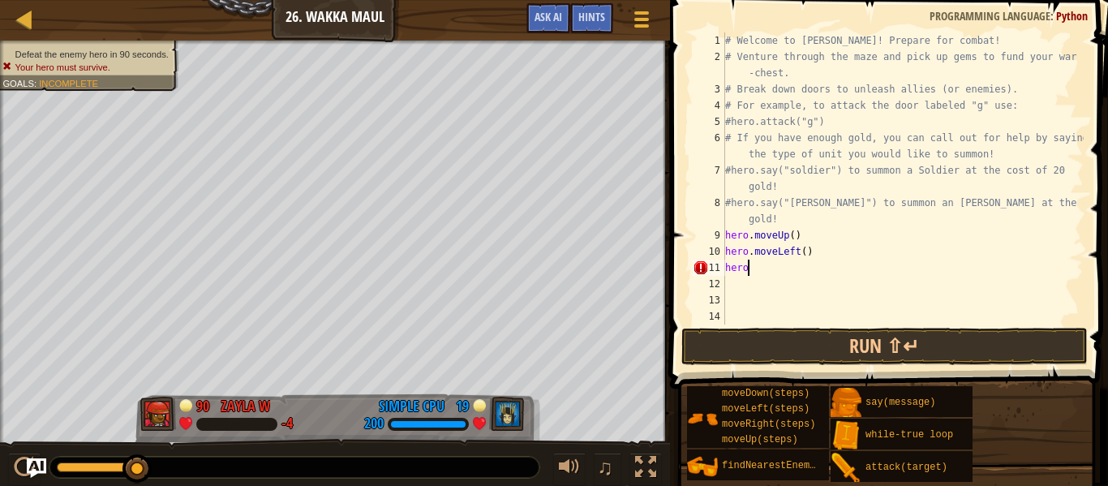
type textarea "h"
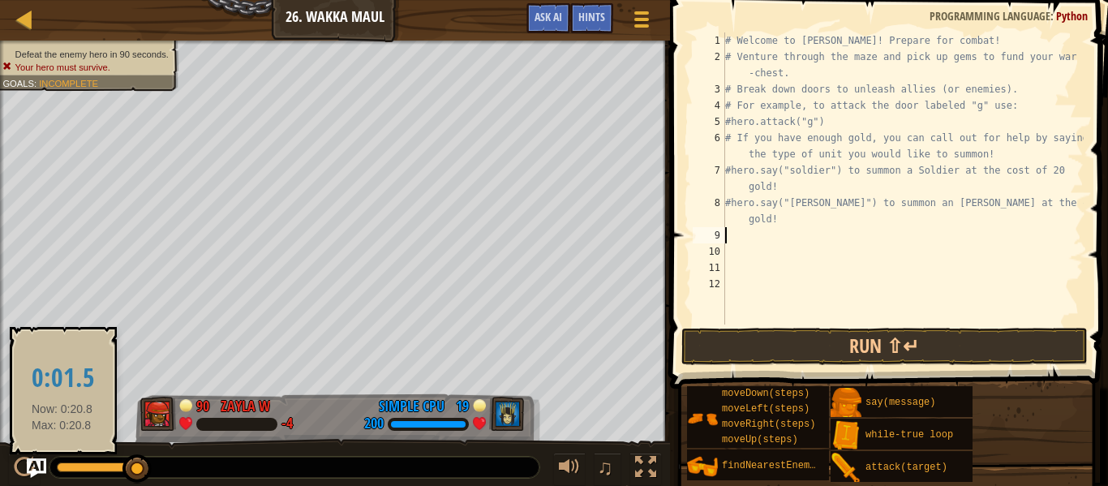
click at [62, 465] on div at bounding box center [97, 467] width 81 height 10
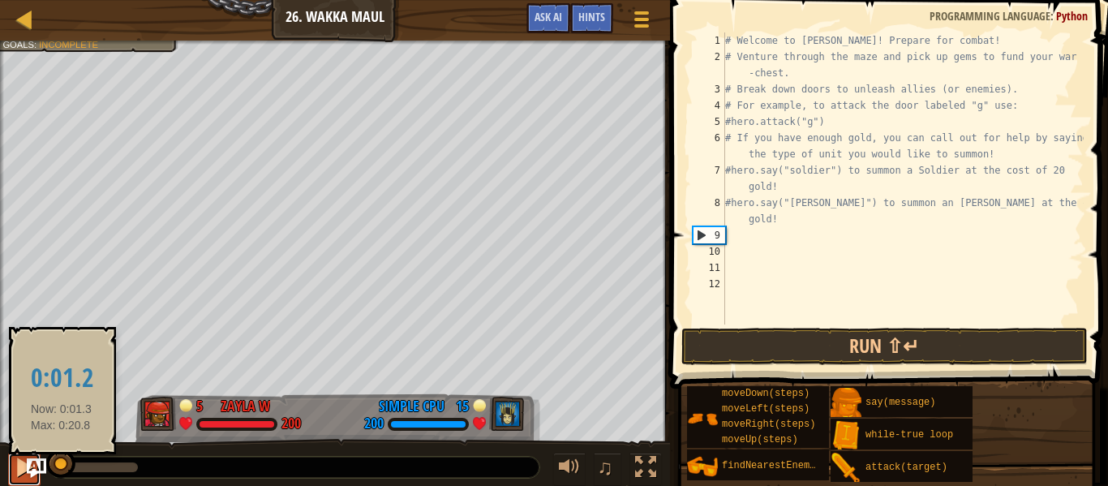
click at [11, 466] on button at bounding box center [24, 469] width 32 height 33
click at [19, 466] on div at bounding box center [24, 467] width 21 height 21
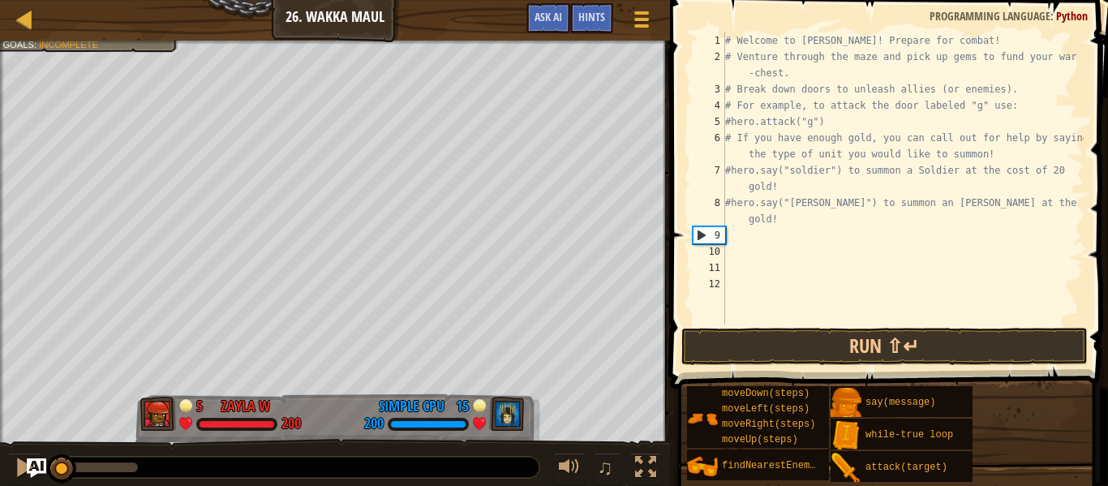
type textarea "h"
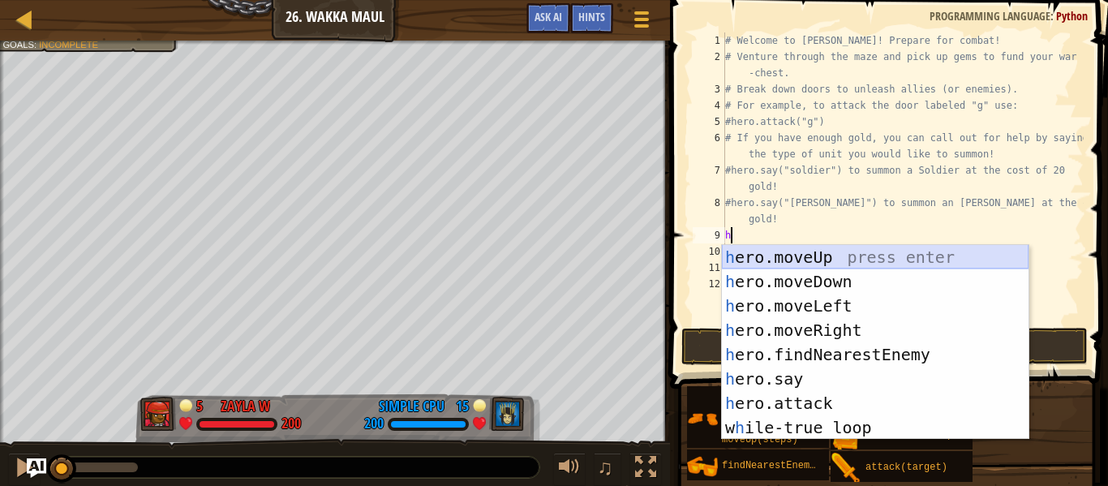
click at [842, 279] on div "h ero.moveUp press enter h ero.moveDown press enter h ero.moveLeft press enter …" at bounding box center [875, 366] width 307 height 243
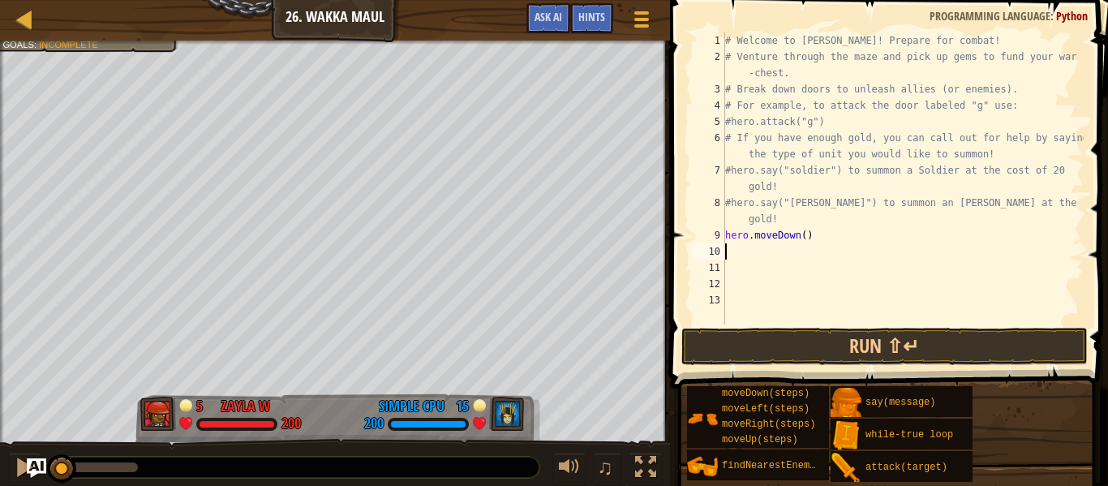
type textarea "h"
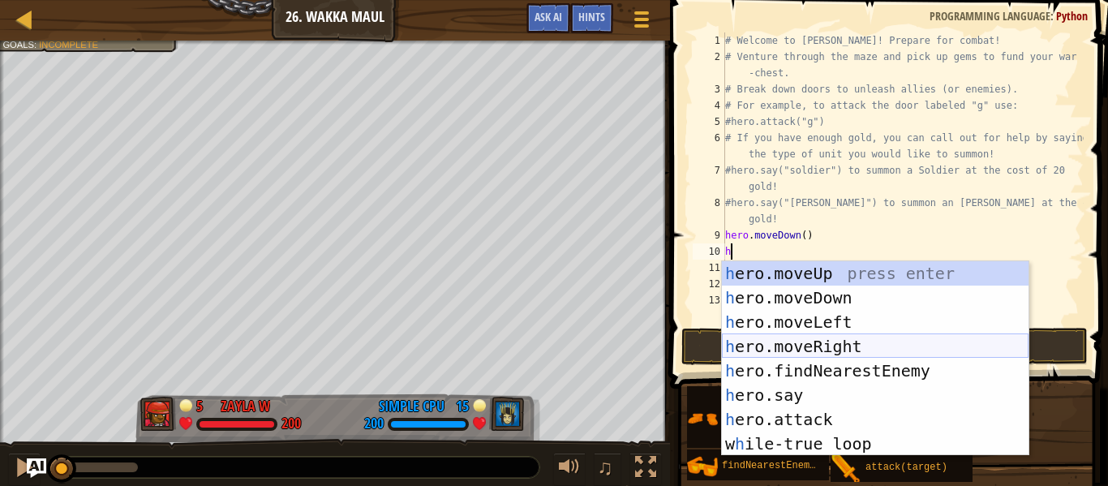
click at [786, 344] on div "h ero.moveUp press enter h ero.moveDown press enter h ero.moveLeft press enter …" at bounding box center [875, 382] width 307 height 243
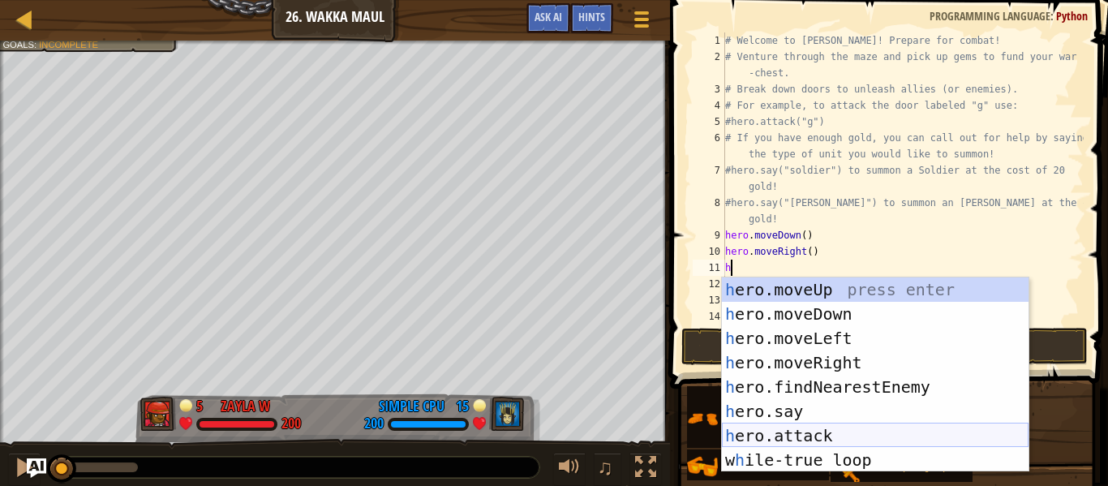
click at [822, 428] on div "h ero.moveUp press enter h ero.moveDown press enter h ero.moveLeft press enter …" at bounding box center [875, 398] width 307 height 243
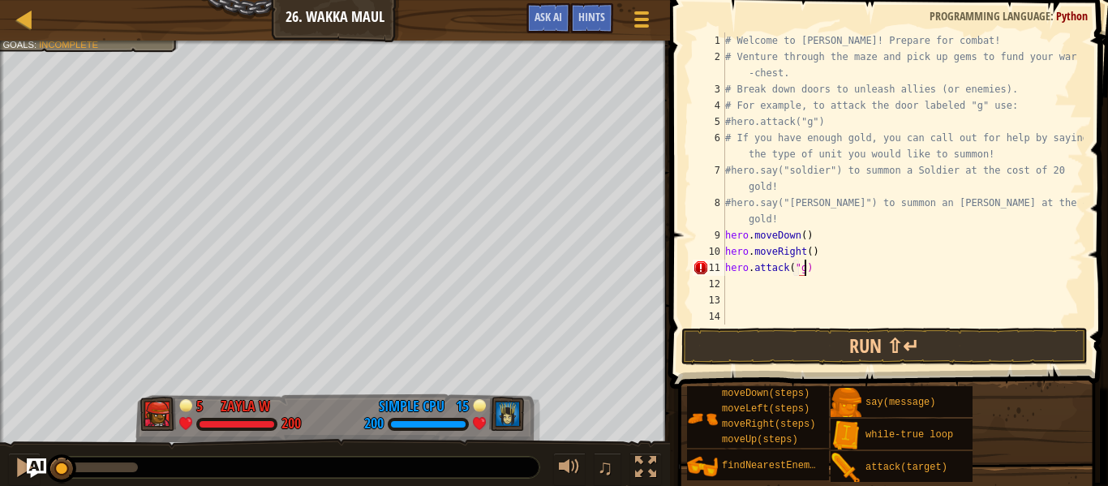
scroll to position [7, 11]
type textarea "hero.attack("g")"
click at [758, 283] on div "# Welcome to [PERSON_NAME]! Prepare for combat! # Venture through the maze and …" at bounding box center [903, 194] width 362 height 325
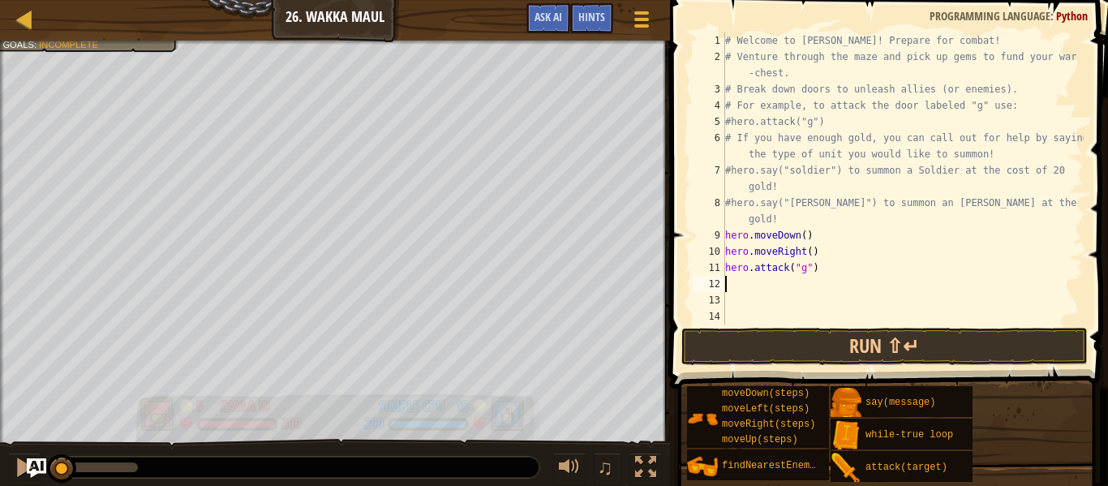
type textarea "h"
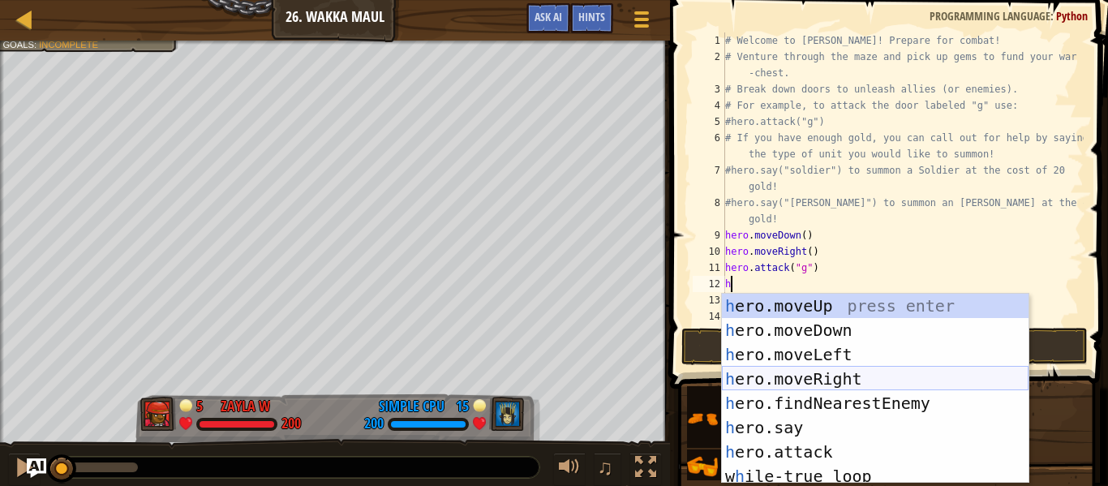
click at [829, 381] on div "h ero.moveUp press enter h ero.moveDown press enter h ero.moveLeft press enter …" at bounding box center [875, 413] width 307 height 239
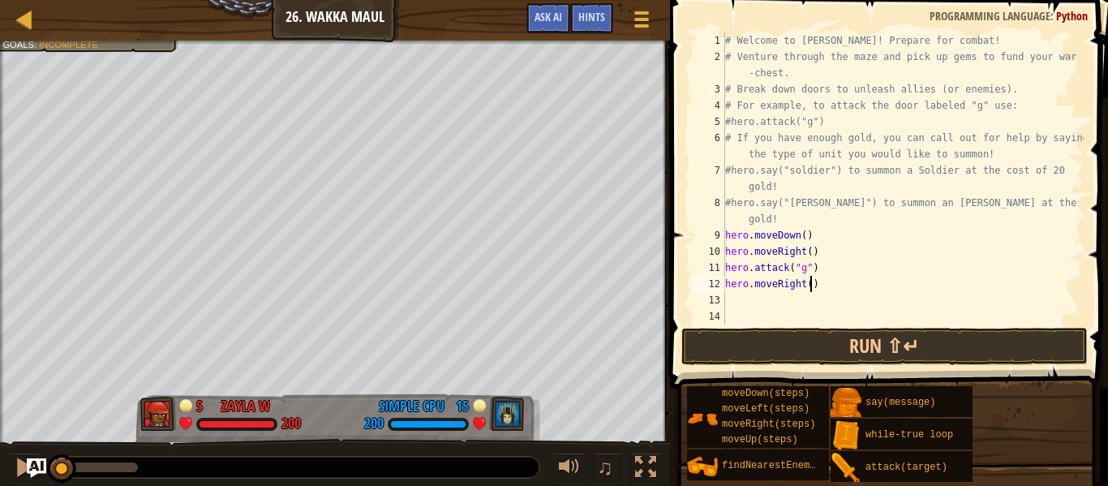
click at [810, 288] on div "# Welcome to [PERSON_NAME]! Prepare for combat! # Venture through the maze and …" at bounding box center [903, 194] width 362 height 325
type textarea "hero.moveRight(4)"
click at [799, 296] on div "# Welcome to [PERSON_NAME]! Prepare for combat! # Venture through the maze and …" at bounding box center [903, 194] width 362 height 325
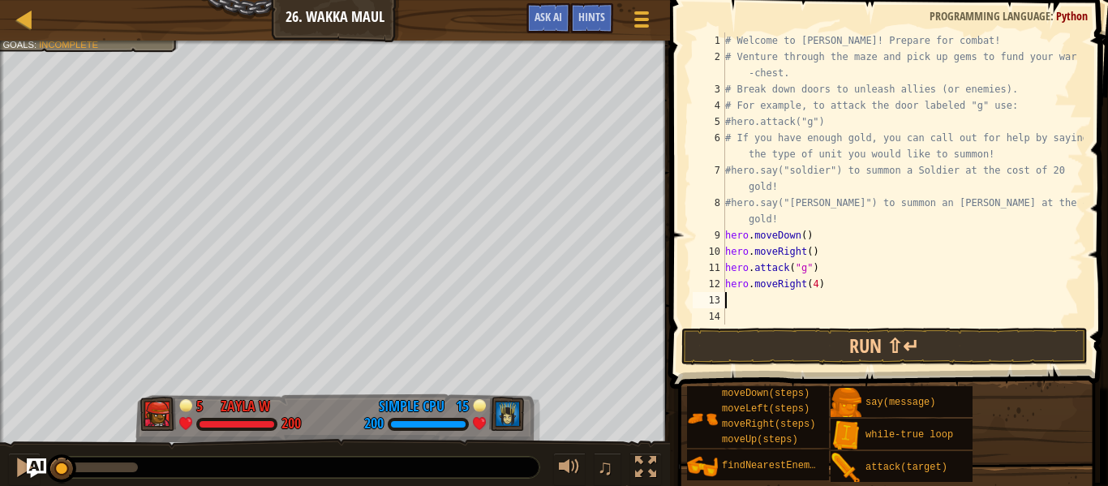
type textarea "h"
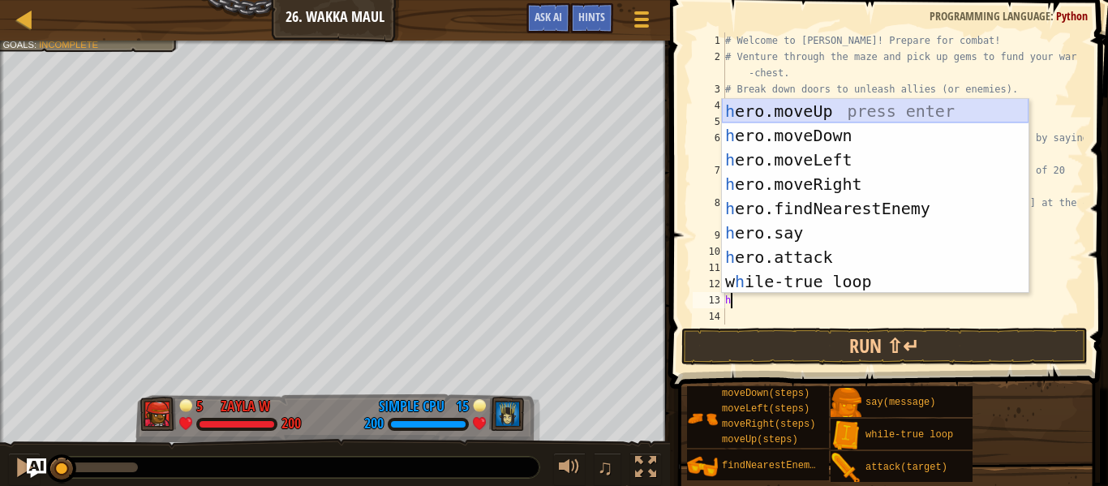
click at [801, 116] on div "h ero.moveUp press enter h ero.moveDown press enter h ero.moveLeft press enter …" at bounding box center [875, 220] width 307 height 243
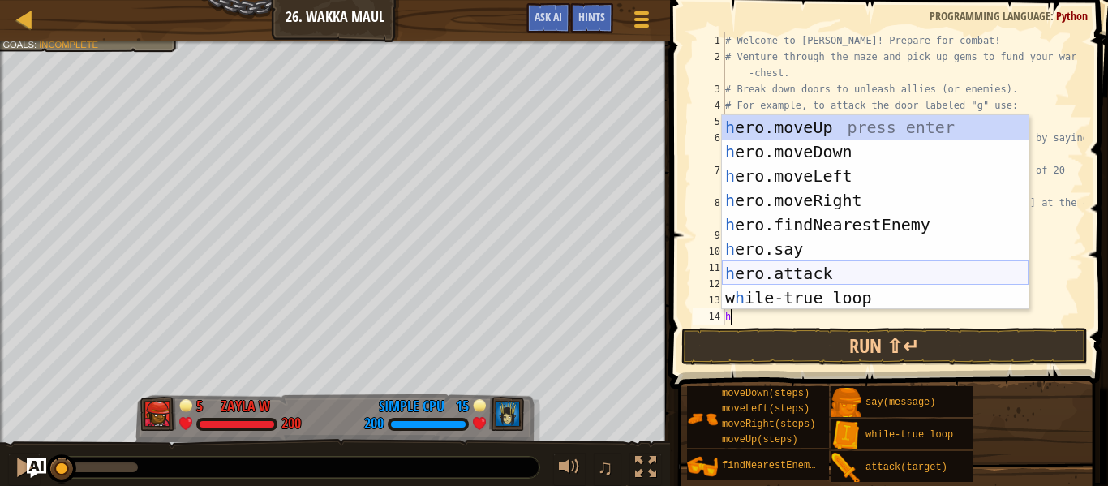
click at [785, 264] on div "h ero.moveUp press enter h ero.moveDown press enter h ero.moveLeft press enter …" at bounding box center [875, 236] width 307 height 243
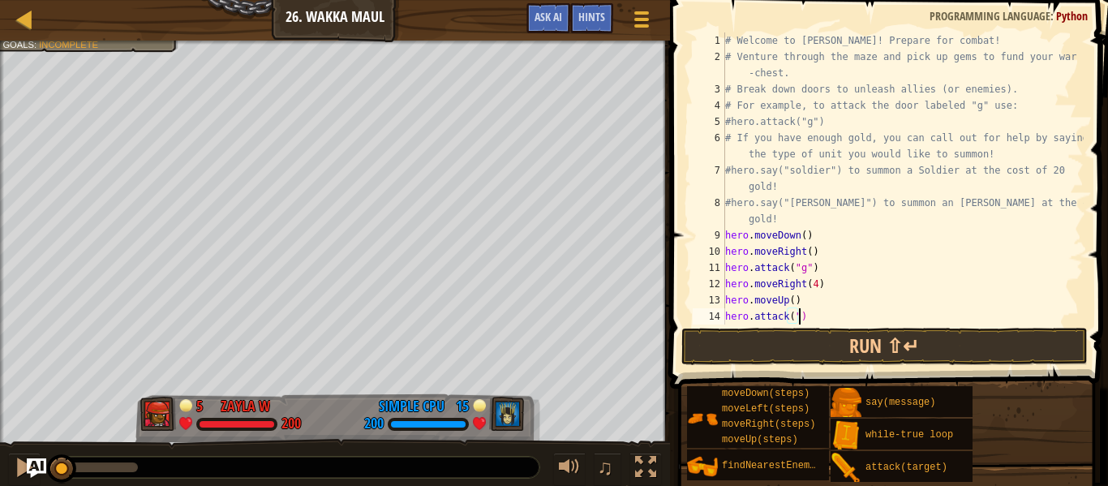
scroll to position [7, 11]
type textarea "hero.attack("i")"
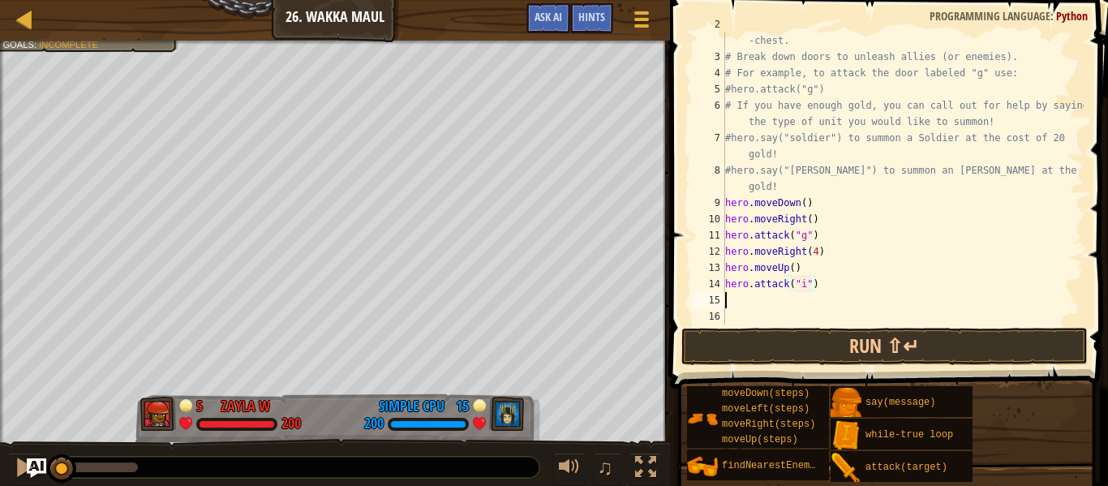
click at [763, 297] on div "# Venture through the maze and pick up gems to fund your war -chest. # Break do…" at bounding box center [903, 186] width 362 height 341
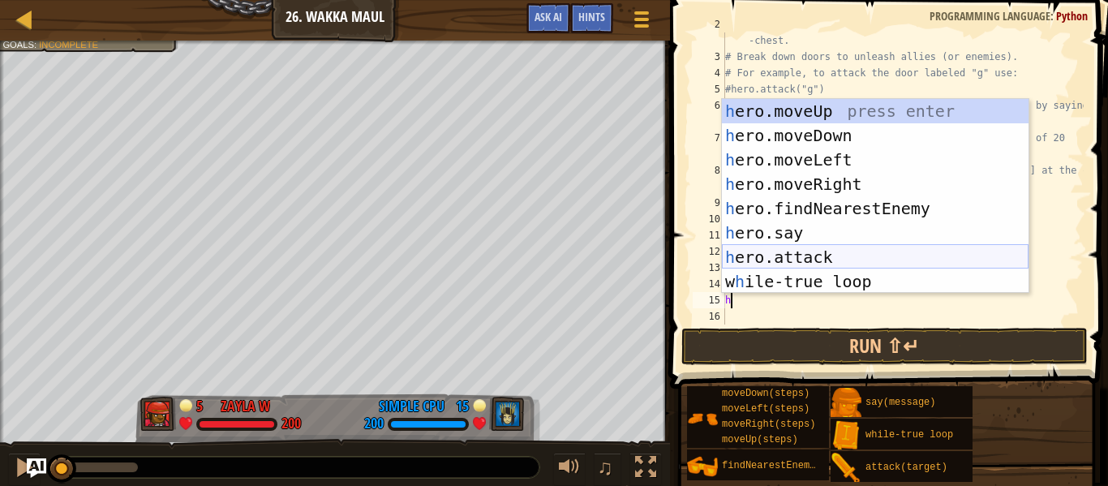
click at [803, 258] on div "h ero.moveUp press enter h ero.moveDown press enter h ero.moveLeft press enter …" at bounding box center [875, 220] width 307 height 243
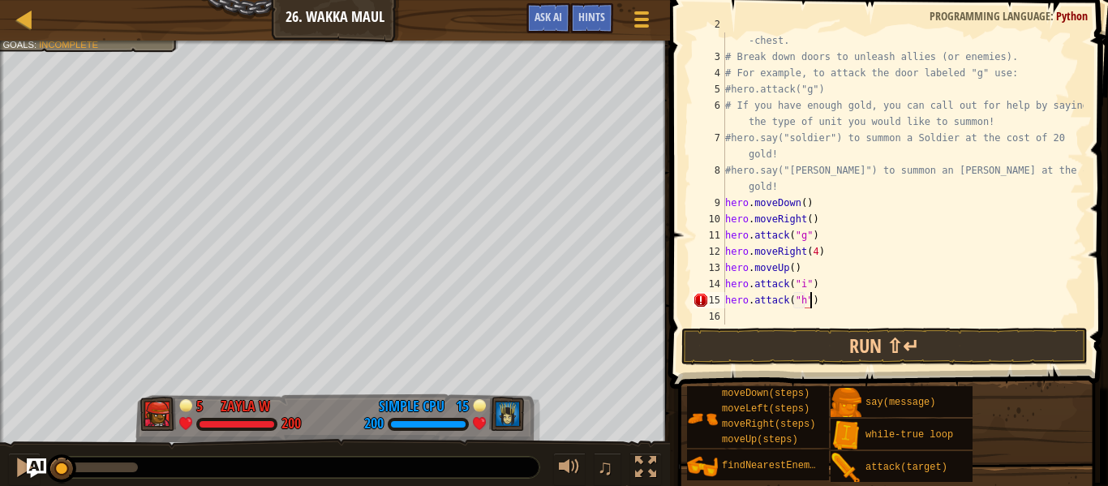
type textarea "hero.attack("h")"
click at [739, 305] on div "# Venture through the maze and pick up gems to fund your war -chest. # Break do…" at bounding box center [903, 186] width 362 height 341
click at [755, 320] on div "# Venture through the maze and pick up gems to fund your war -chest. # Break do…" at bounding box center [903, 186] width 362 height 341
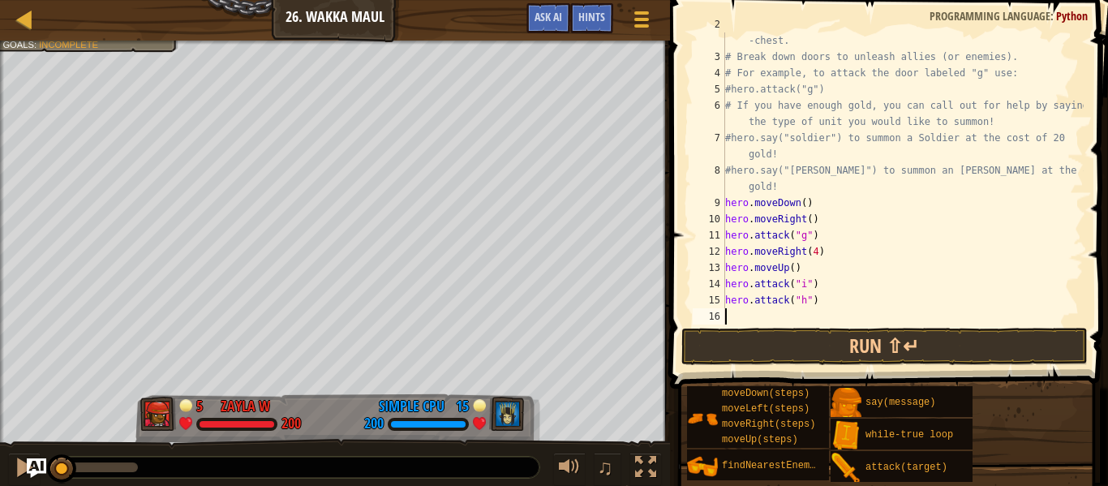
type textarea "h"
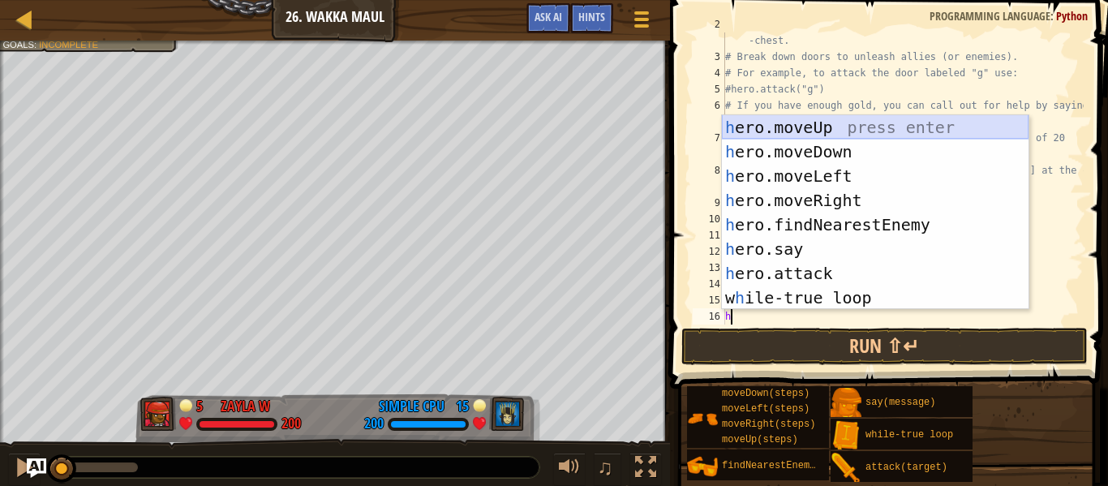
click at [789, 123] on div "h ero.moveUp press enter h ero.moveDown press enter h ero.moveLeft press enter …" at bounding box center [875, 236] width 307 height 243
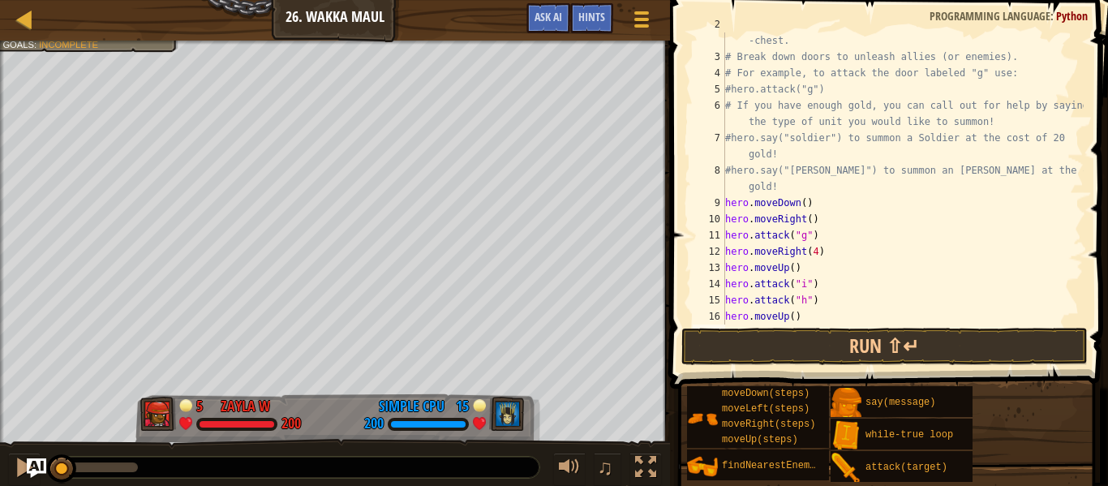
click at [794, 319] on div "# Venture through the maze and pick up gems to fund your war -chest. # Break do…" at bounding box center [903, 186] width 362 height 341
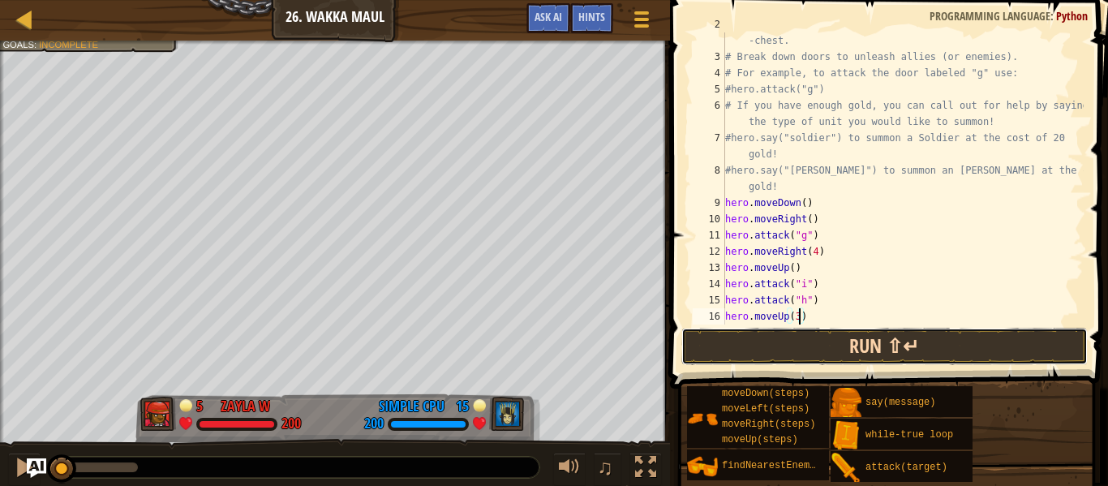
click at [892, 340] on button "Run ⇧↵" at bounding box center [885, 346] width 406 height 37
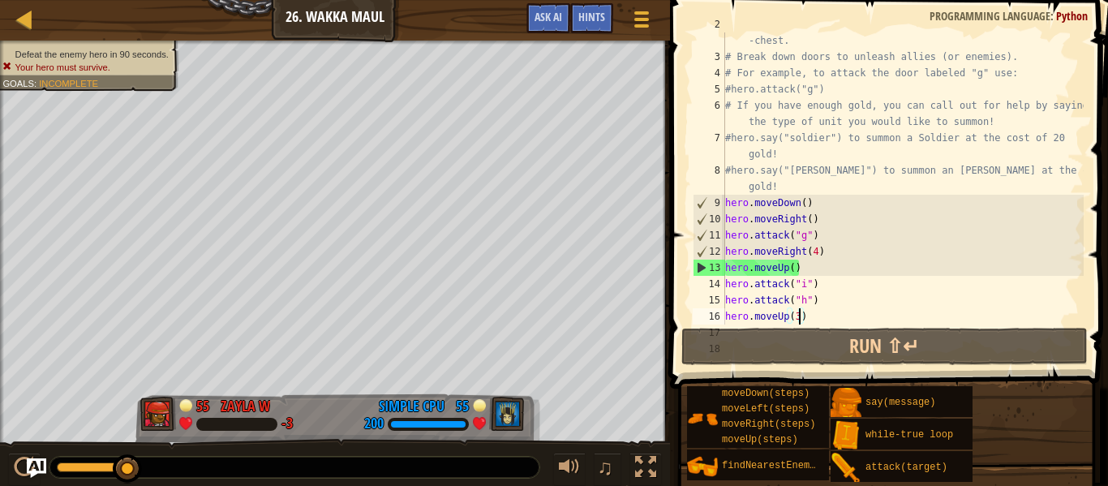
click at [820, 320] on div "# Venture through the maze and pick up gems to fund your war -chest. # Break do…" at bounding box center [903, 186] width 362 height 341
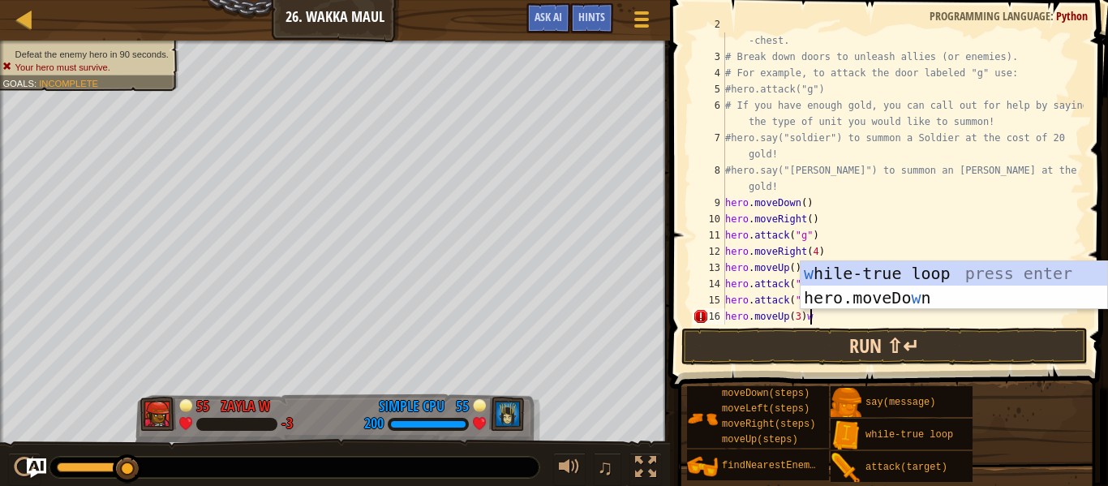
type textarea "hero.moveUp(3)w"
click at [995, 358] on button "Run ⇧↵" at bounding box center [885, 346] width 406 height 37
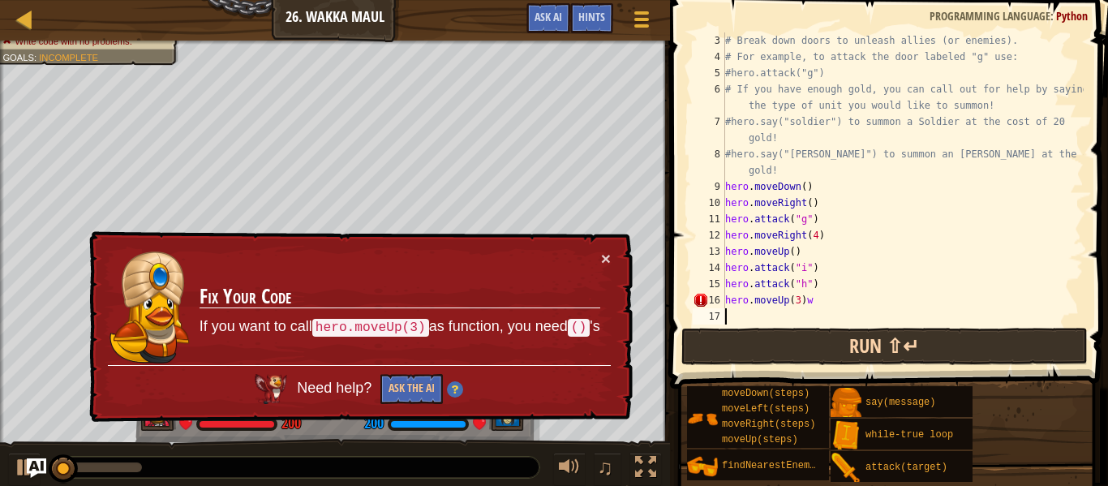
scroll to position [7, 0]
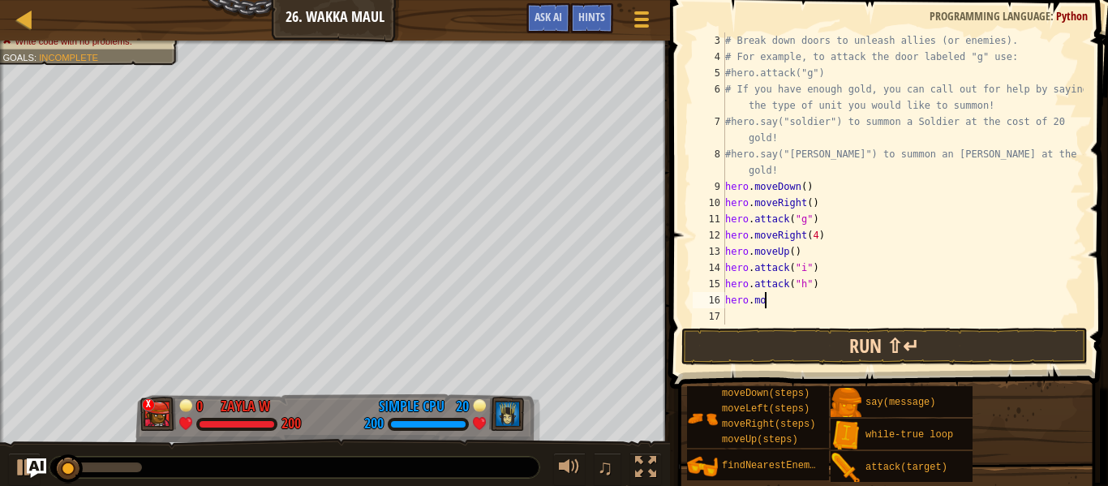
type textarea "h"
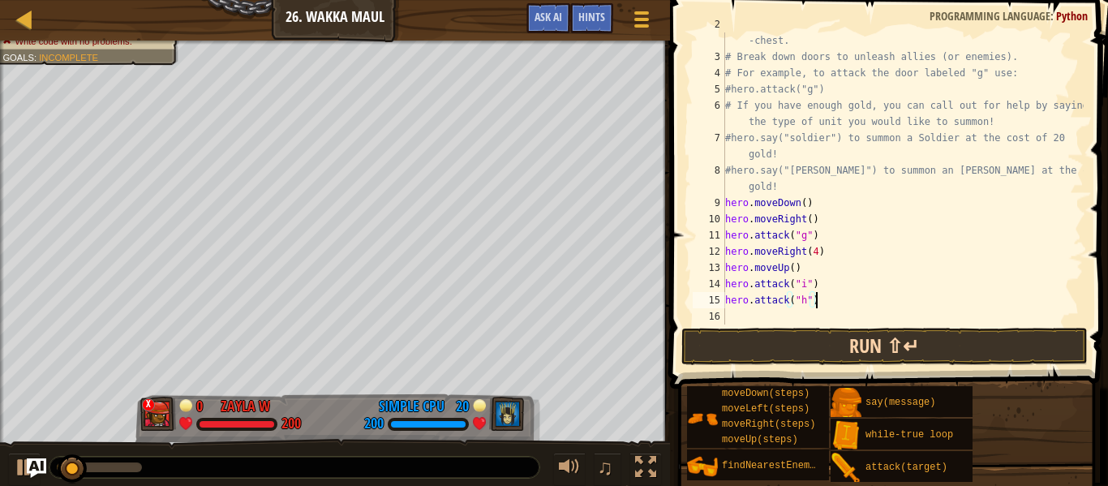
scroll to position [32, 0]
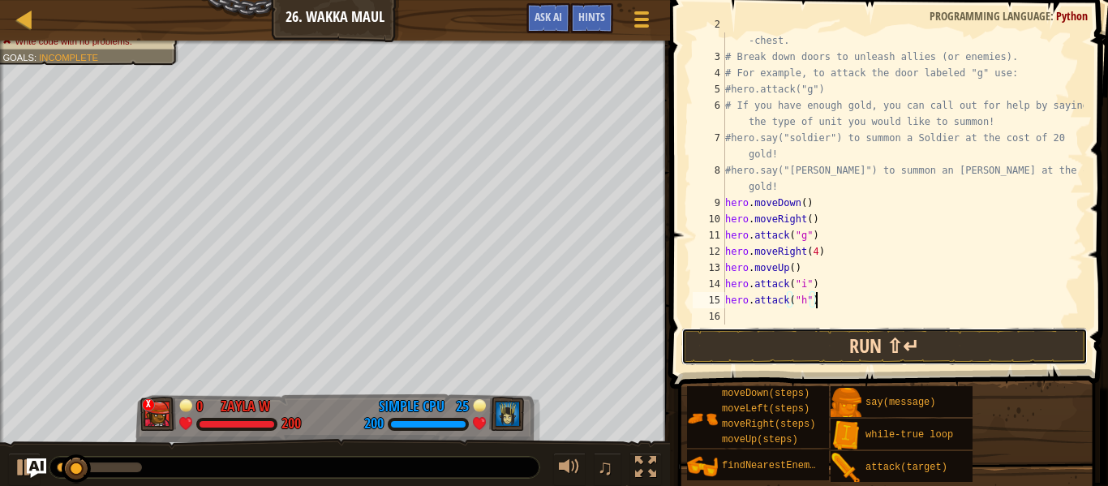
click at [919, 342] on button "Run ⇧↵" at bounding box center [885, 346] width 406 height 37
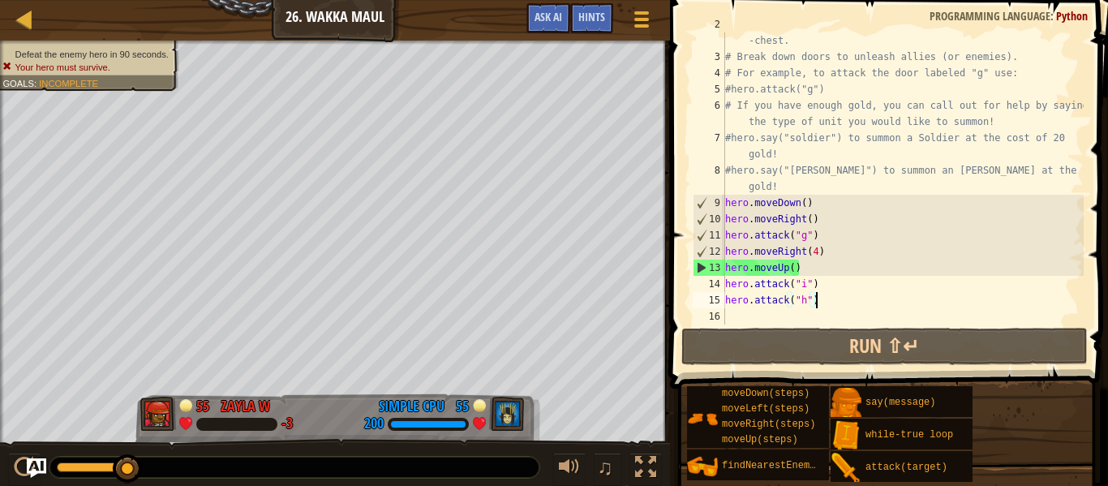
click at [731, 281] on div "# Venture through the maze and pick up gems to fund your war -chest. # Break do…" at bounding box center [903, 186] width 362 height 341
click at [714, 289] on div "14" at bounding box center [709, 284] width 32 height 16
type textarea "hero.attack("i")"
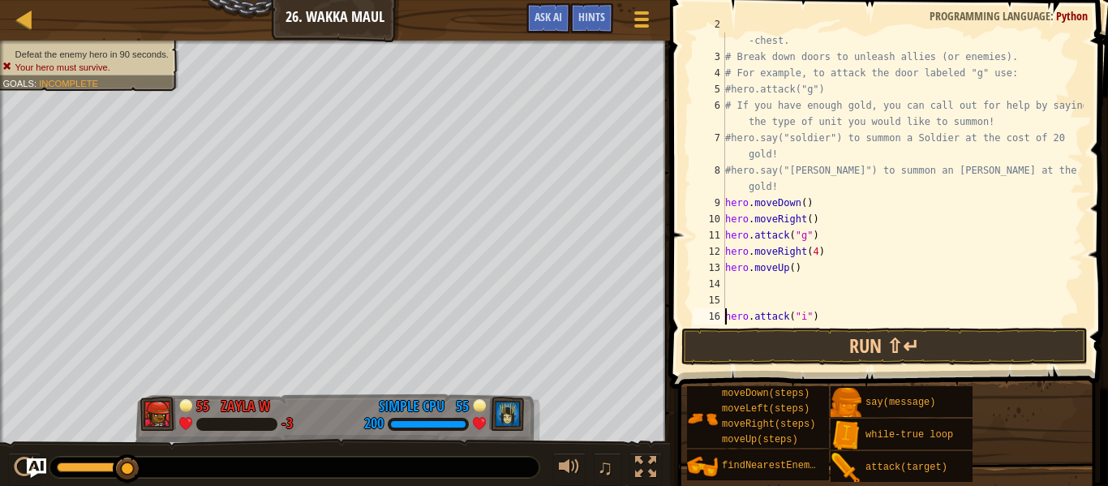
click at [781, 284] on div "# Venture through the maze and pick up gems to fund your war -chest. # Break do…" at bounding box center [903, 186] width 362 height 341
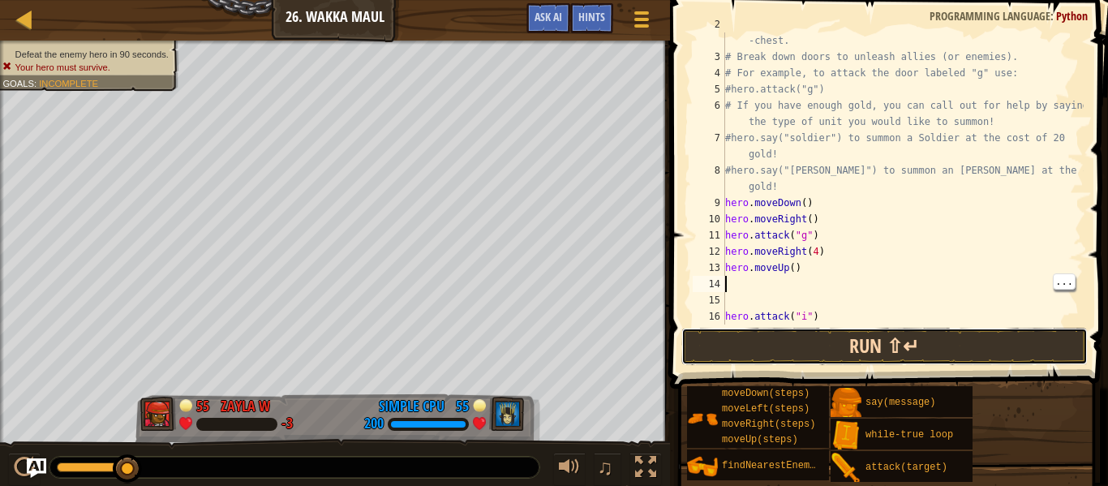
click at [972, 339] on button "Run ⇧↵" at bounding box center [885, 346] width 406 height 37
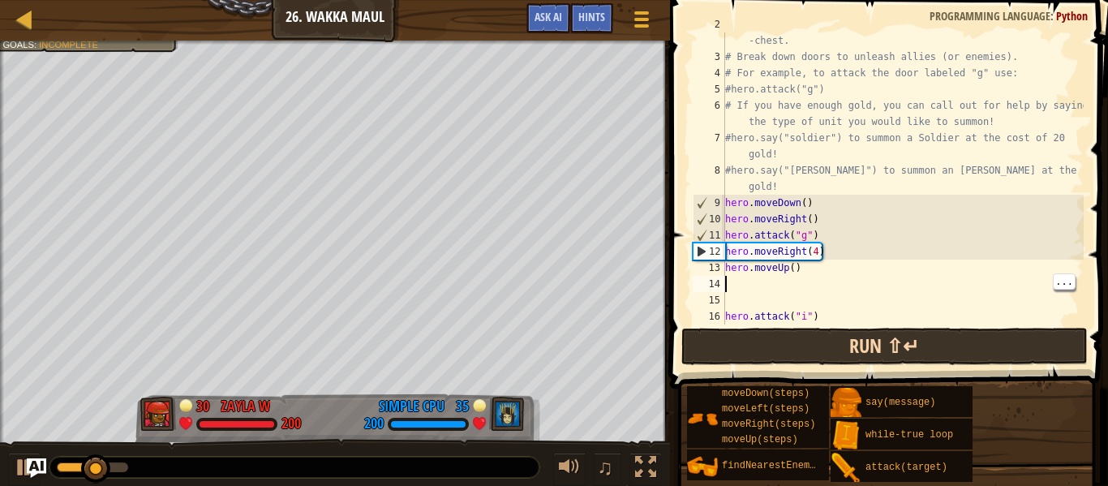
type textarea "r"
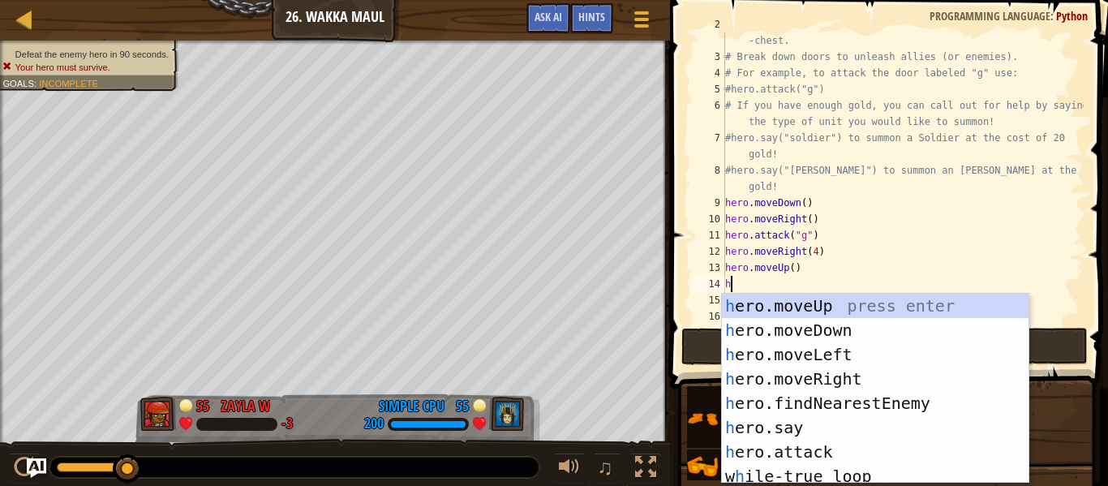
type textarea "her"
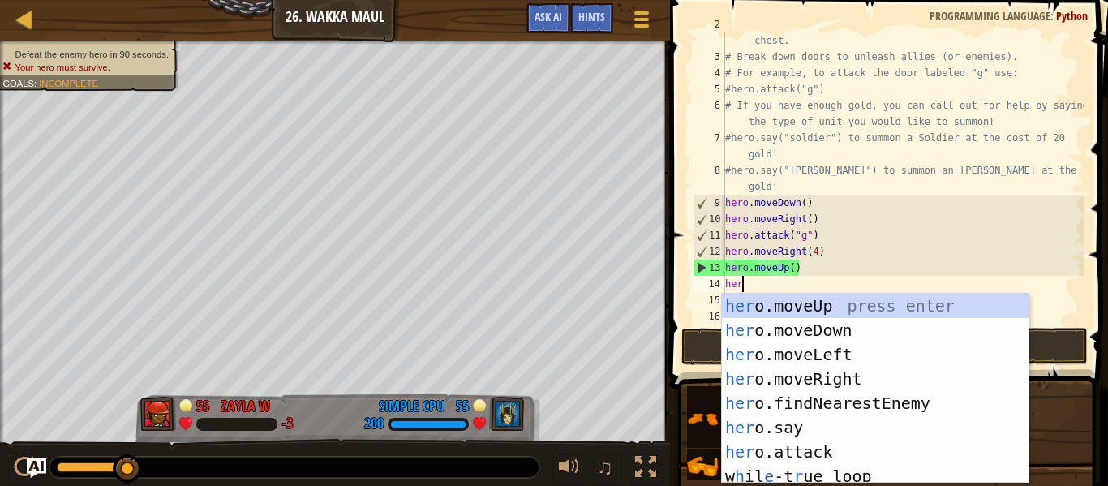
scroll to position [7, 2]
click at [939, 408] on div "her o.moveUp press enter her o.moveDown press enter her o.moveLeft press enter …" at bounding box center [875, 413] width 307 height 239
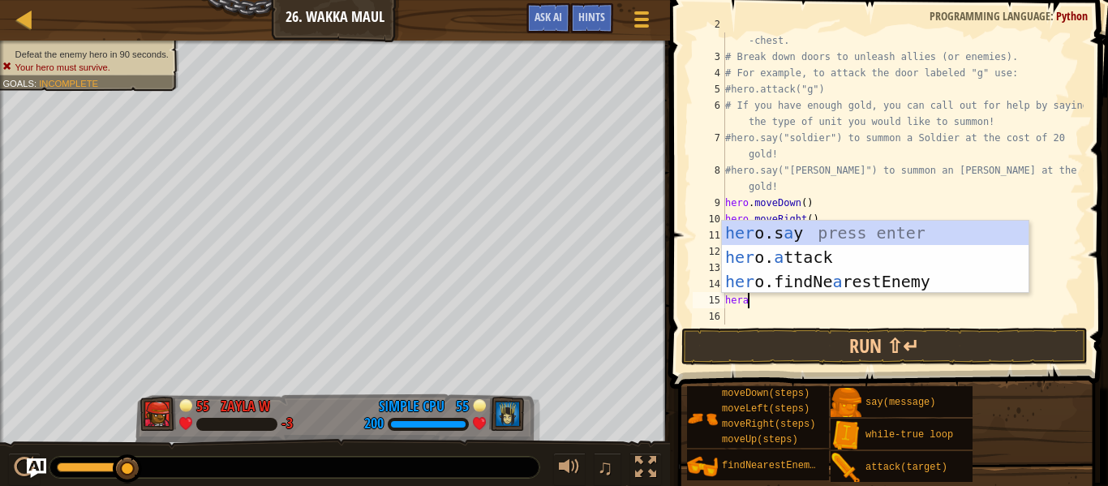
scroll to position [7, 2]
click at [885, 260] on div "her o.s a y press enter her o. a ttack press enter her o.findNe a restEnemy pre…" at bounding box center [875, 282] width 307 height 122
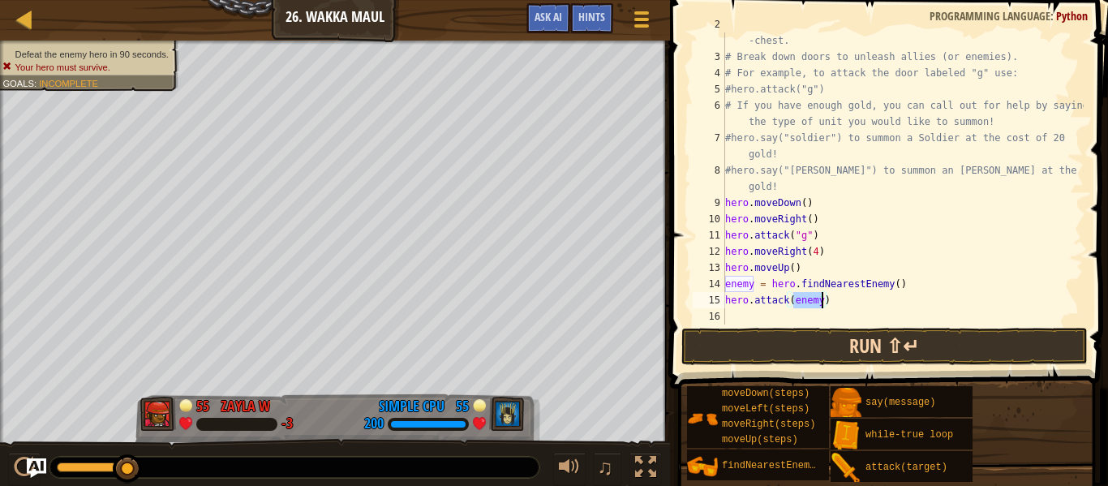
type textarea "hero.attack(enemy)"
click at [934, 355] on button "Run ⇧↵" at bounding box center [885, 346] width 406 height 37
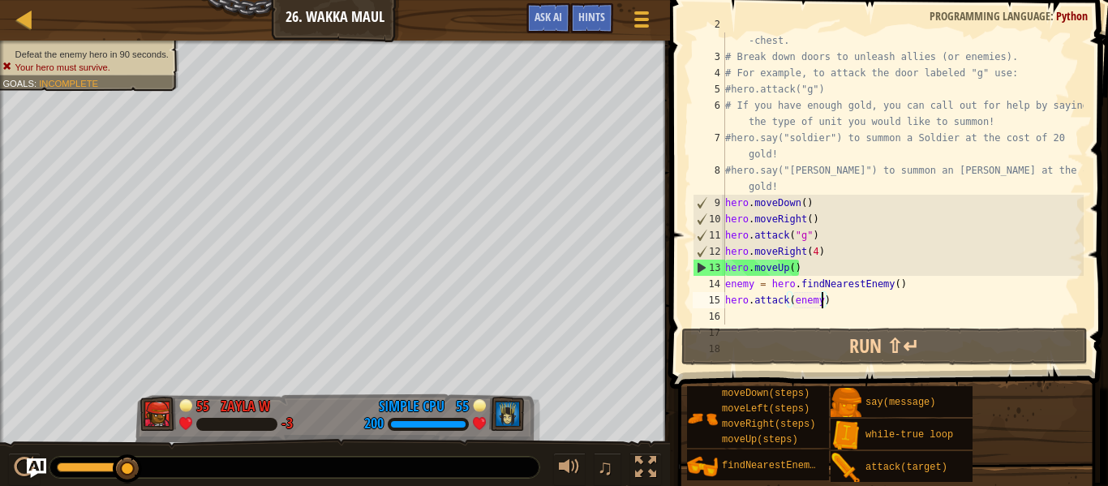
click at [767, 322] on div "# Venture through the maze and pick up gems to fund your war -chest. # Break do…" at bounding box center [903, 186] width 362 height 341
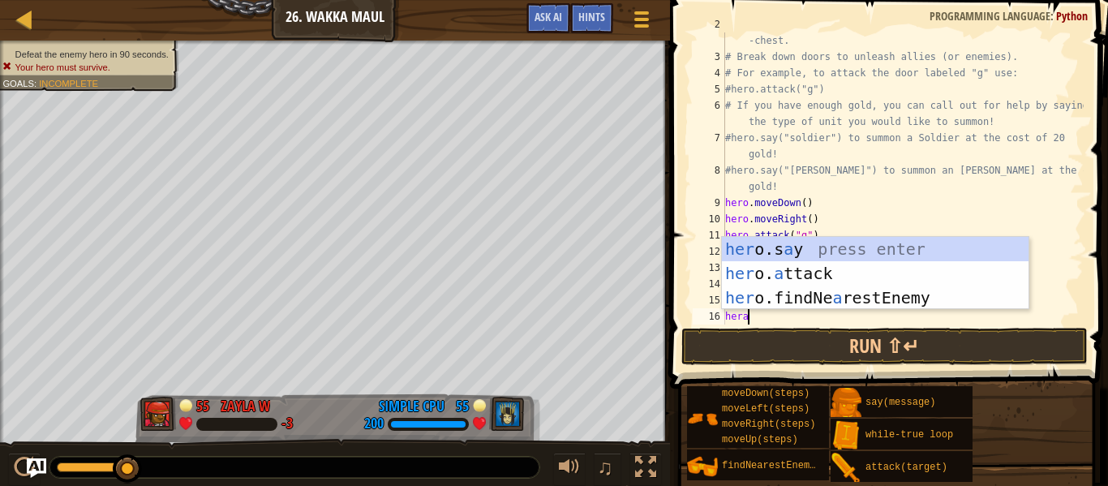
click at [866, 272] on div "her o.s a y press enter her o. a ttack press enter her o.findNe a restEnemy pre…" at bounding box center [875, 298] width 307 height 122
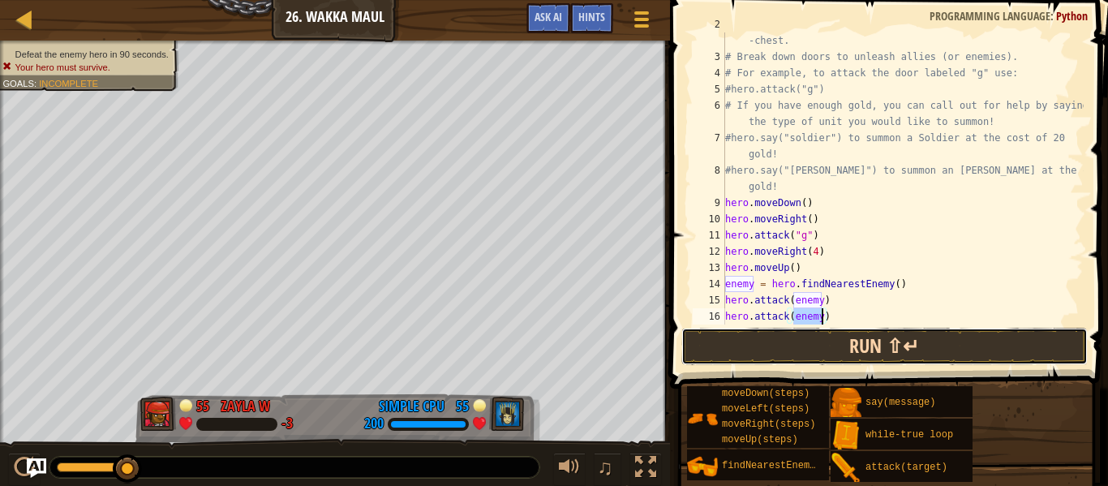
click at [925, 348] on button "Run ⇧↵" at bounding box center [885, 346] width 406 height 37
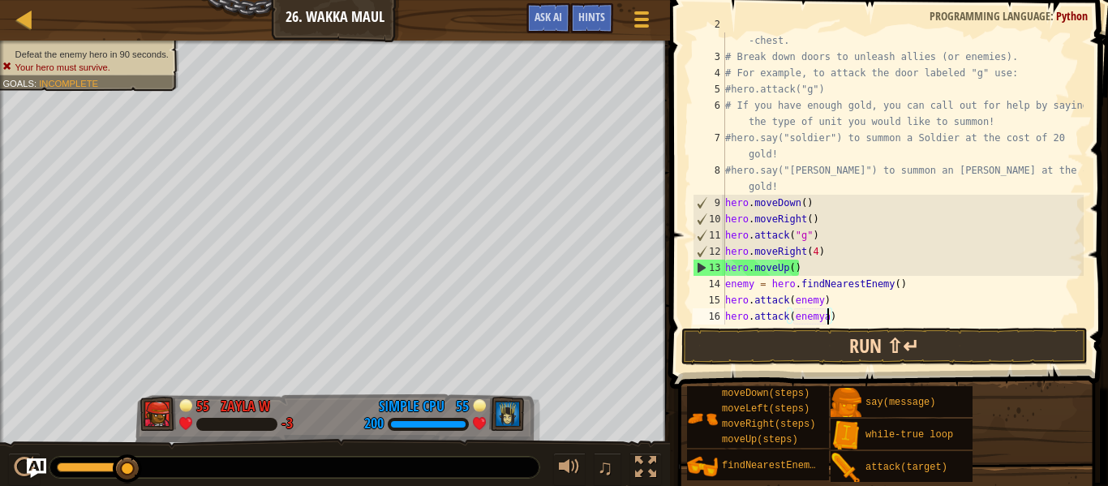
scroll to position [7, 14]
click at [1005, 342] on button "Run ⇧↵" at bounding box center [885, 346] width 406 height 37
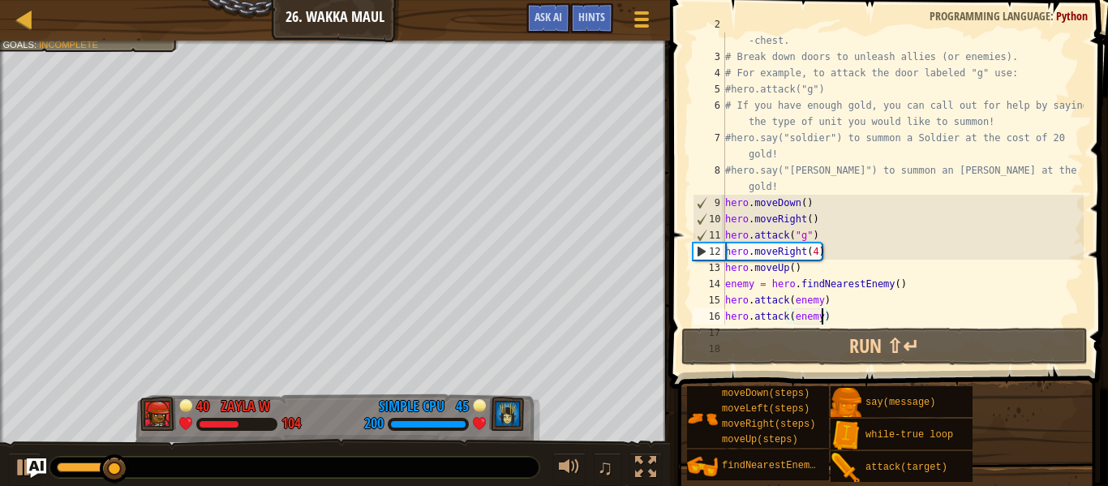
click at [841, 252] on div "# Venture through the maze and pick up gems to fund your war -chest. # Break do…" at bounding box center [903, 186] width 362 height 341
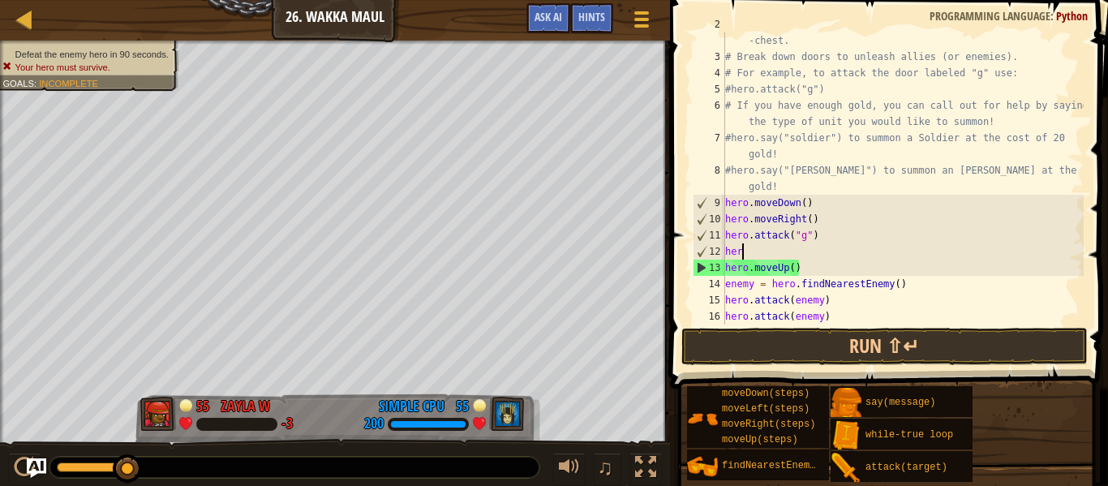
scroll to position [7, 2]
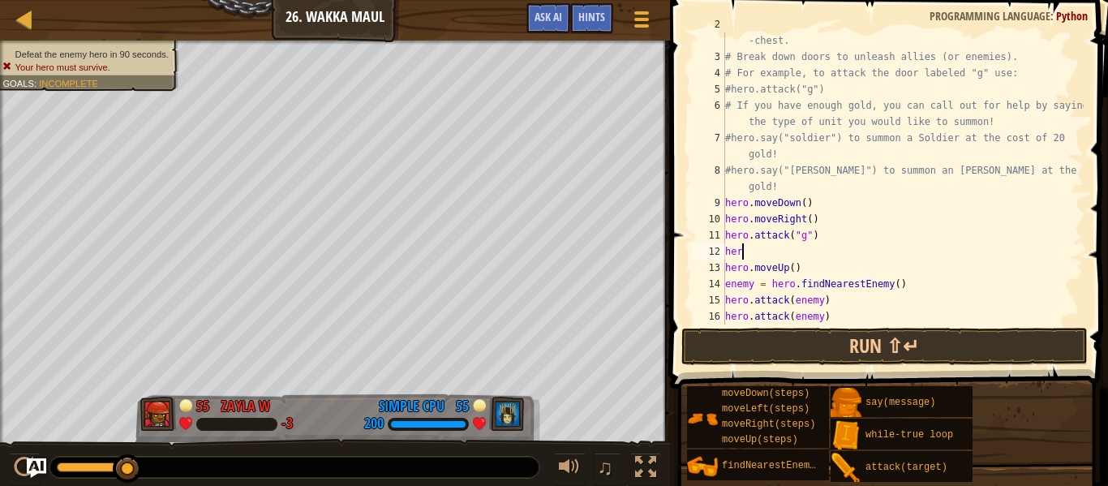
type textarea "hero"
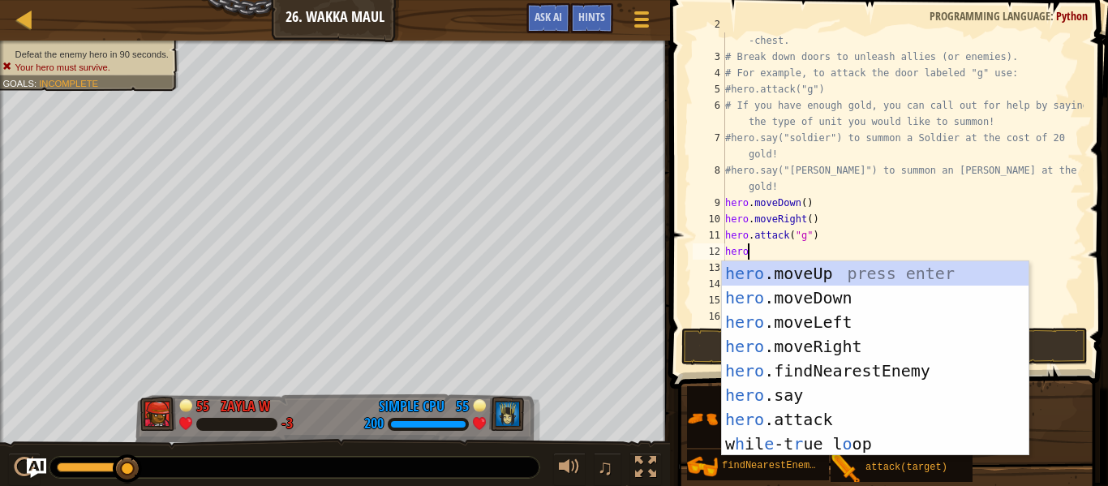
click at [864, 345] on div "hero .moveUp press enter hero .moveDown press enter hero .moveLeft press enter …" at bounding box center [875, 382] width 307 height 243
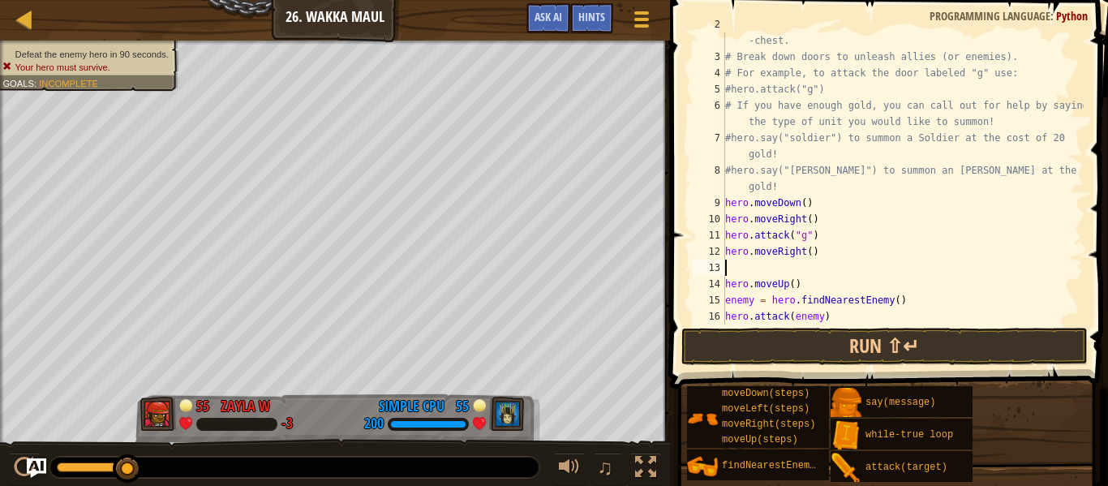
scroll to position [7, 0]
click at [811, 251] on div "# Venture through the maze and pick up gems to fund your war -chest. # Break do…" at bounding box center [903, 186] width 362 height 341
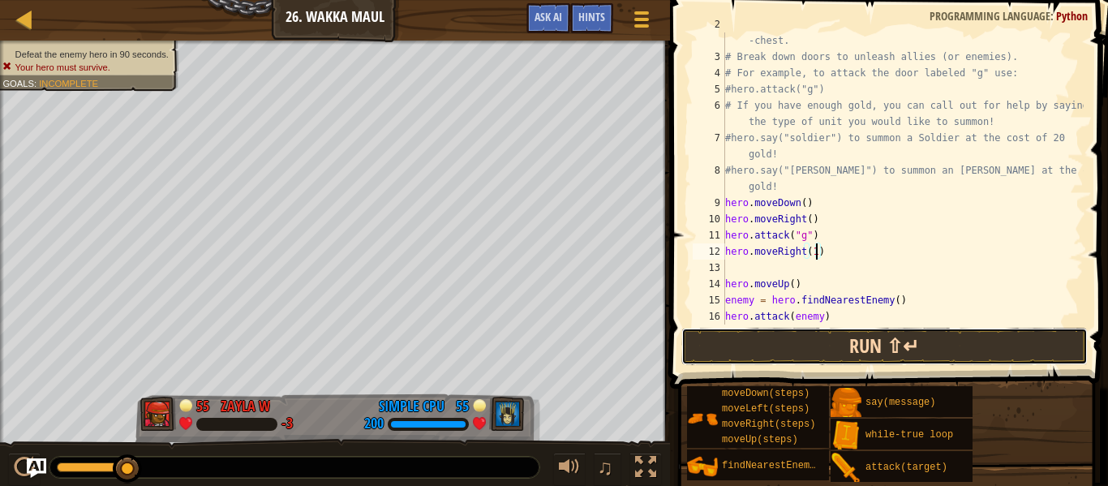
click at [935, 346] on button "Run ⇧↵" at bounding box center [885, 346] width 406 height 37
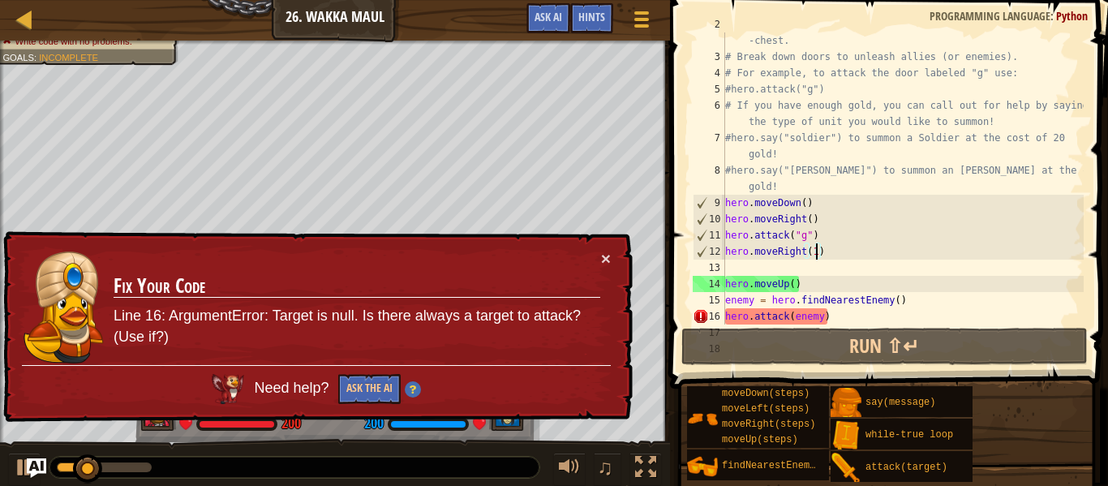
click at [872, 311] on div "# Venture through the maze and pick up gems to fund your war -chest. # Break do…" at bounding box center [903, 186] width 362 height 341
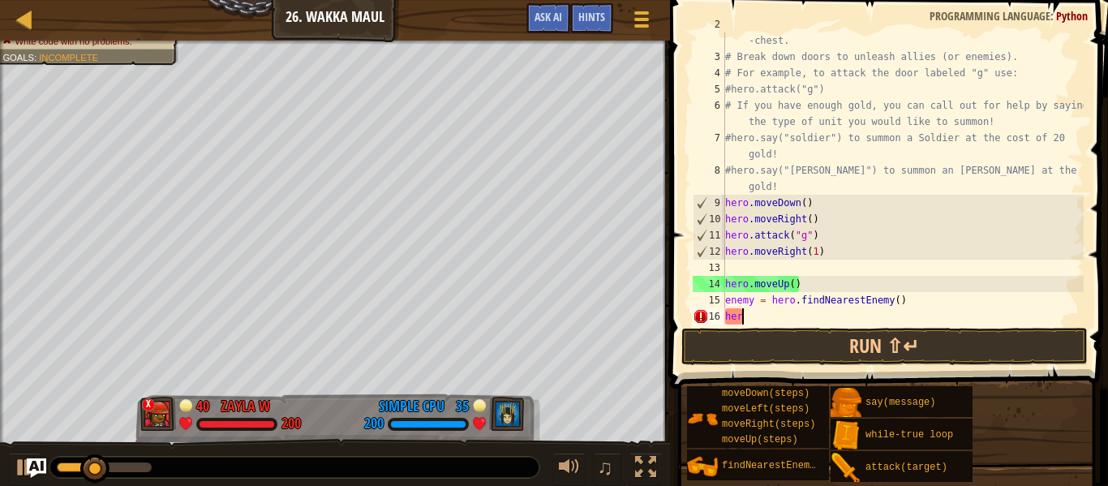
scroll to position [7, 1]
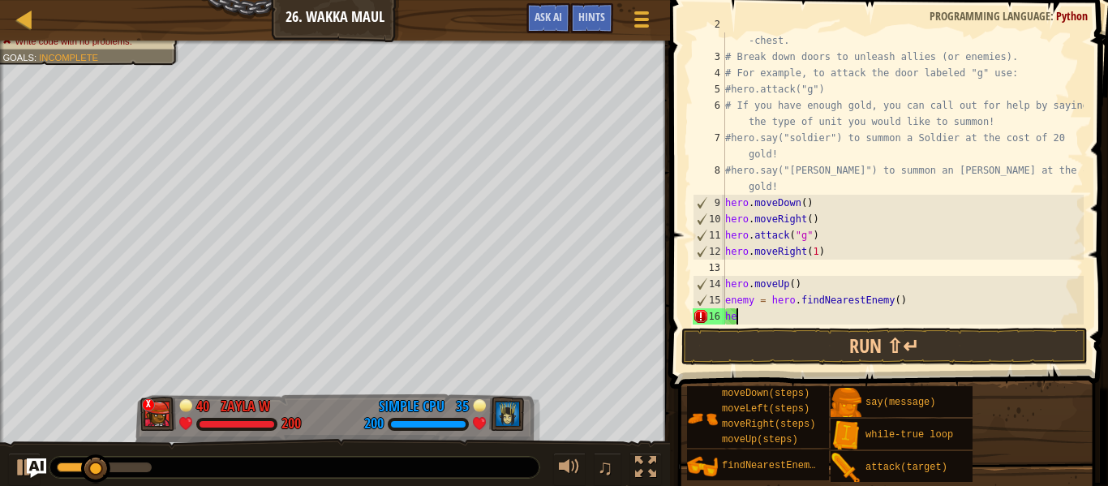
type textarea "h"
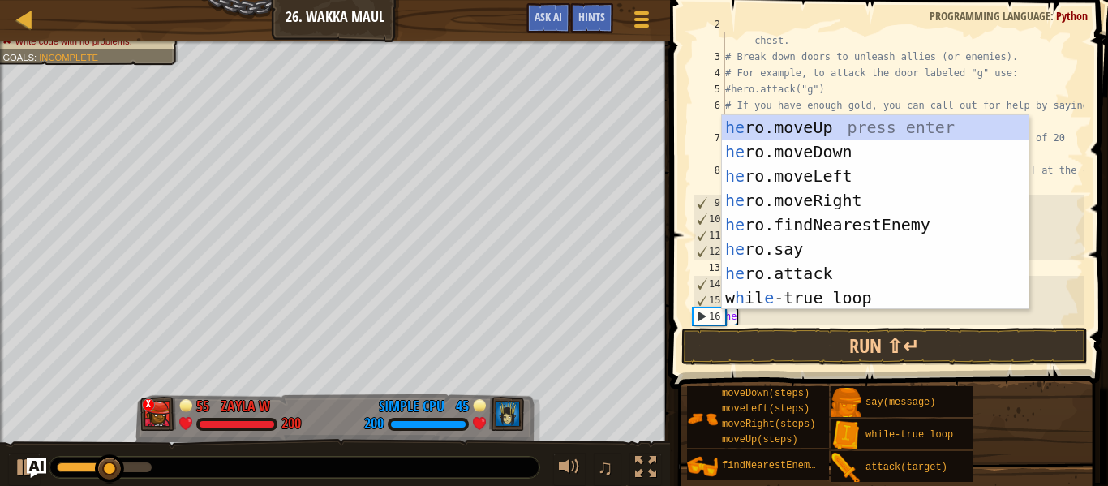
scroll to position [7, 2]
type textarea "her"
click at [868, 120] on div "her o.moveUp press enter her o.moveDown press enter her o.moveLeft press enter …" at bounding box center [875, 236] width 307 height 243
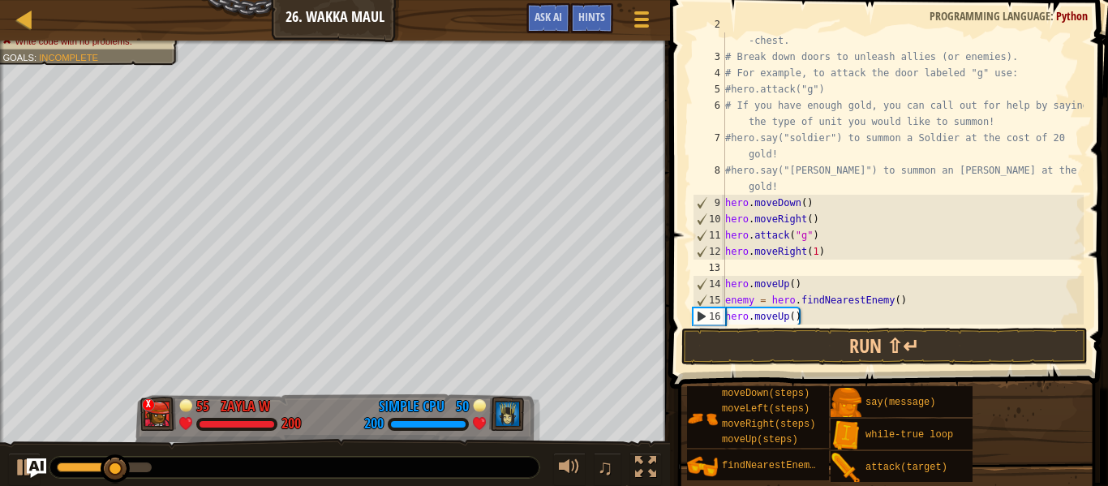
scroll to position [7, 0]
click at [929, 343] on button "Run ⇧↵" at bounding box center [885, 346] width 406 height 37
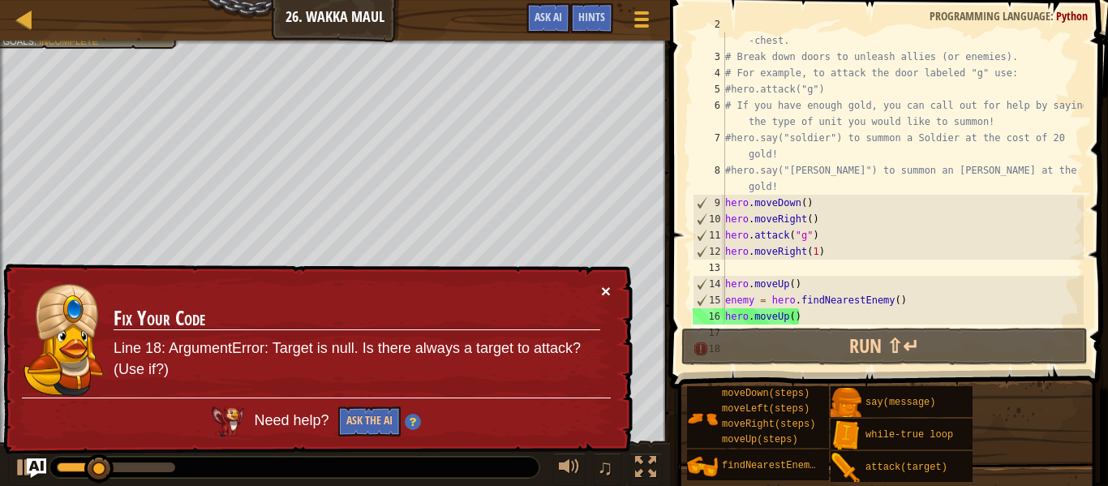
click at [603, 292] on button "×" at bounding box center [606, 290] width 10 height 17
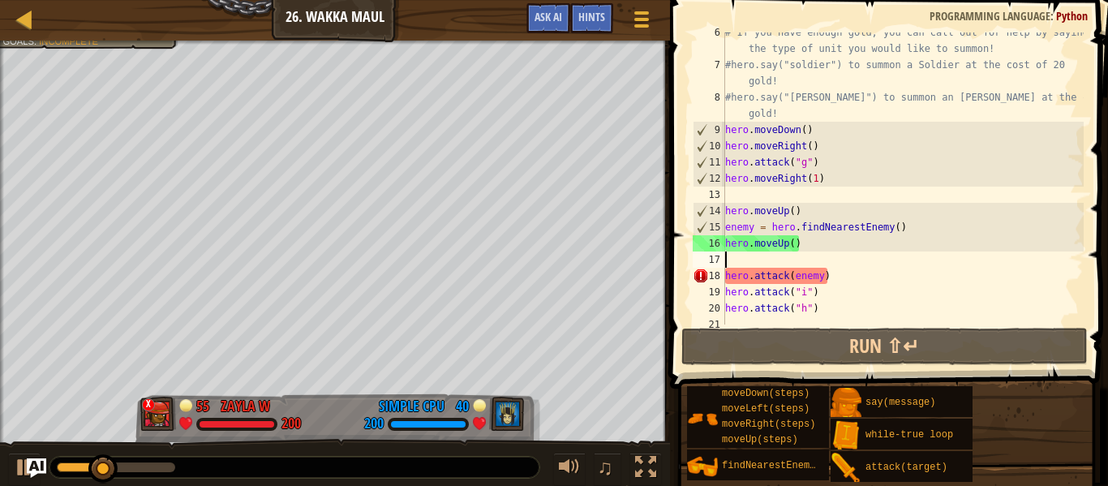
scroll to position [114, 0]
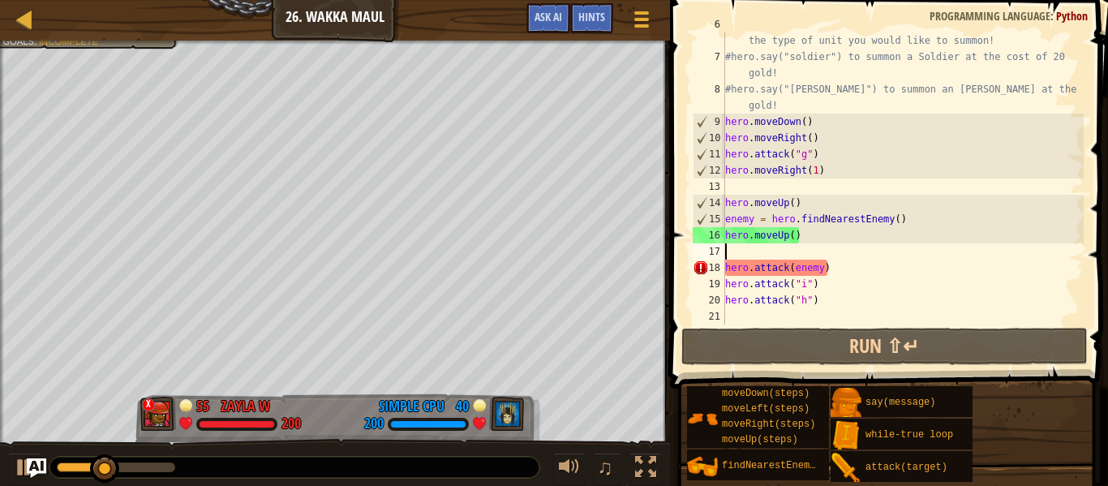
click at [859, 260] on div "# If you have enough gold, you can call out for help by saying the type of unit…" at bounding box center [903, 186] width 362 height 341
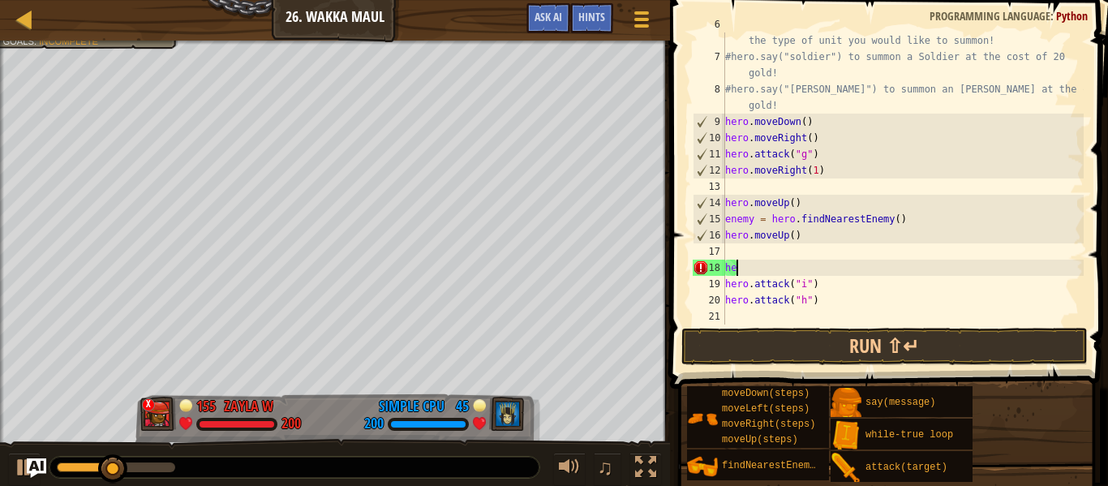
type textarea "h"
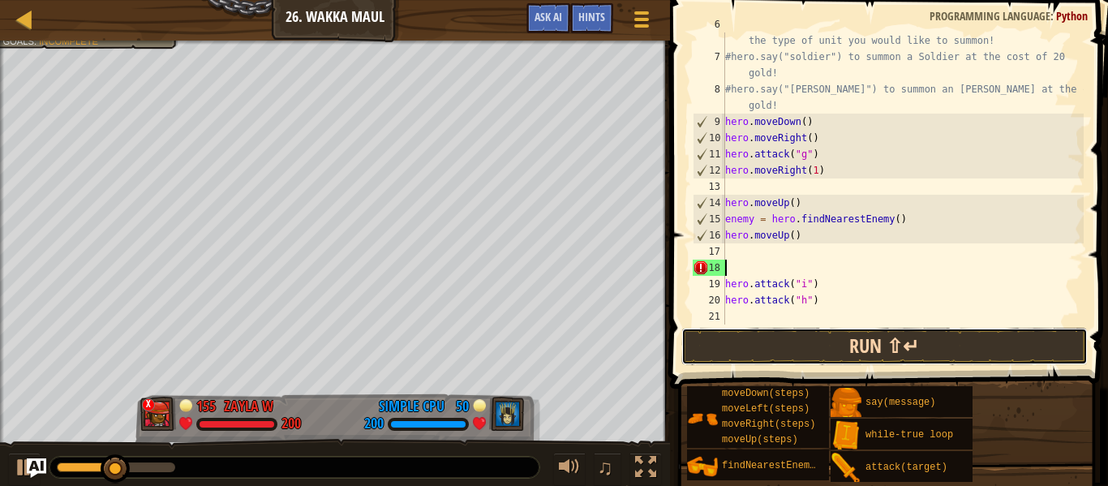
click at [974, 346] on button "Run ⇧↵" at bounding box center [885, 346] width 406 height 37
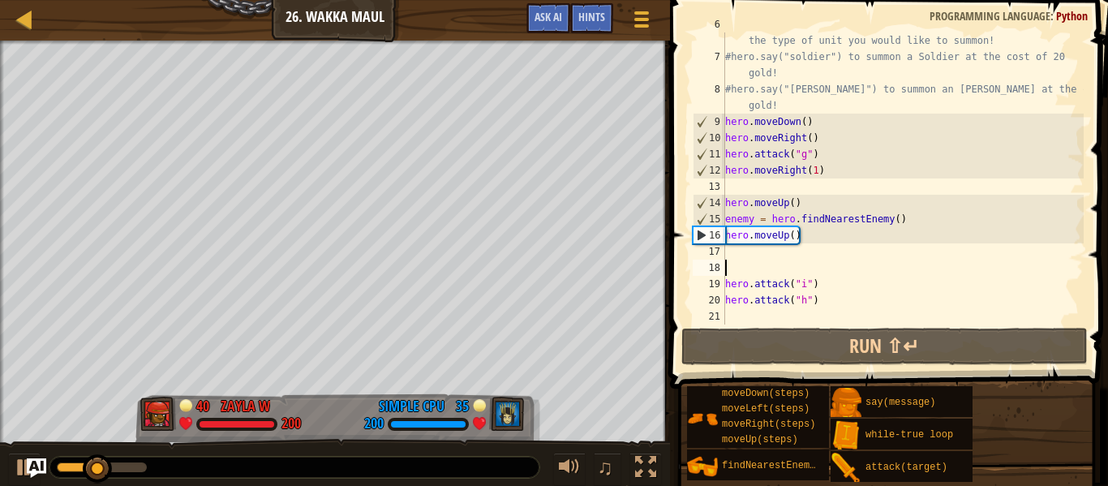
click at [746, 240] on div "# If you have enough gold, you can call out for help by saying the type of unit…" at bounding box center [903, 186] width 362 height 341
type textarea "hero.moveUp()"
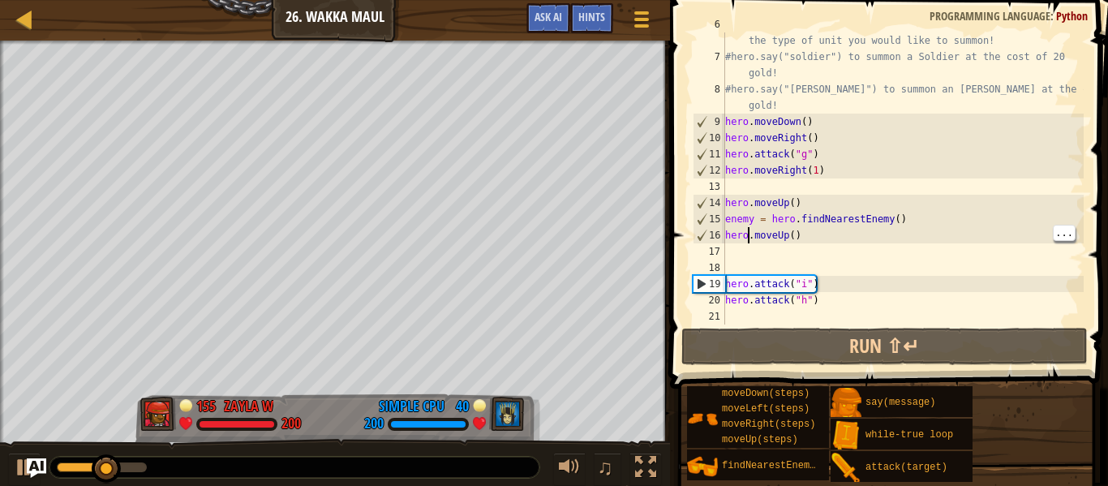
click at [755, 264] on div "# If you have enough gold, you can call out for help by saying the type of unit…" at bounding box center [903, 186] width 362 height 341
click at [759, 247] on div "# If you have enough gold, you can call out for help by saying the type of unit…" at bounding box center [903, 186] width 362 height 341
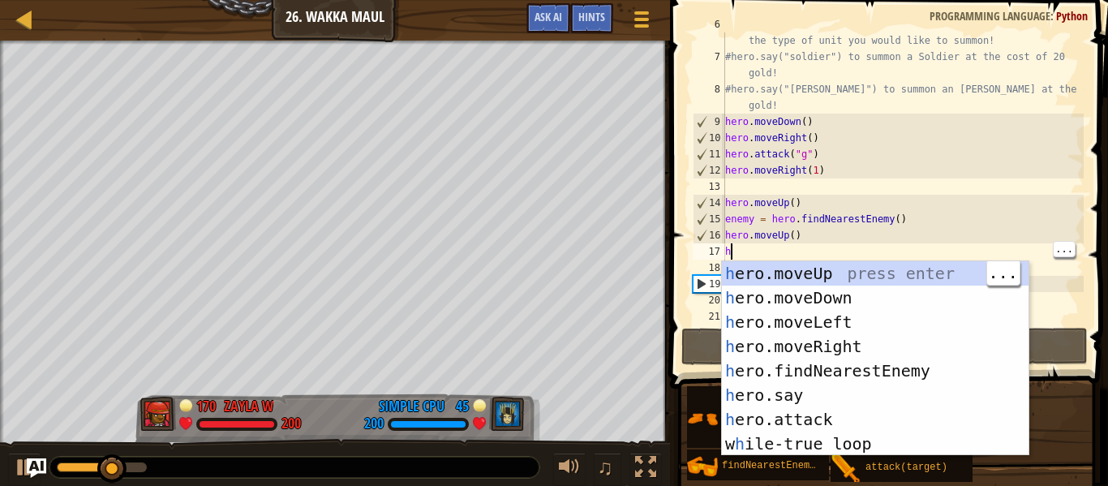
type textarea "her"
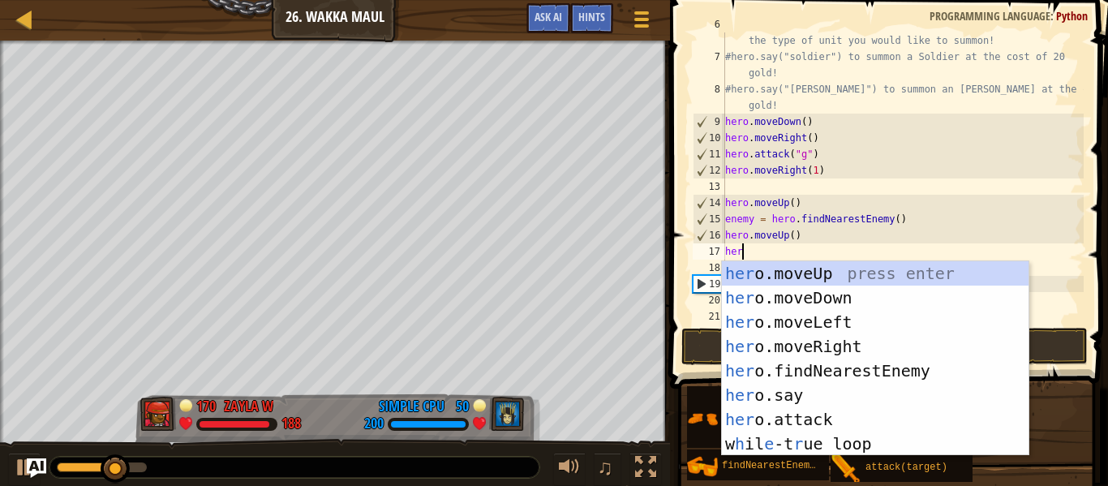
click at [872, 346] on div "her o.moveUp press enter her o.moveDown press enter her o.moveLeft press enter …" at bounding box center [875, 382] width 307 height 243
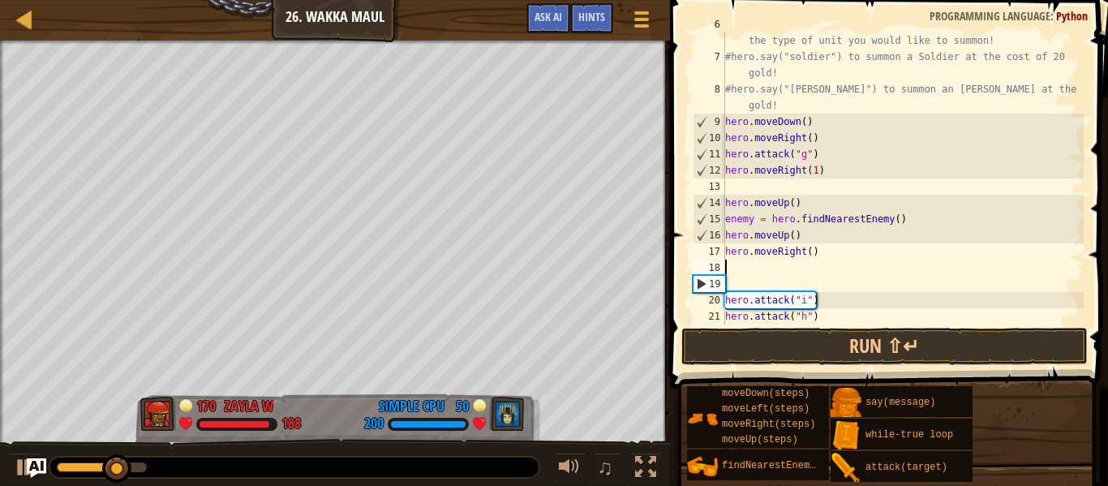
scroll to position [7, 0]
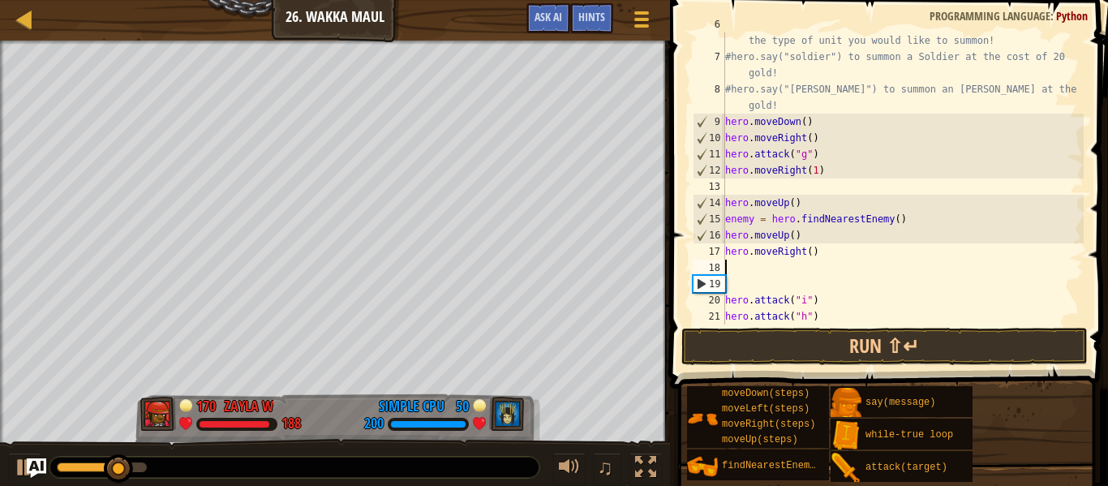
click at [818, 252] on div "# If you have enough gold, you can call out for help by saying the type of unit…" at bounding box center [903, 186] width 362 height 341
click at [834, 240] on div "# If you have enough gold, you can call out for help by saying the type of unit…" at bounding box center [903, 186] width 362 height 341
click at [814, 253] on div "# If you have enough gold, you can call out for help by saying the type of unit…" at bounding box center [903, 186] width 362 height 341
click at [855, 236] on div "# If you have enough gold, you can call out for help by saying the type of unit…" at bounding box center [903, 186] width 362 height 341
click at [815, 252] on div "# If you have enough gold, you can call out for help by saying the type of unit…" at bounding box center [903, 186] width 362 height 341
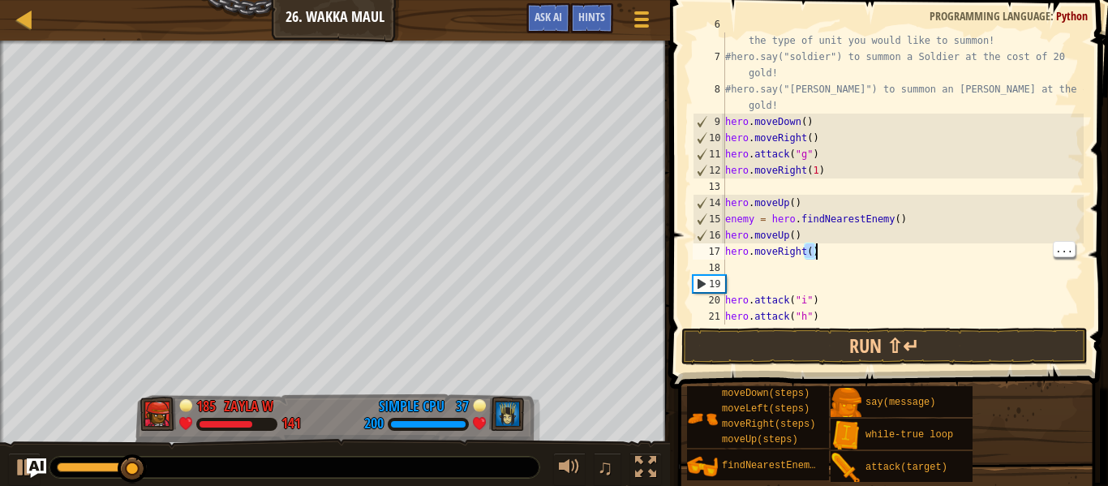
click at [855, 228] on div "# If you have enough gold, you can call out for help by saying the type of unit…" at bounding box center [903, 186] width 362 height 341
click at [802, 252] on div "# If you have enough gold, you can call out for help by saying the type of unit…" at bounding box center [903, 186] width 362 height 341
click at [815, 251] on div "# If you have enough gold, you can call out for help by saying the type of unit…" at bounding box center [903, 186] width 362 height 341
click at [856, 238] on div "# If you have enough gold, you can call out for help by saying the type of unit…" at bounding box center [903, 186] width 362 height 341
click at [811, 246] on div "# If you have enough gold, you can call out for help by saying the type of unit…" at bounding box center [903, 186] width 362 height 341
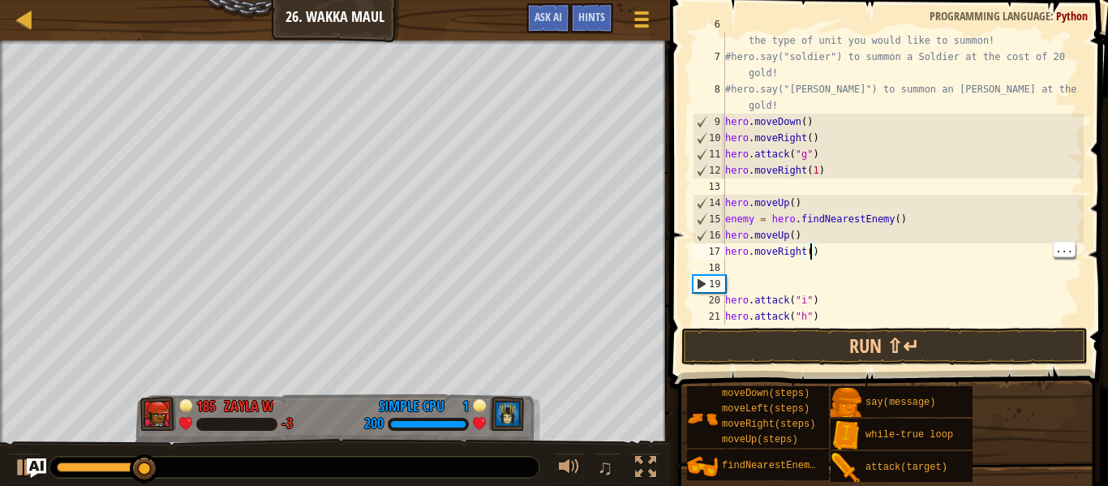
scroll to position [7, 13]
type textarea "hero.moveRight(3)"
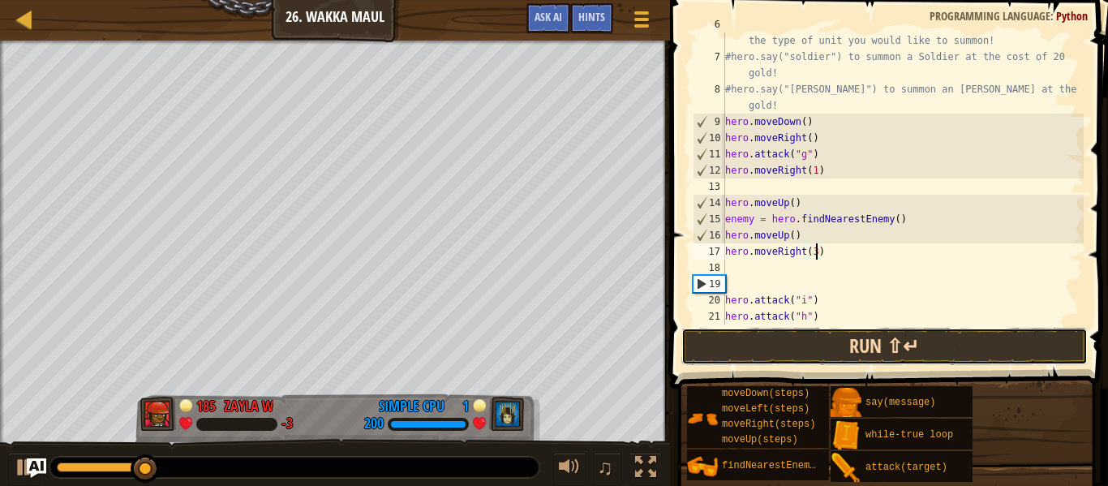
click at [864, 338] on button "Run ⇧↵" at bounding box center [885, 346] width 406 height 37
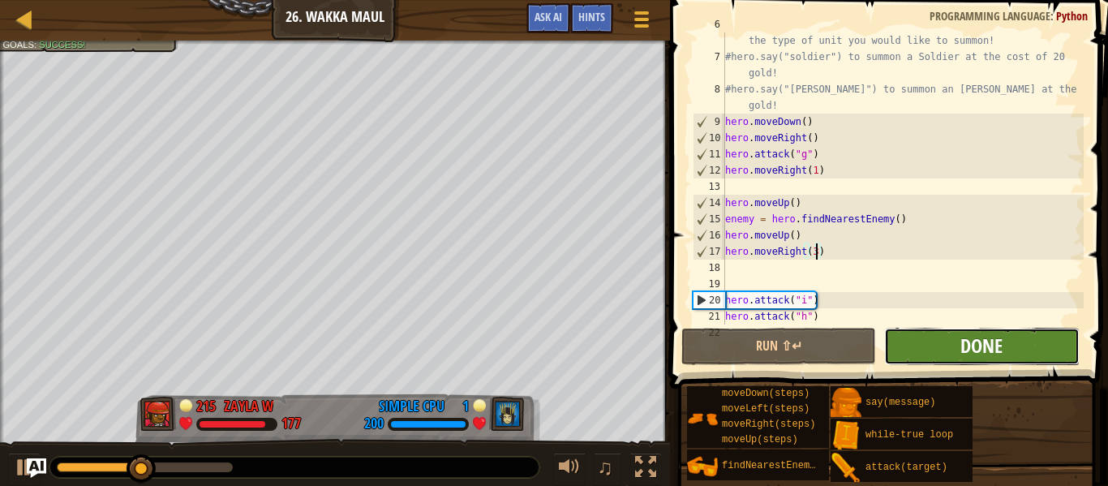
click at [970, 347] on span "Done" at bounding box center [982, 346] width 42 height 26
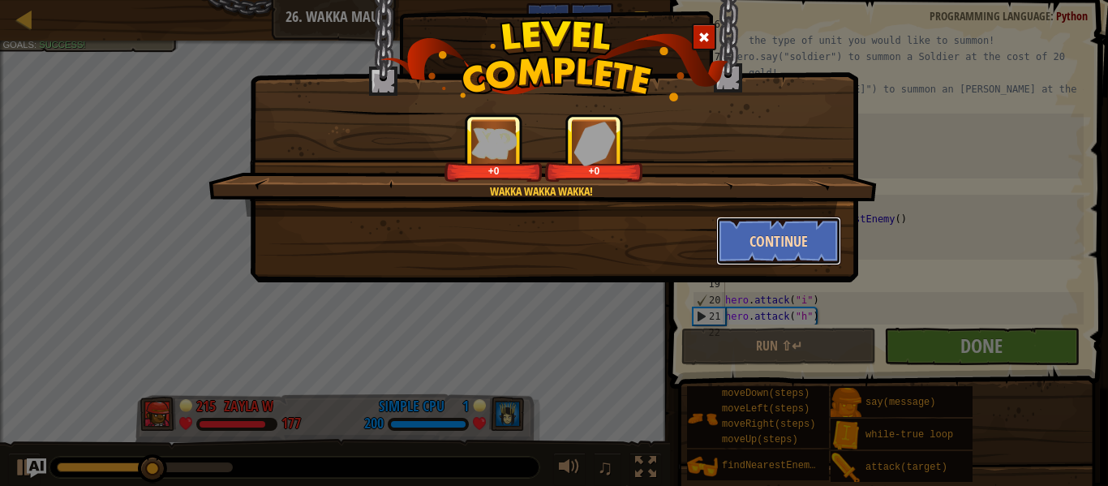
click at [806, 230] on button "Continue" at bounding box center [779, 241] width 126 height 49
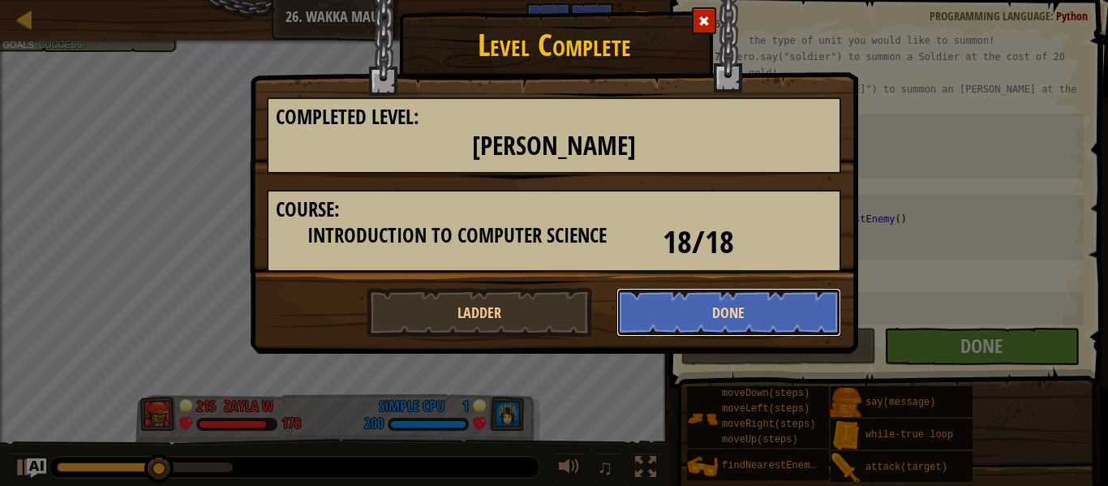
click at [726, 302] on button "Done" at bounding box center [730, 312] width 226 height 49
